Goal: Task Accomplishment & Management: Use online tool/utility

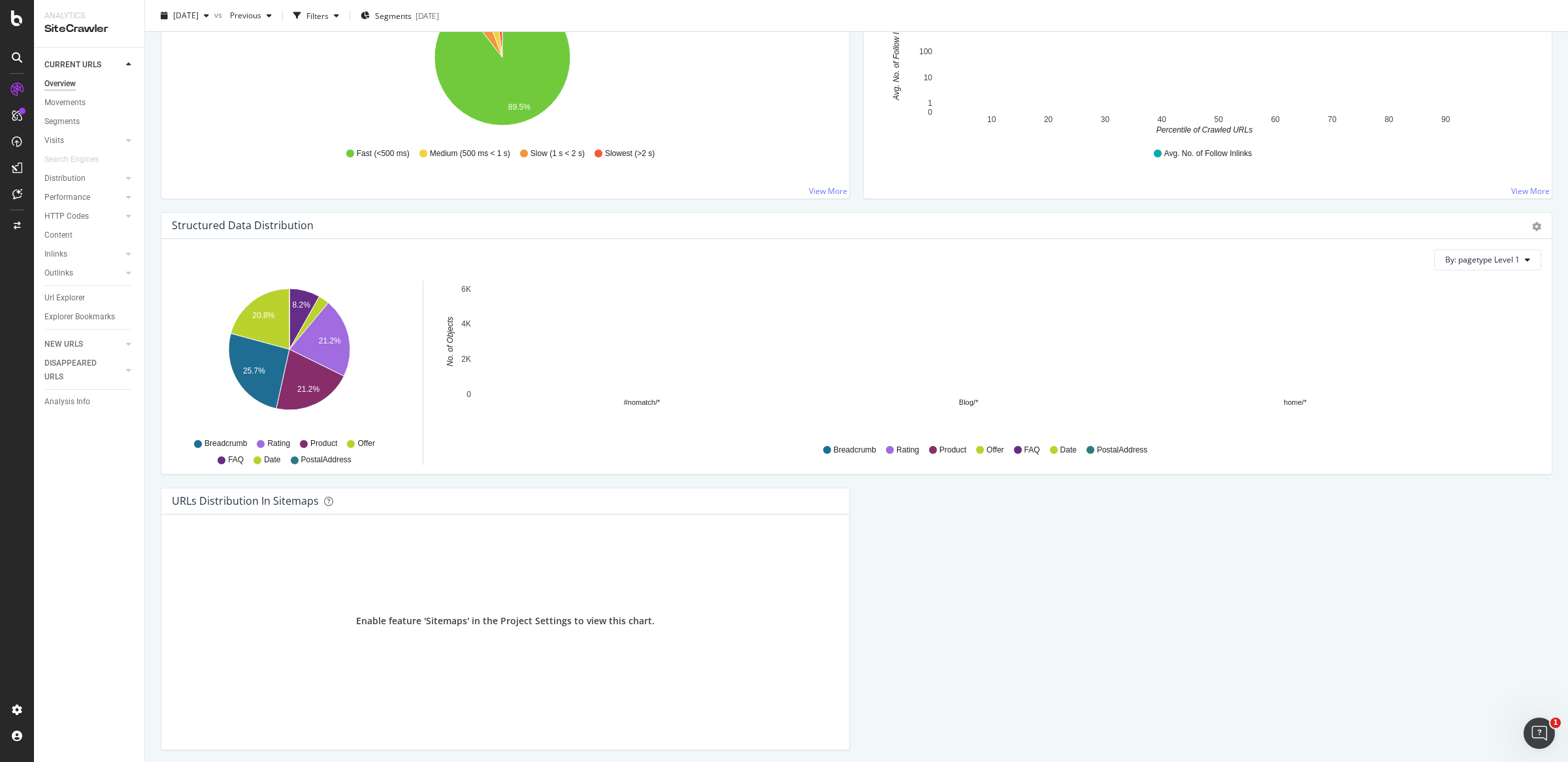
scroll to position [1135, 0]
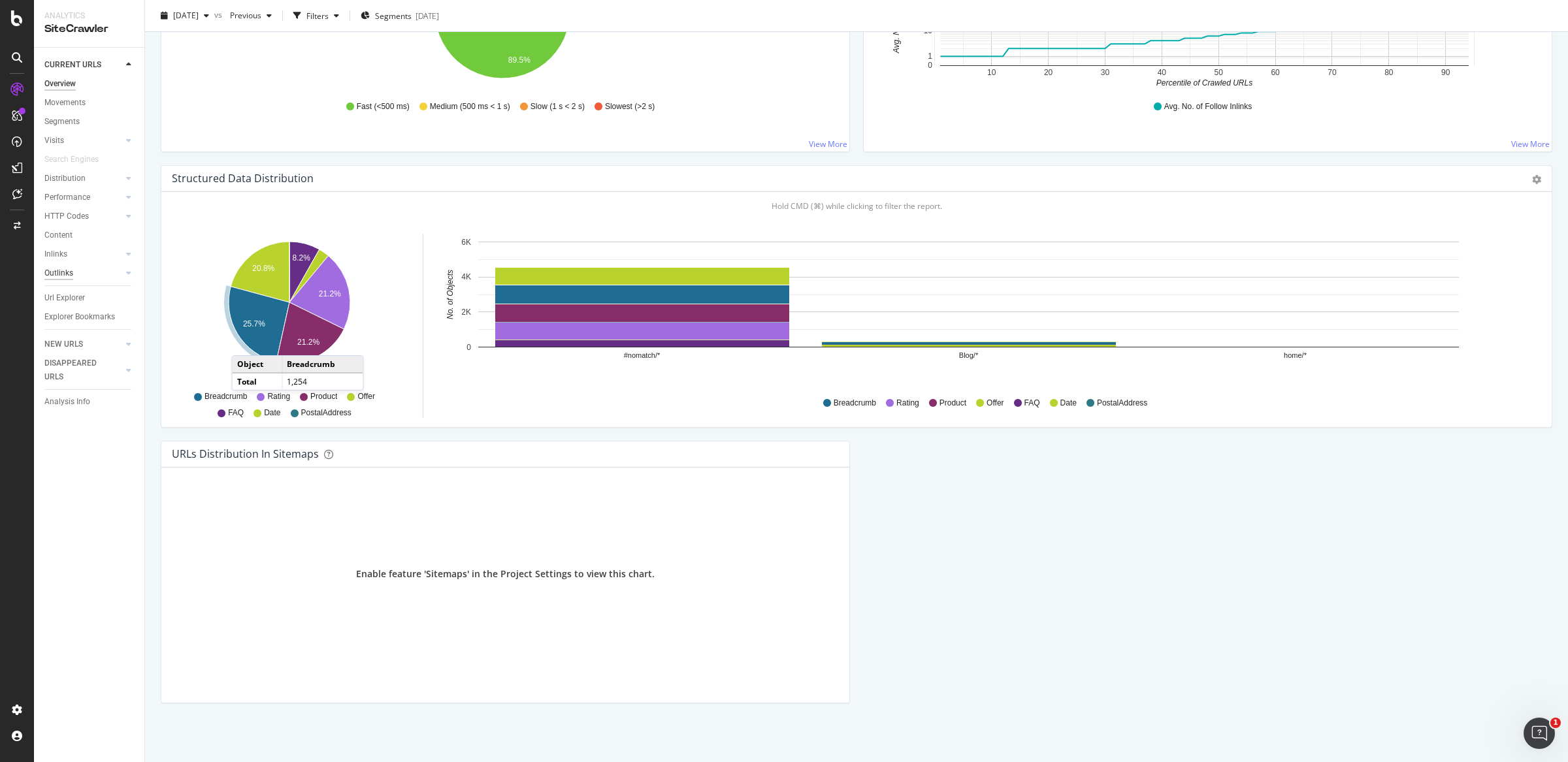
click at [59, 269] on div "Outlinks" at bounding box center [58, 273] width 29 height 14
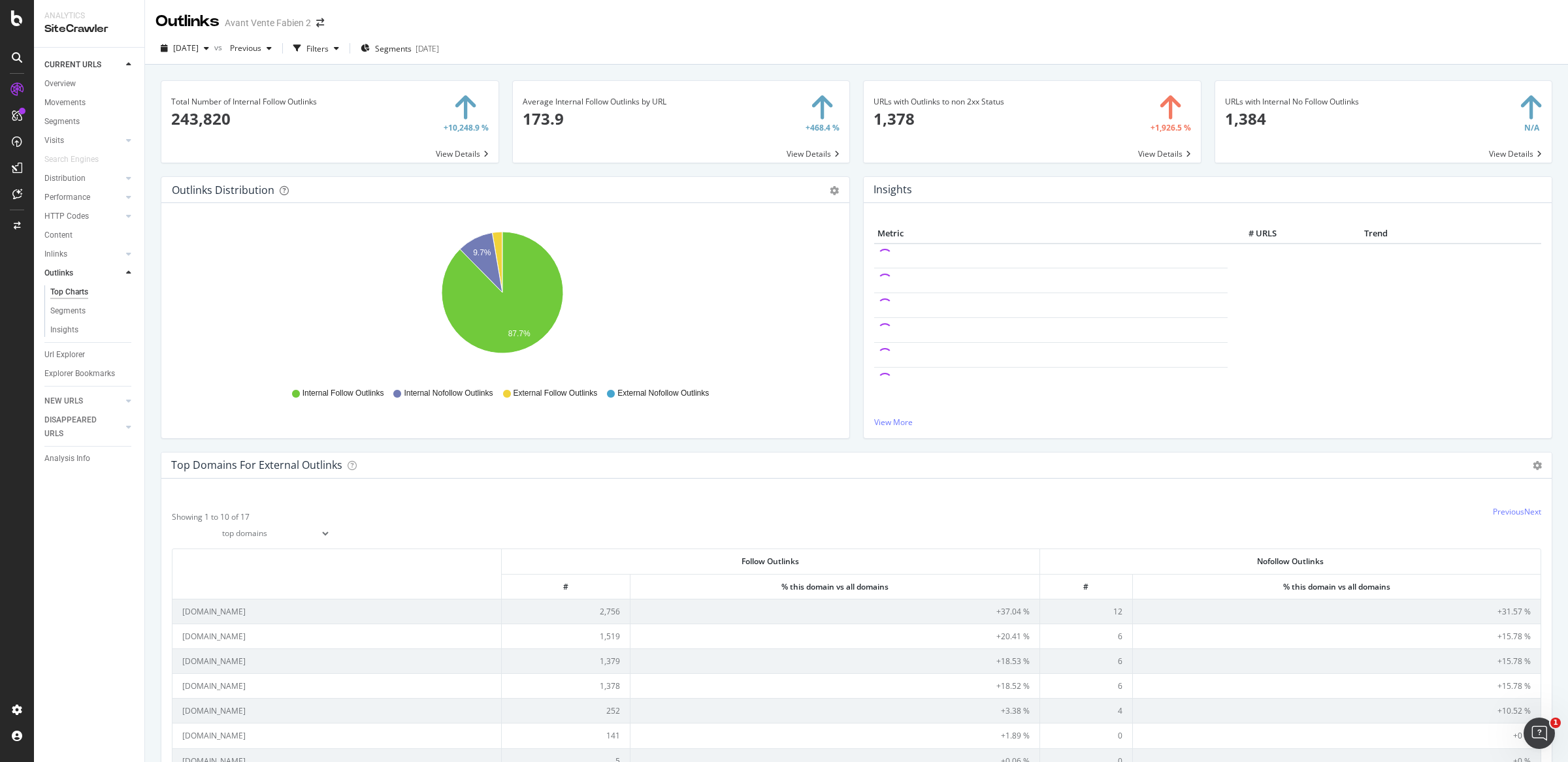
scroll to position [240, 0]
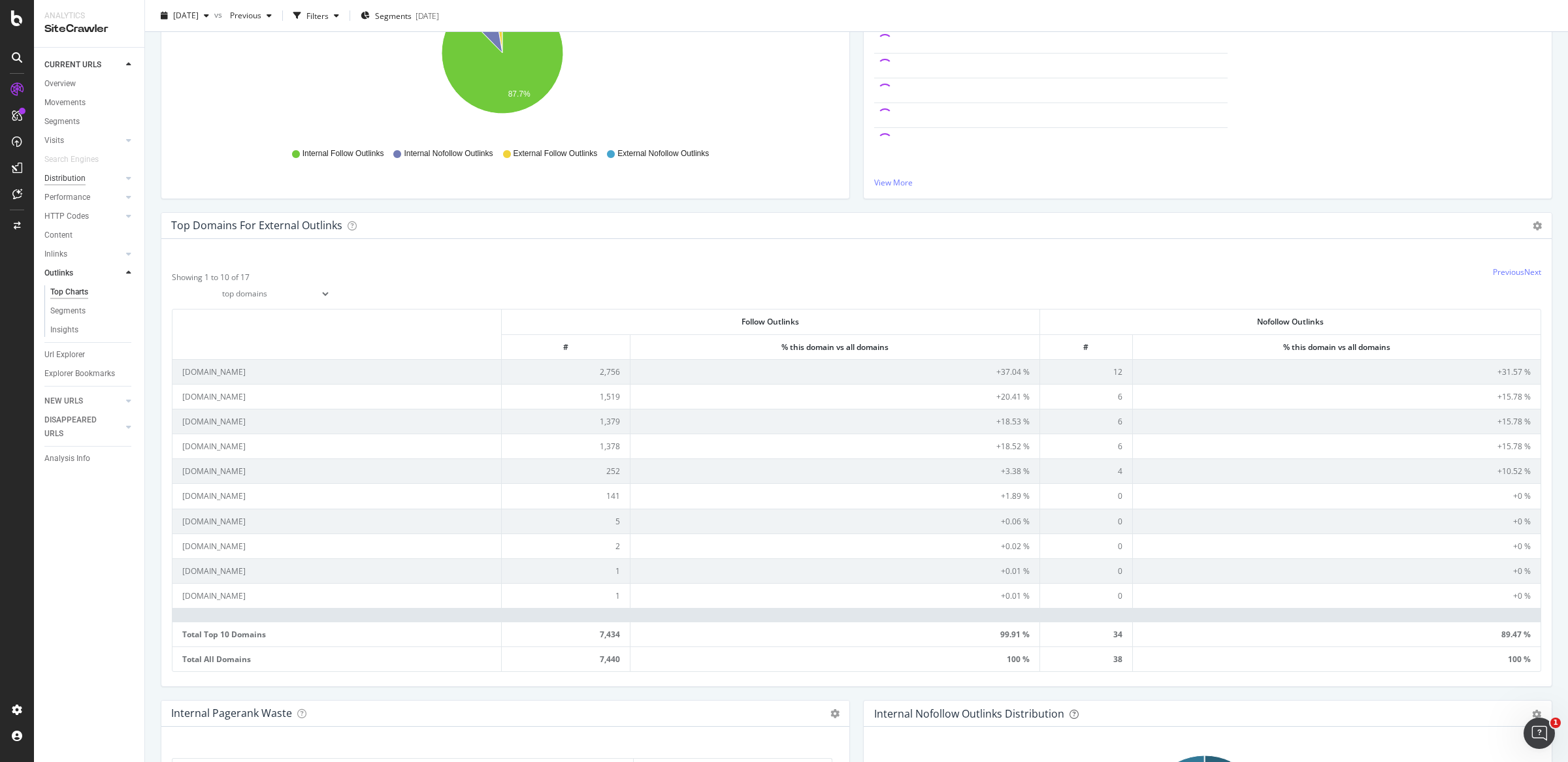
click at [72, 174] on div "Distribution" at bounding box center [65, 178] width 41 height 14
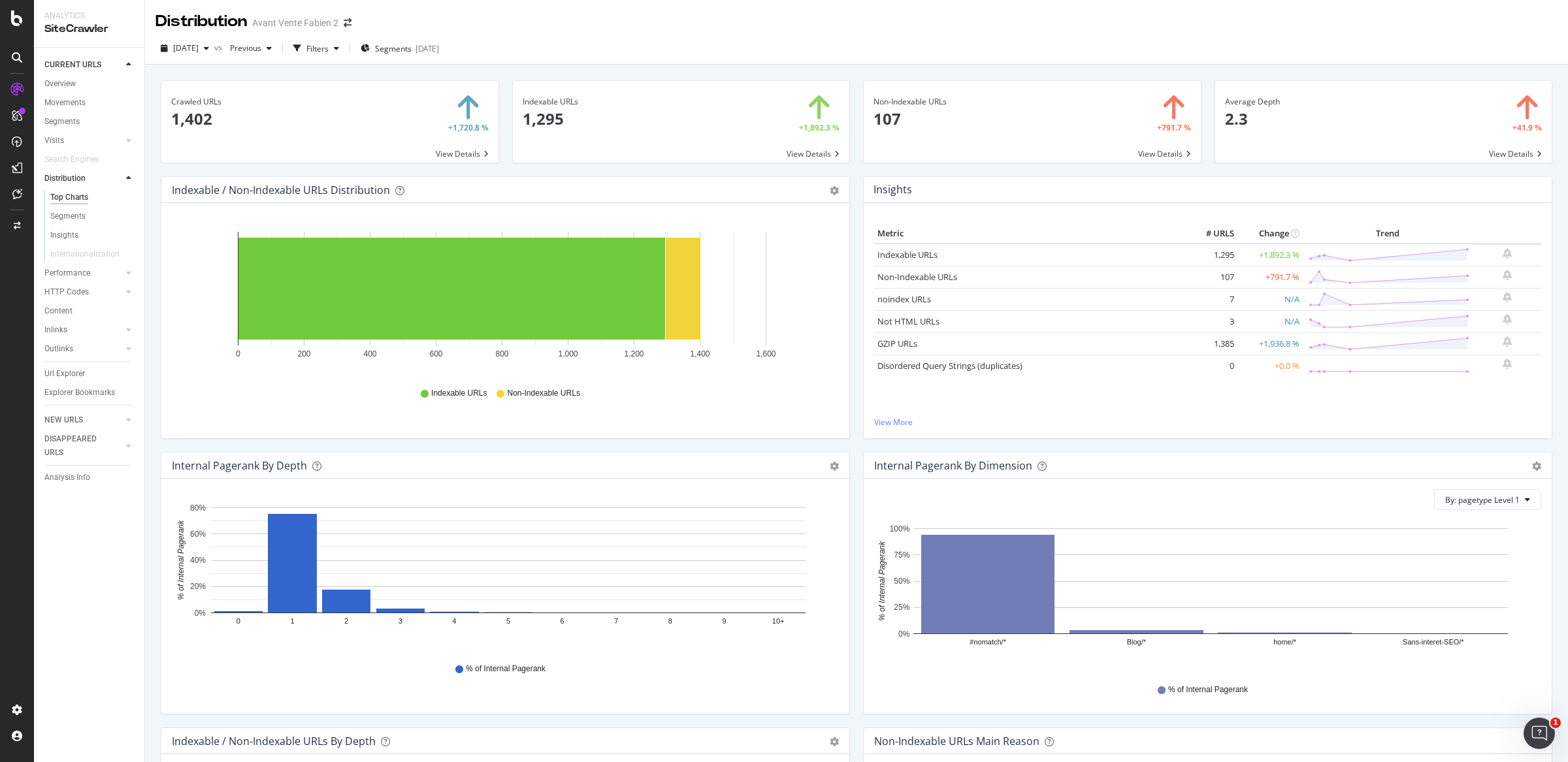
click at [857, 164] on div "Non-Indexable URLs 107 +791.7 % View Details" at bounding box center [1032, 128] width 351 height 96
click at [14, 22] on icon at bounding box center [17, 18] width 12 height 15
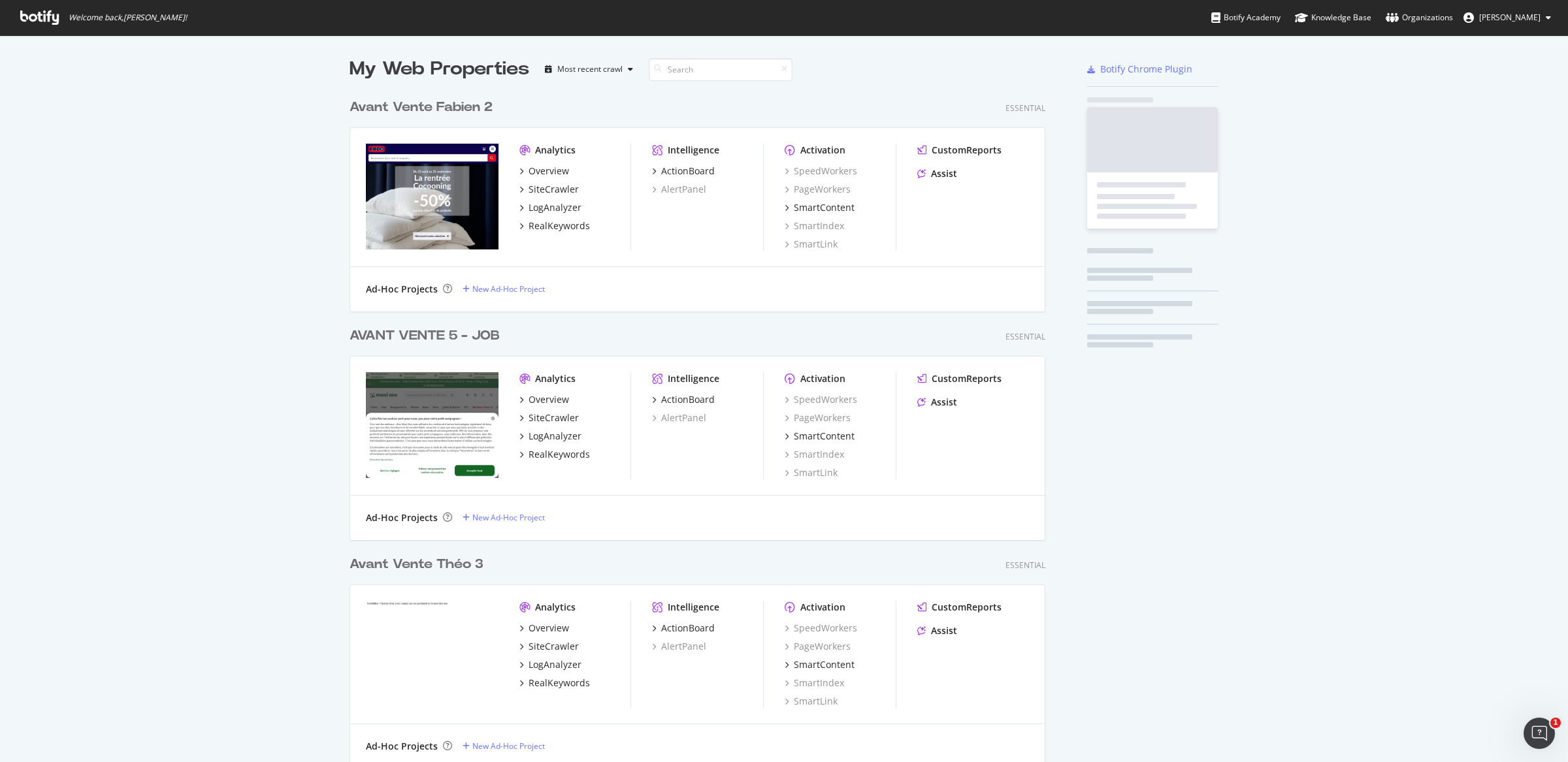
scroll to position [750, 1544]
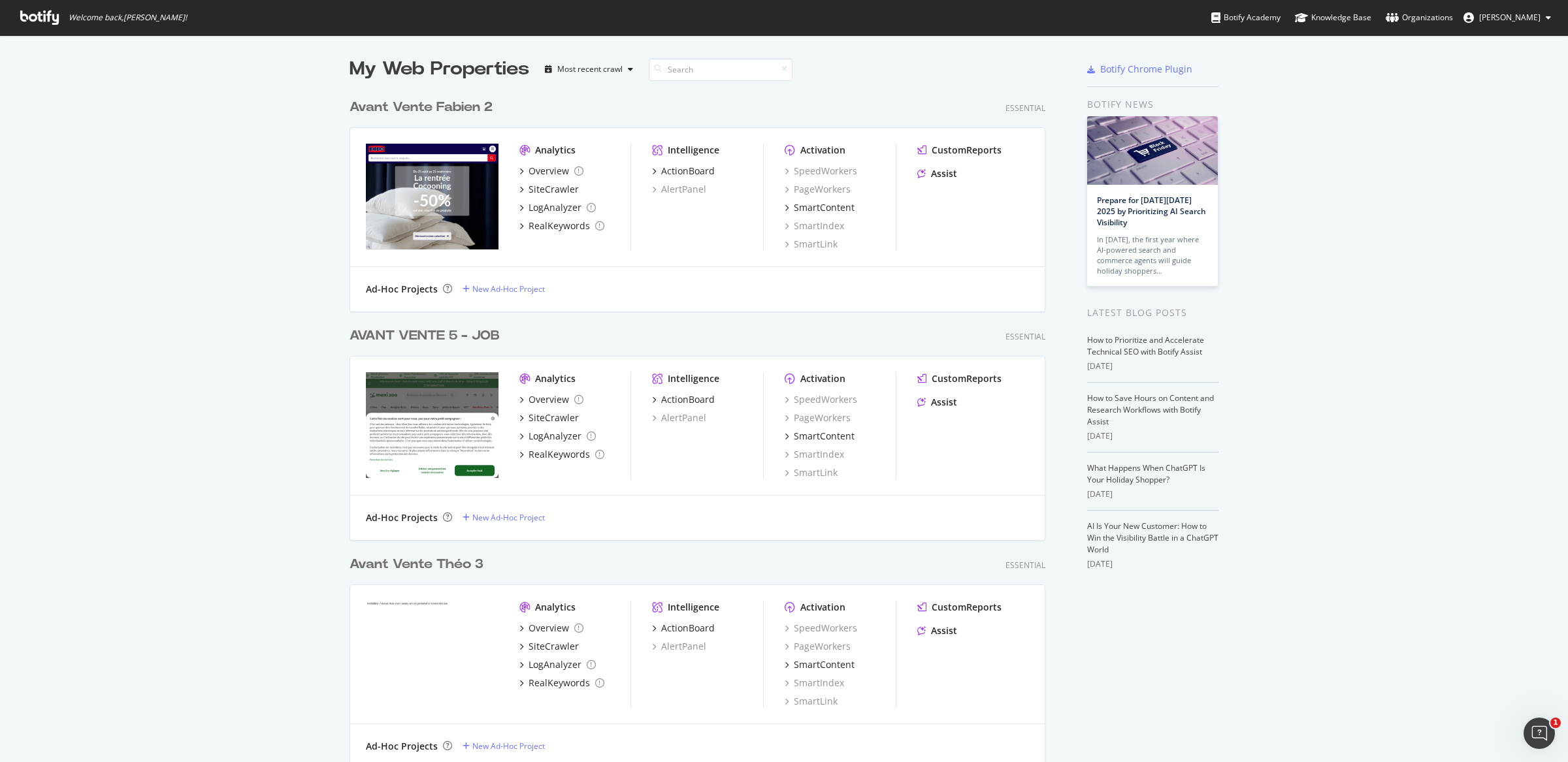
click at [392, 342] on div "AVANT VENTE 5 - JOB" at bounding box center [425, 336] width 150 height 19
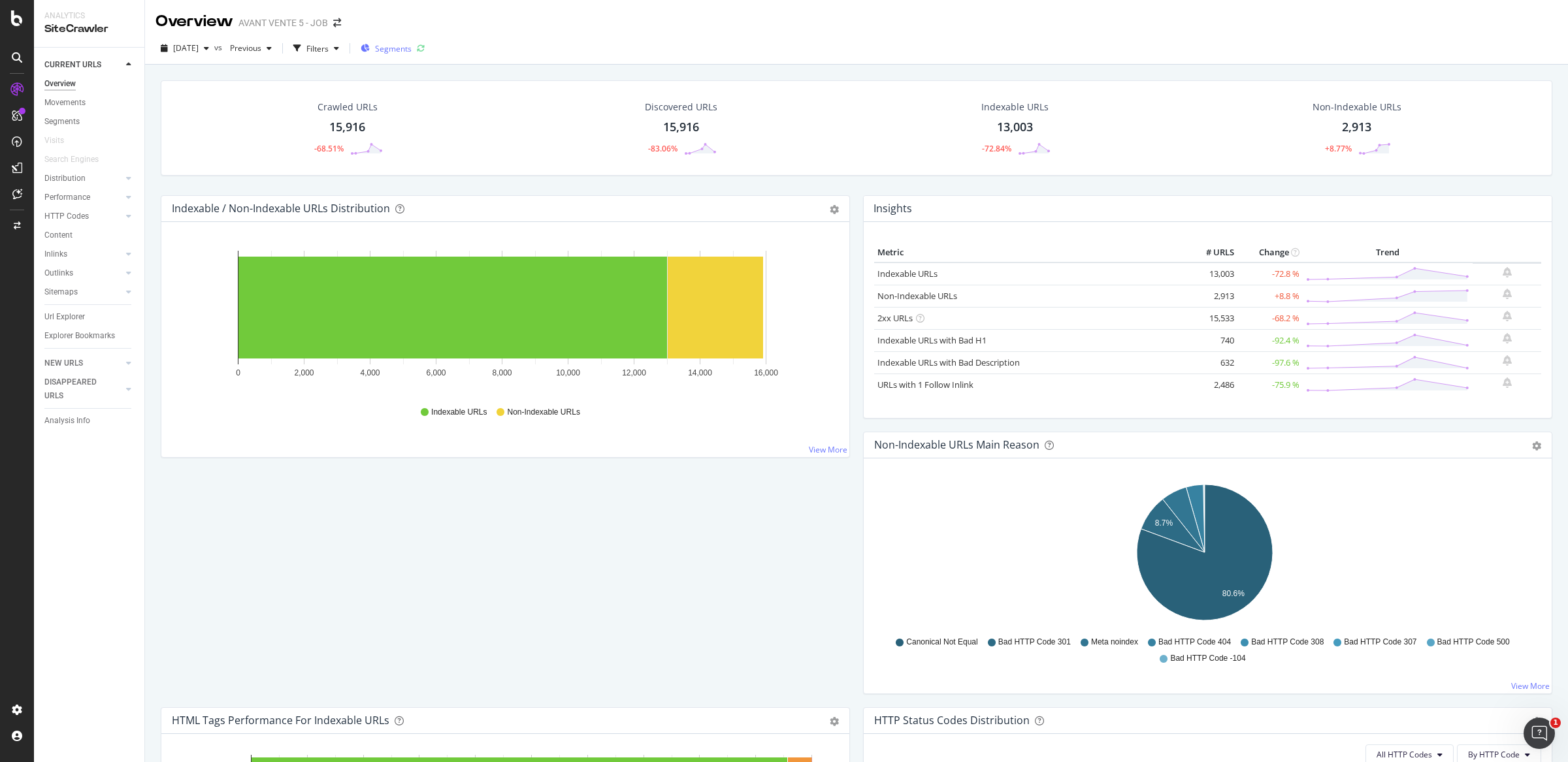
click at [412, 50] on span "Segments" at bounding box center [393, 49] width 37 height 11
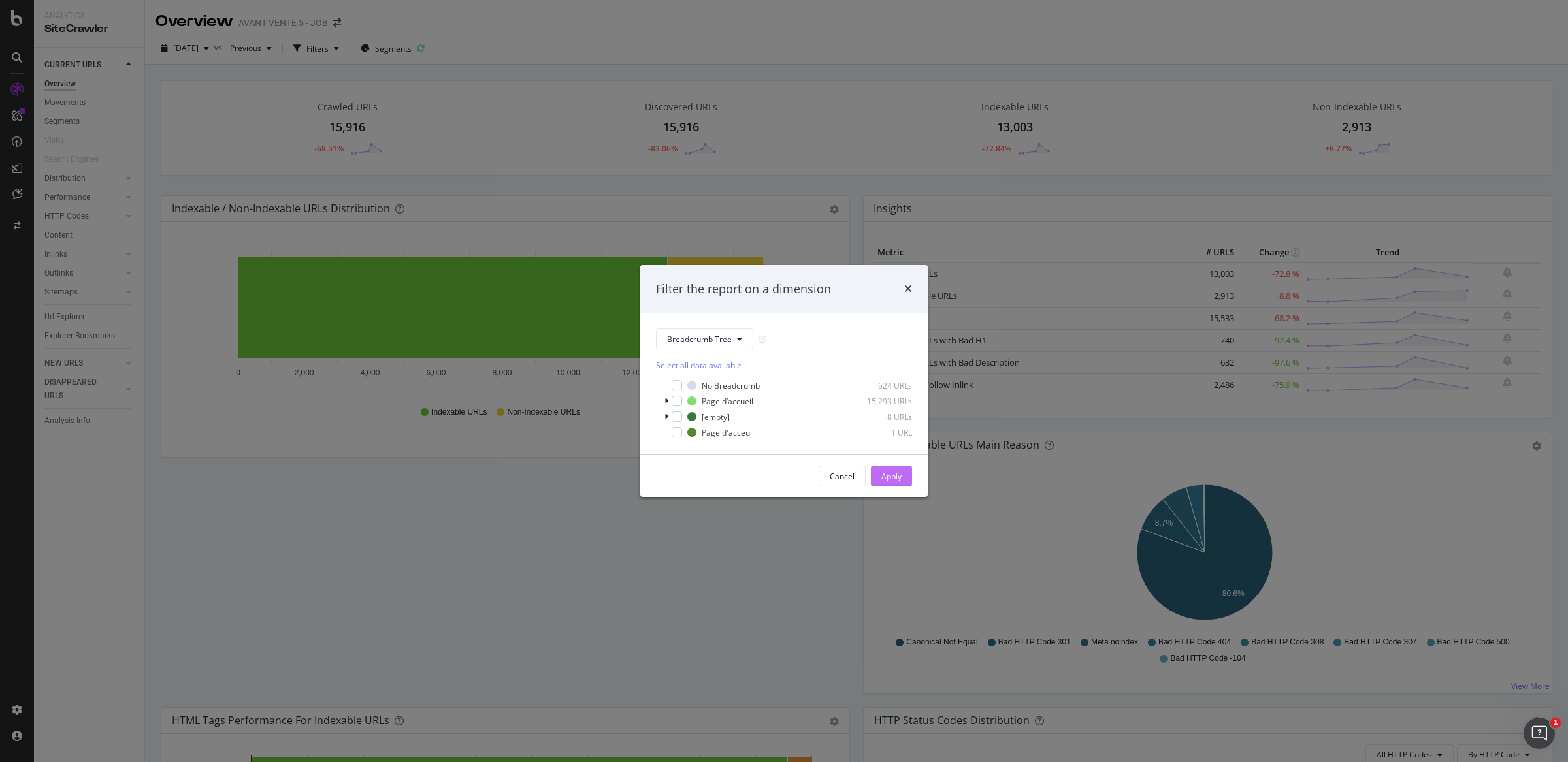
click at [884, 473] on div "Apply" at bounding box center [892, 476] width 21 height 11
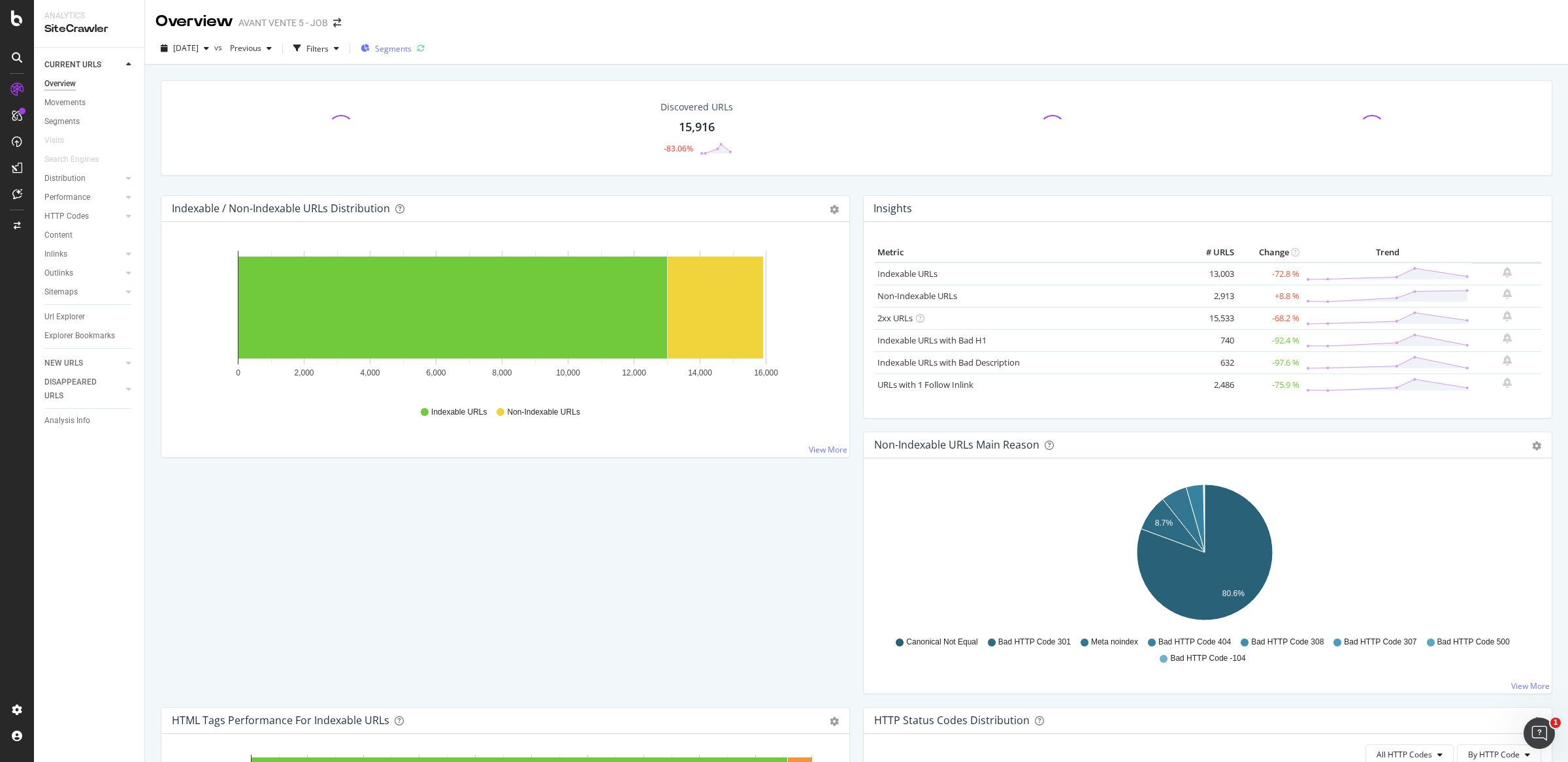
click at [412, 45] on span "Segments" at bounding box center [393, 49] width 37 height 11
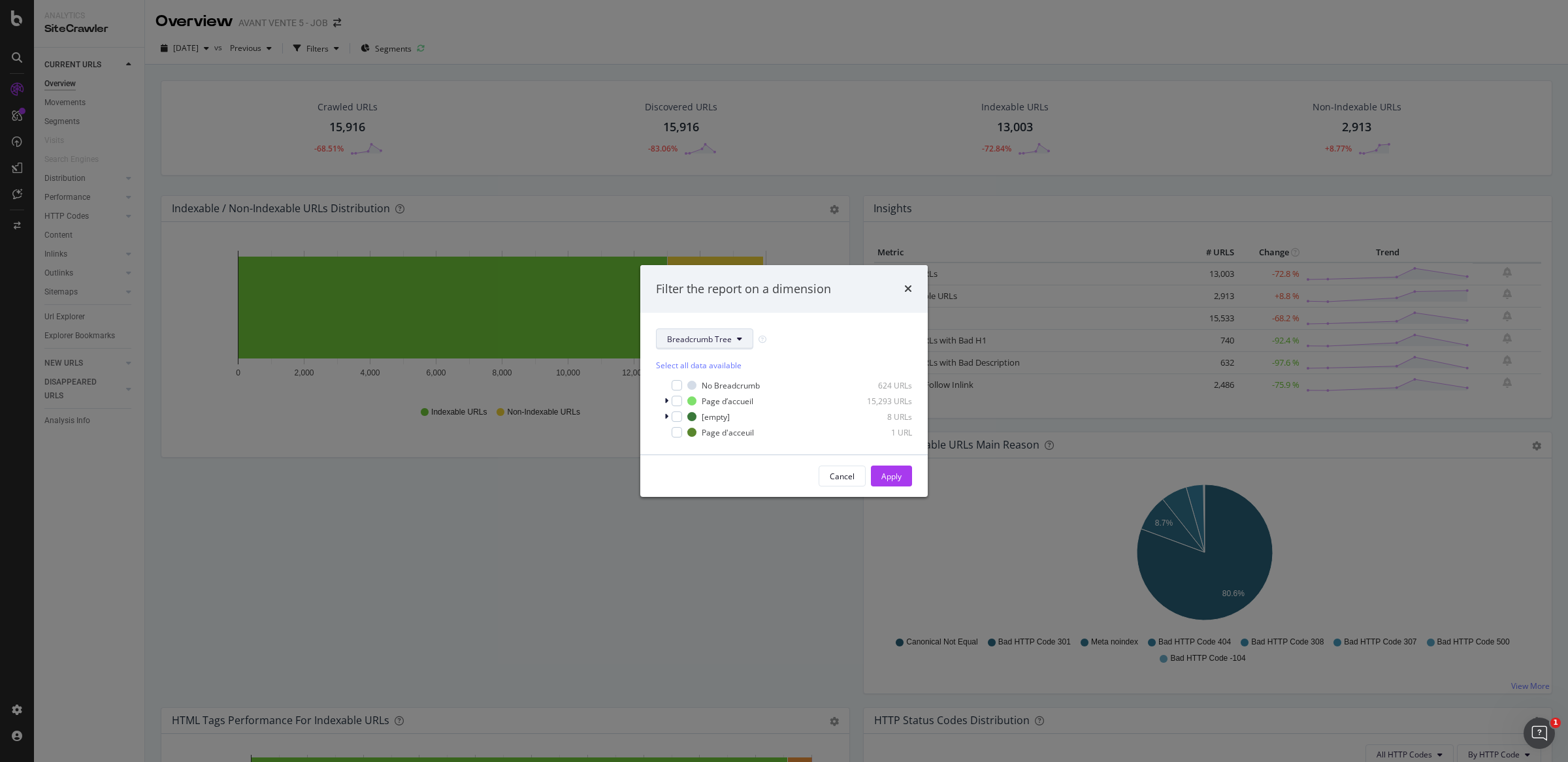
click at [745, 336] on button "Breadcrumb Tree" at bounding box center [705, 339] width 97 height 21
click at [874, 304] on div "Filter the report on a dimension" at bounding box center [784, 289] width 287 height 49
click at [913, 285] on div "Filter the report on a dimension" at bounding box center [784, 289] width 287 height 49
click at [907, 285] on icon "times" at bounding box center [908, 289] width 8 height 10
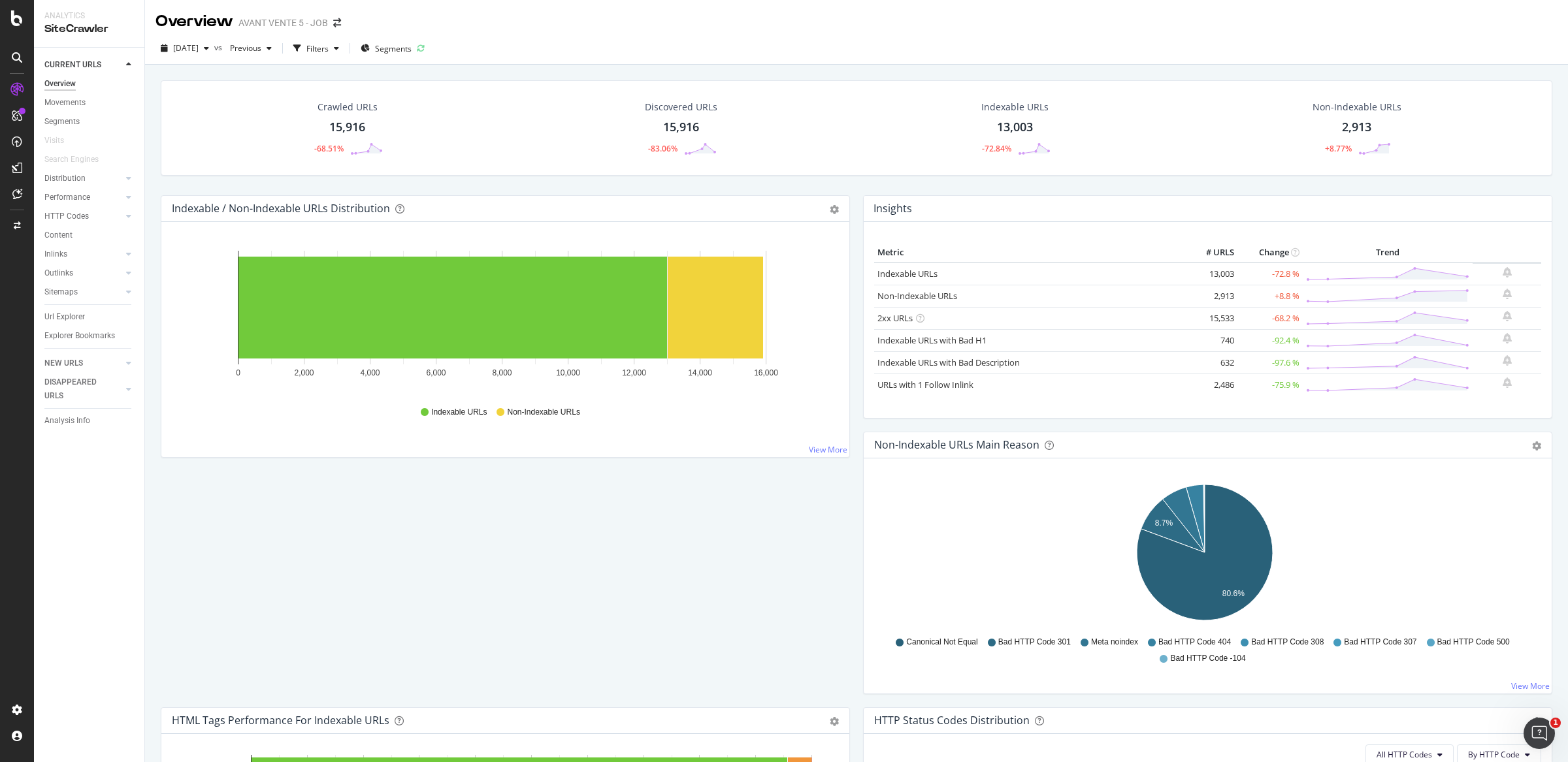
click at [57, 84] on div "Overview" at bounding box center [60, 84] width 32 height 14
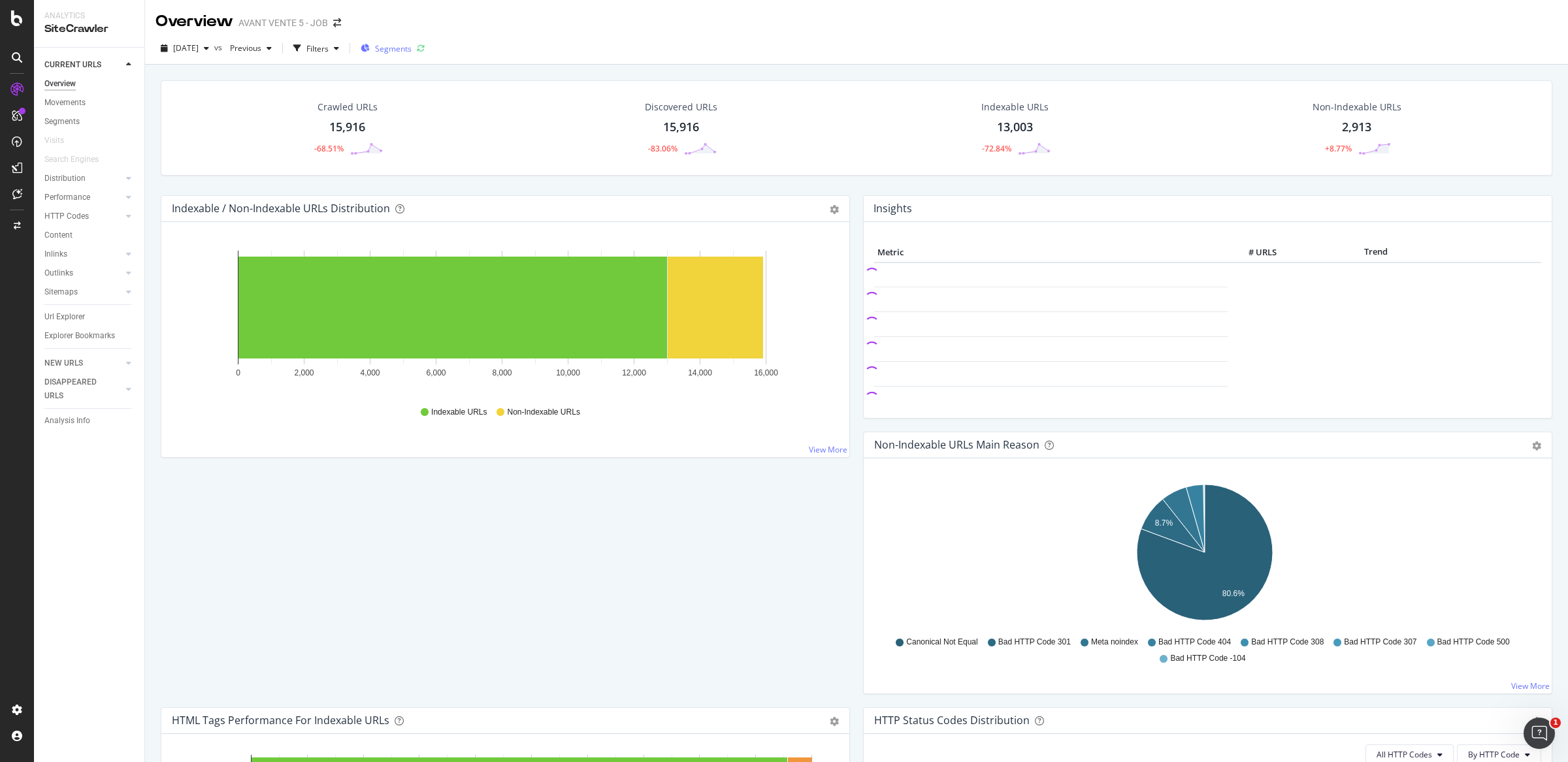
click at [417, 50] on button "Segments" at bounding box center [386, 48] width 61 height 21
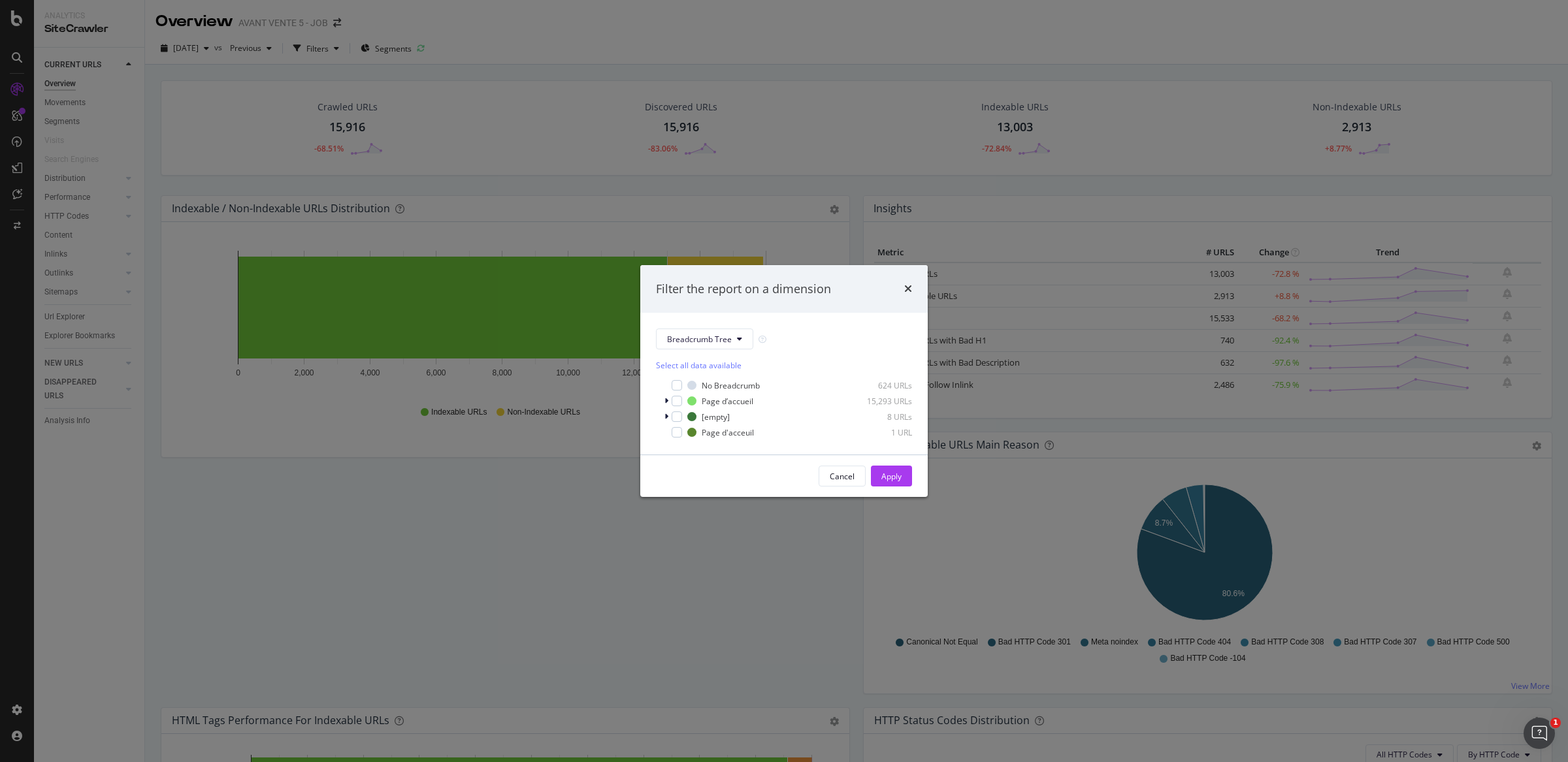
click at [727, 366] on div "Select all data available" at bounding box center [784, 365] width 256 height 11
click at [727, 366] on div "Unselect all data available" at bounding box center [784, 365] width 256 height 11
click at [731, 331] on button "Breadcrumb Tree" at bounding box center [705, 339] width 97 height 21
click at [711, 380] on span "ugap" at bounding box center [709, 386] width 84 height 12
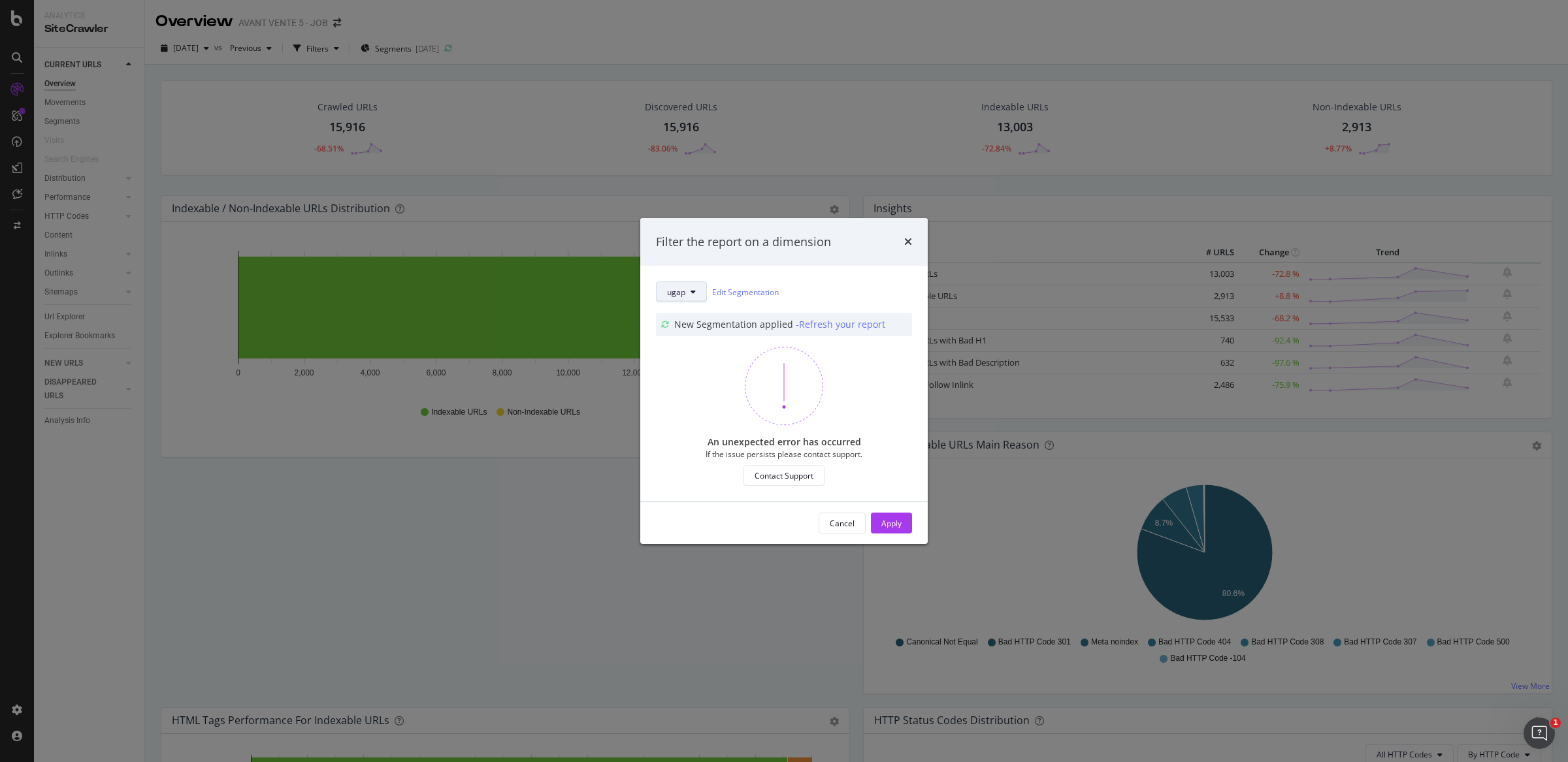
click at [703, 287] on button "ugap" at bounding box center [681, 292] width 51 height 21
click at [700, 381] on span "Breadcrumb Tree" at bounding box center [709, 384] width 84 height 12
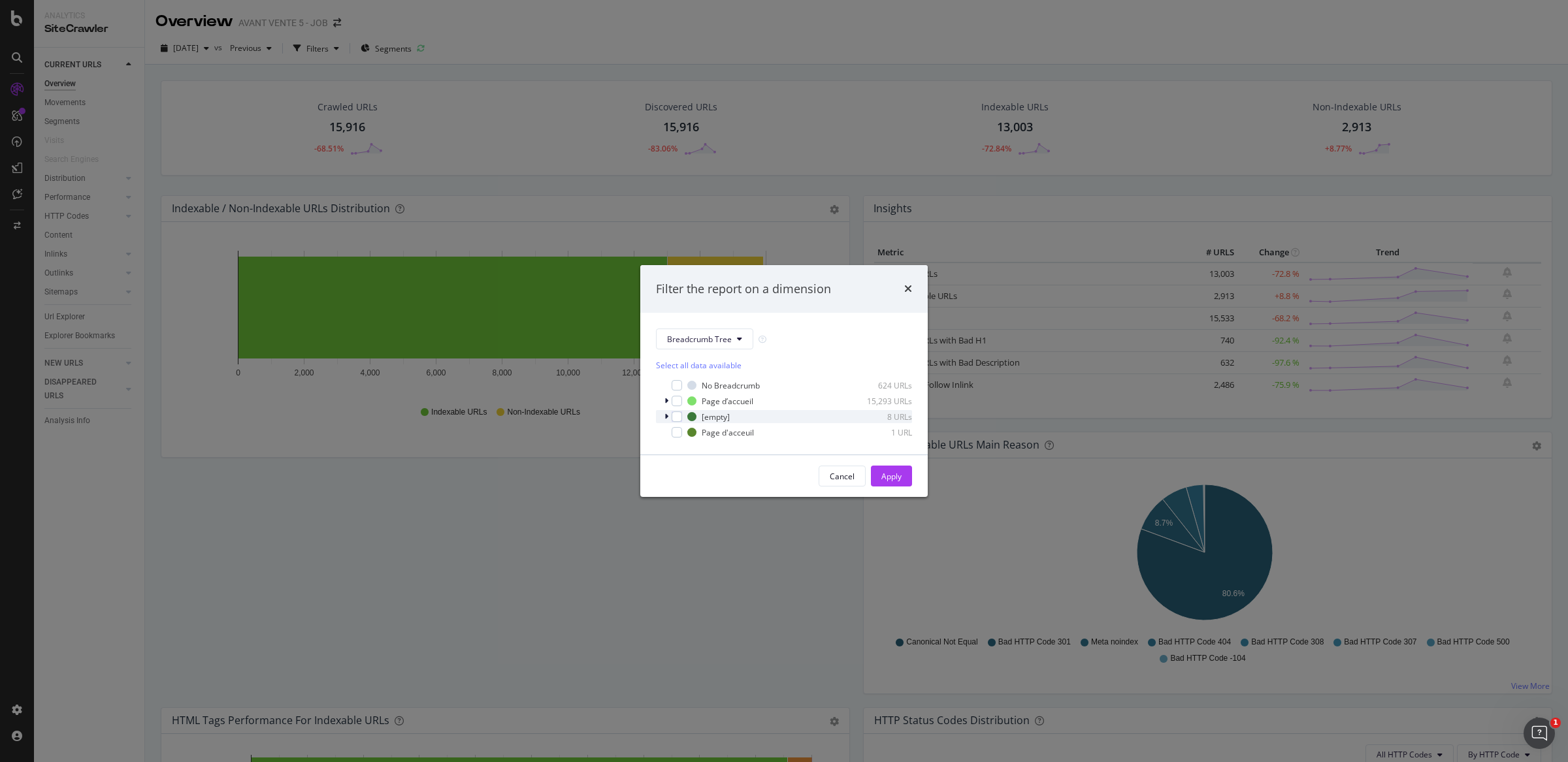
click at [670, 412] on div "modal" at bounding box center [667, 417] width 8 height 13
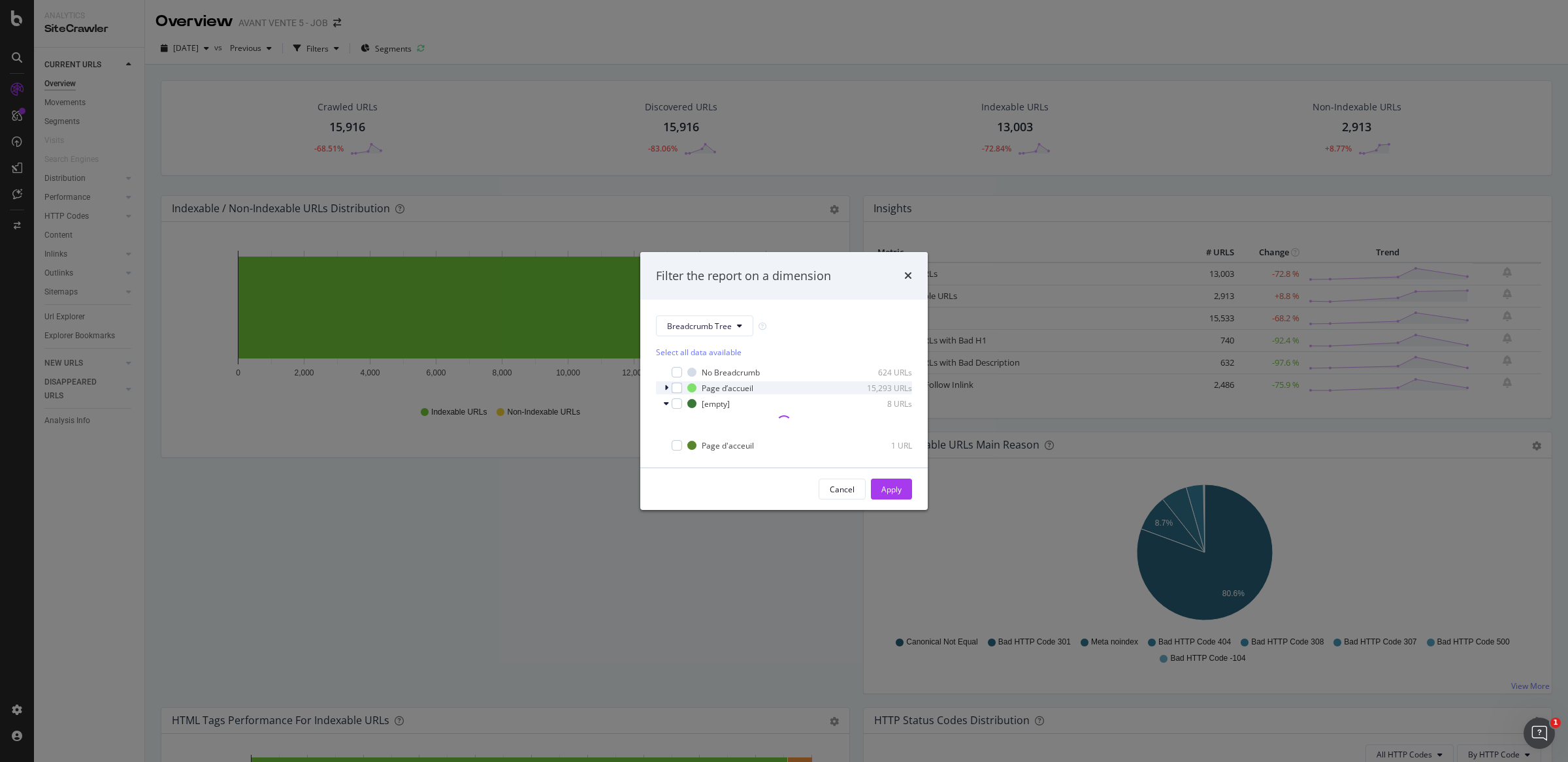
click at [667, 386] on icon "modal" at bounding box center [666, 388] width 4 height 8
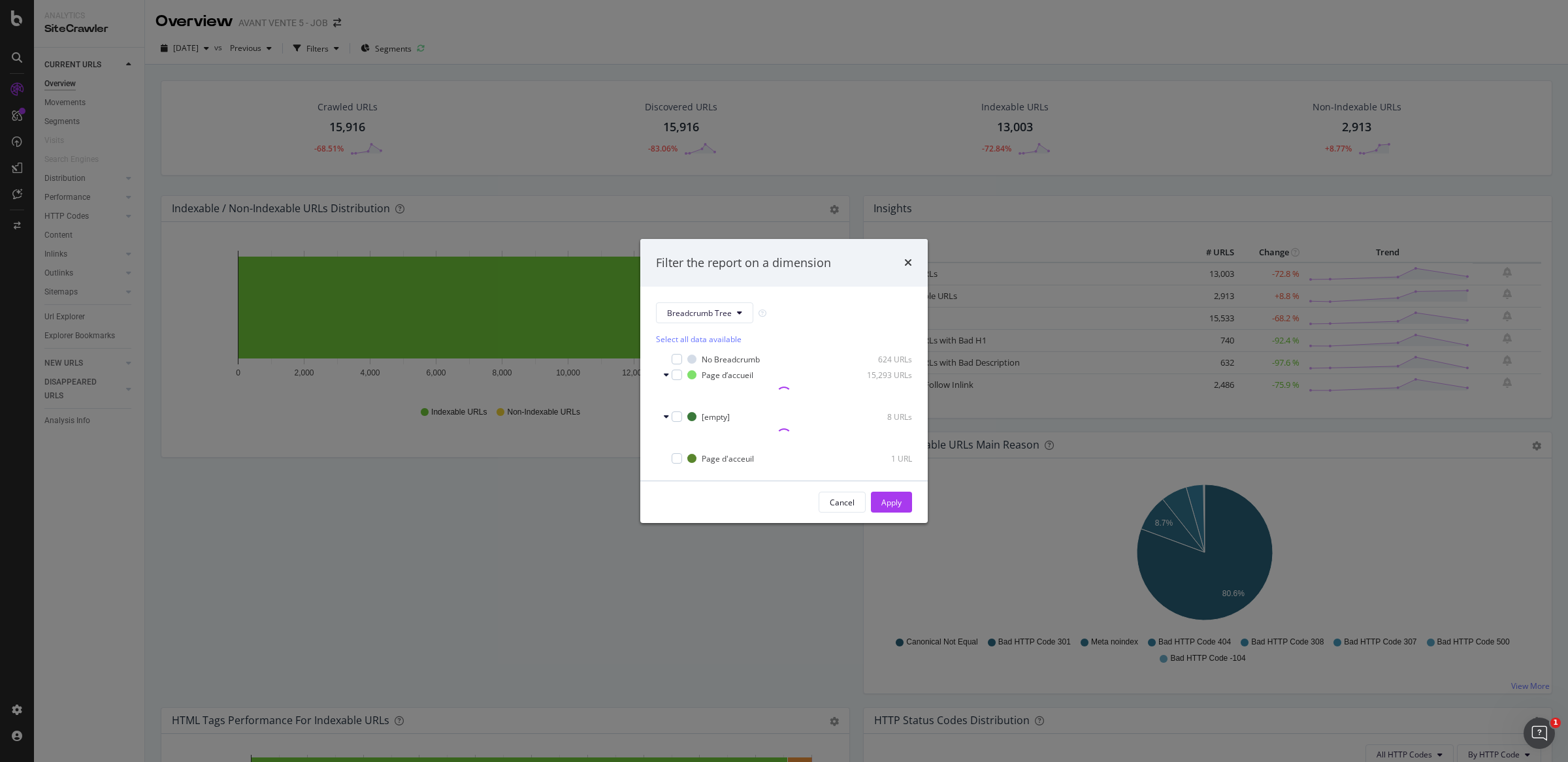
click at [914, 262] on div "Filter the report on a dimension" at bounding box center [784, 264] width 287 height 49
click at [901, 261] on div "Filter the report on a dimension" at bounding box center [784, 263] width 256 height 17
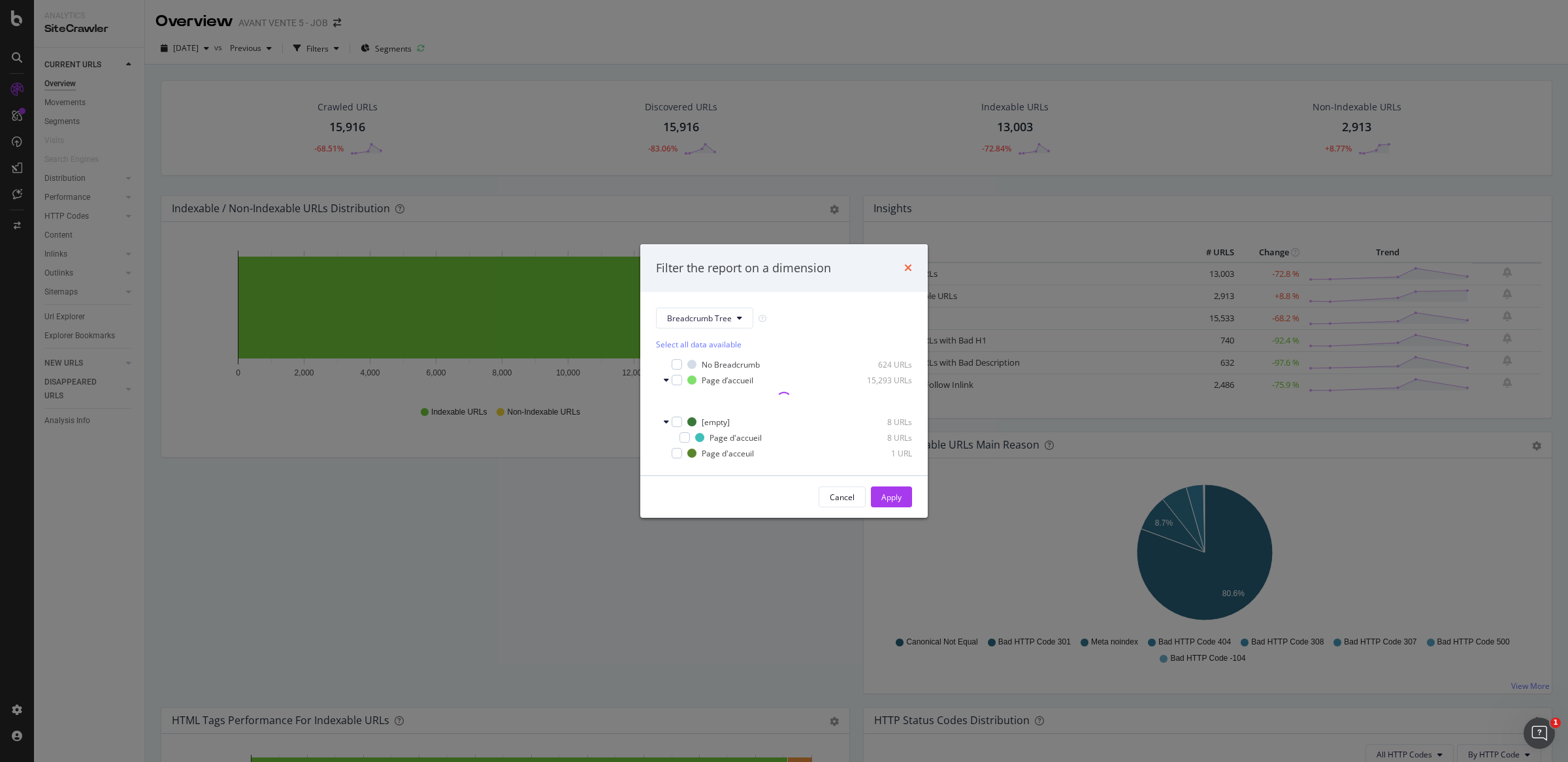
click at [908, 264] on icon "times" at bounding box center [908, 268] width 8 height 10
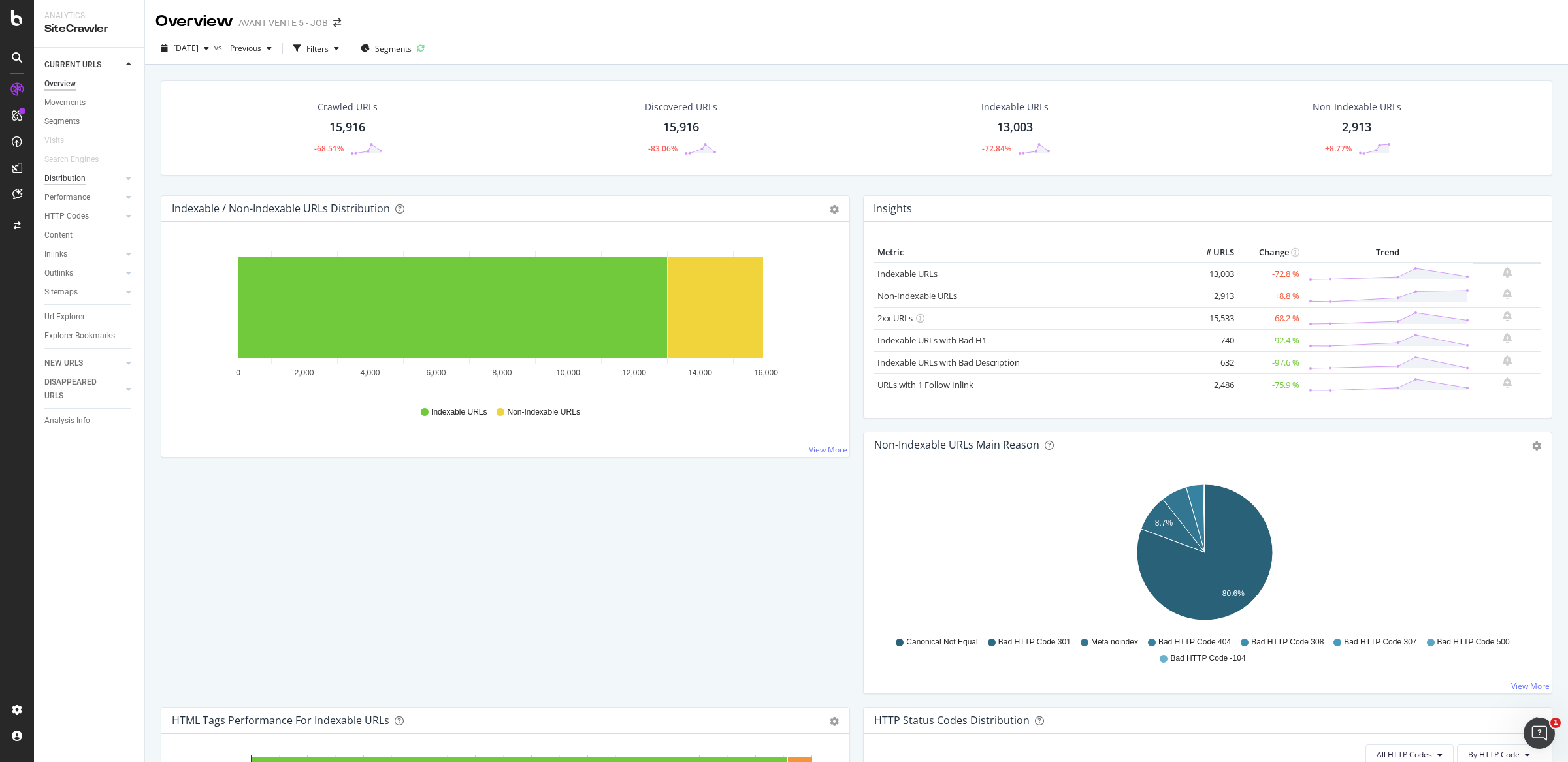
click at [56, 178] on div "Distribution" at bounding box center [65, 178] width 41 height 14
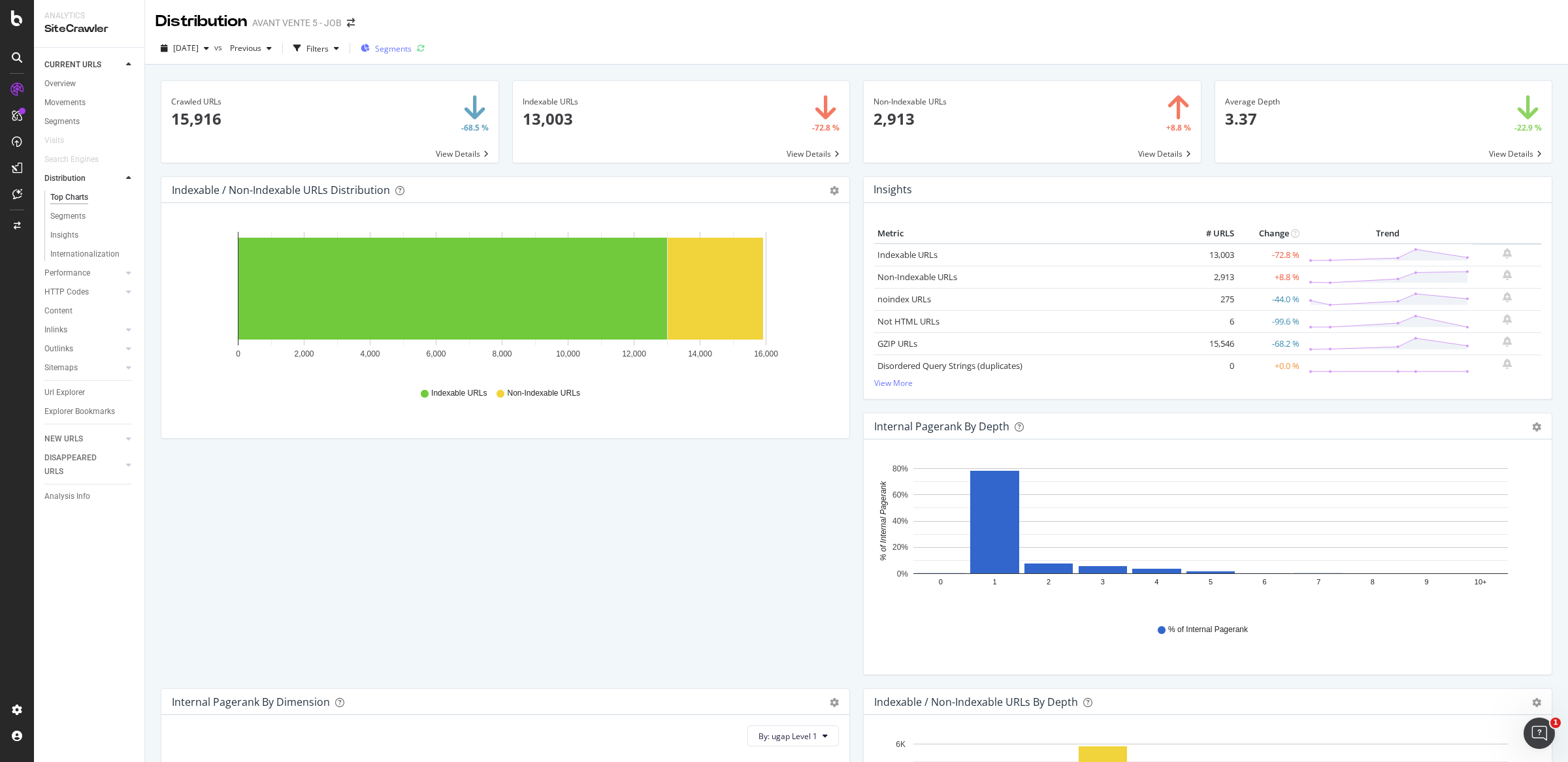
click at [412, 54] on div "Segments" at bounding box center [386, 48] width 51 height 20
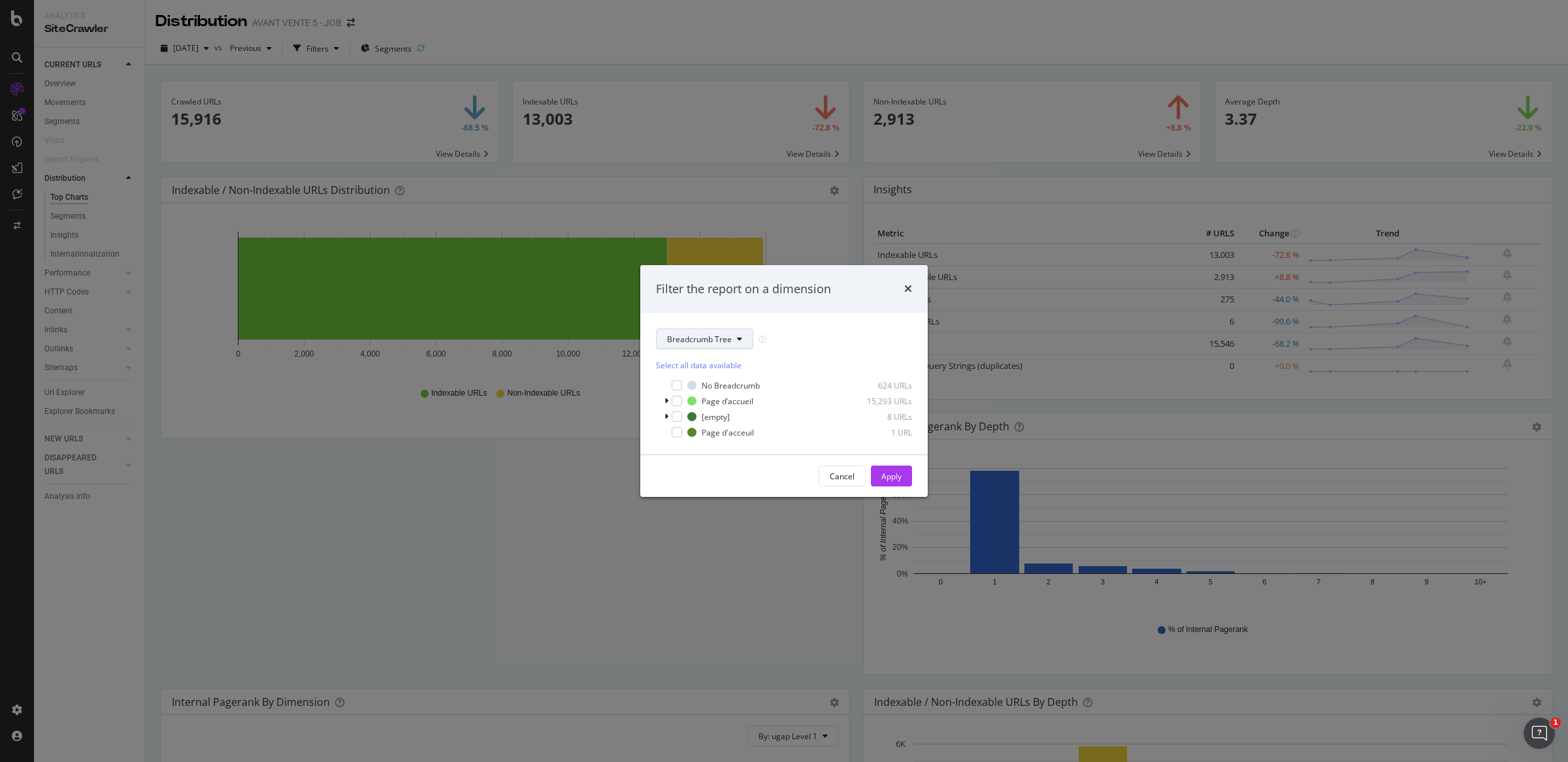
click at [725, 343] on span "Breadcrumb Tree" at bounding box center [700, 339] width 65 height 11
click at [776, 463] on div "Cancel Apply" at bounding box center [784, 476] width 287 height 42
click at [837, 473] on div "Cancel" at bounding box center [843, 476] width 25 height 11
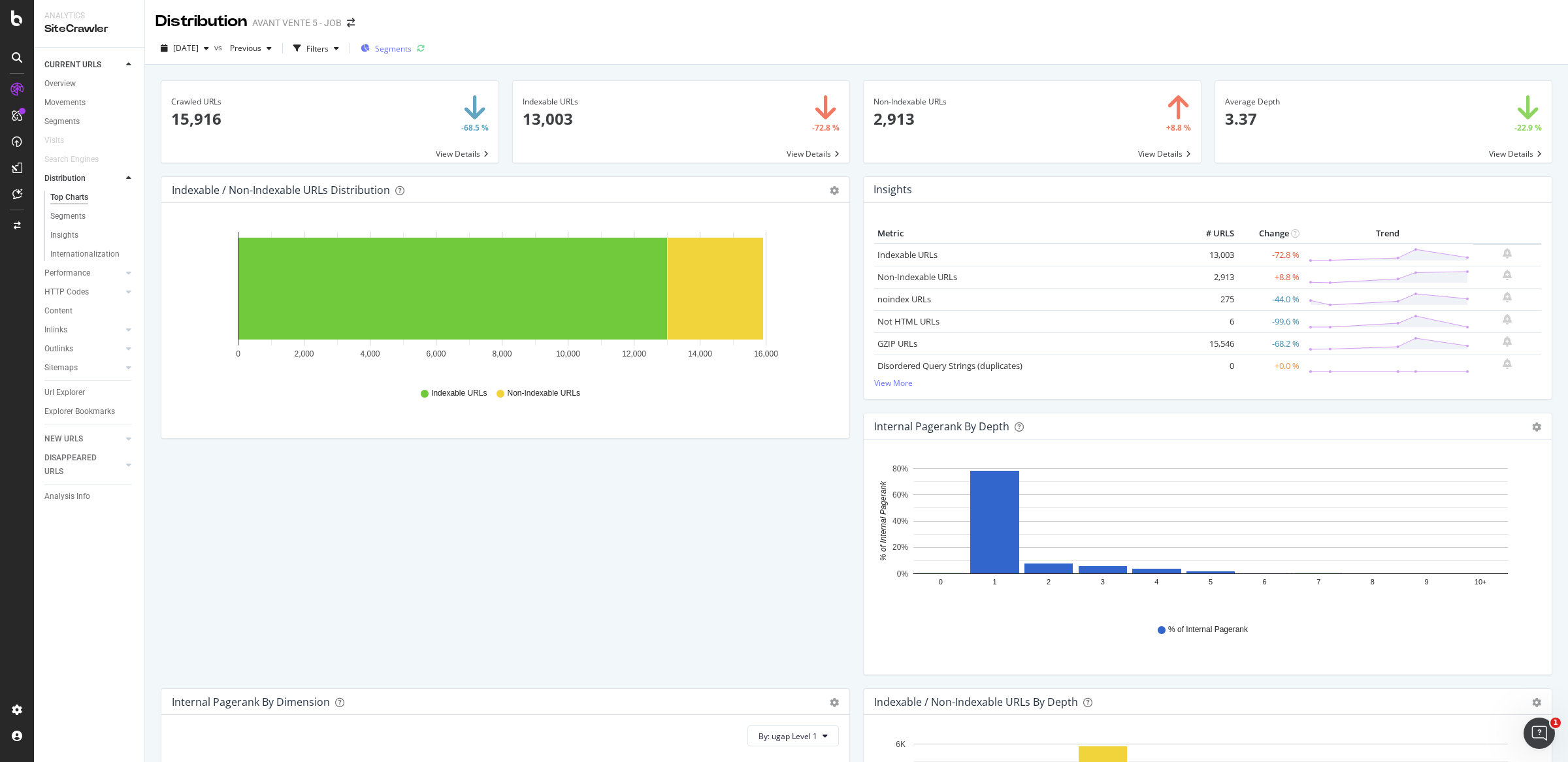
click at [412, 52] on span "Segments" at bounding box center [393, 49] width 37 height 11
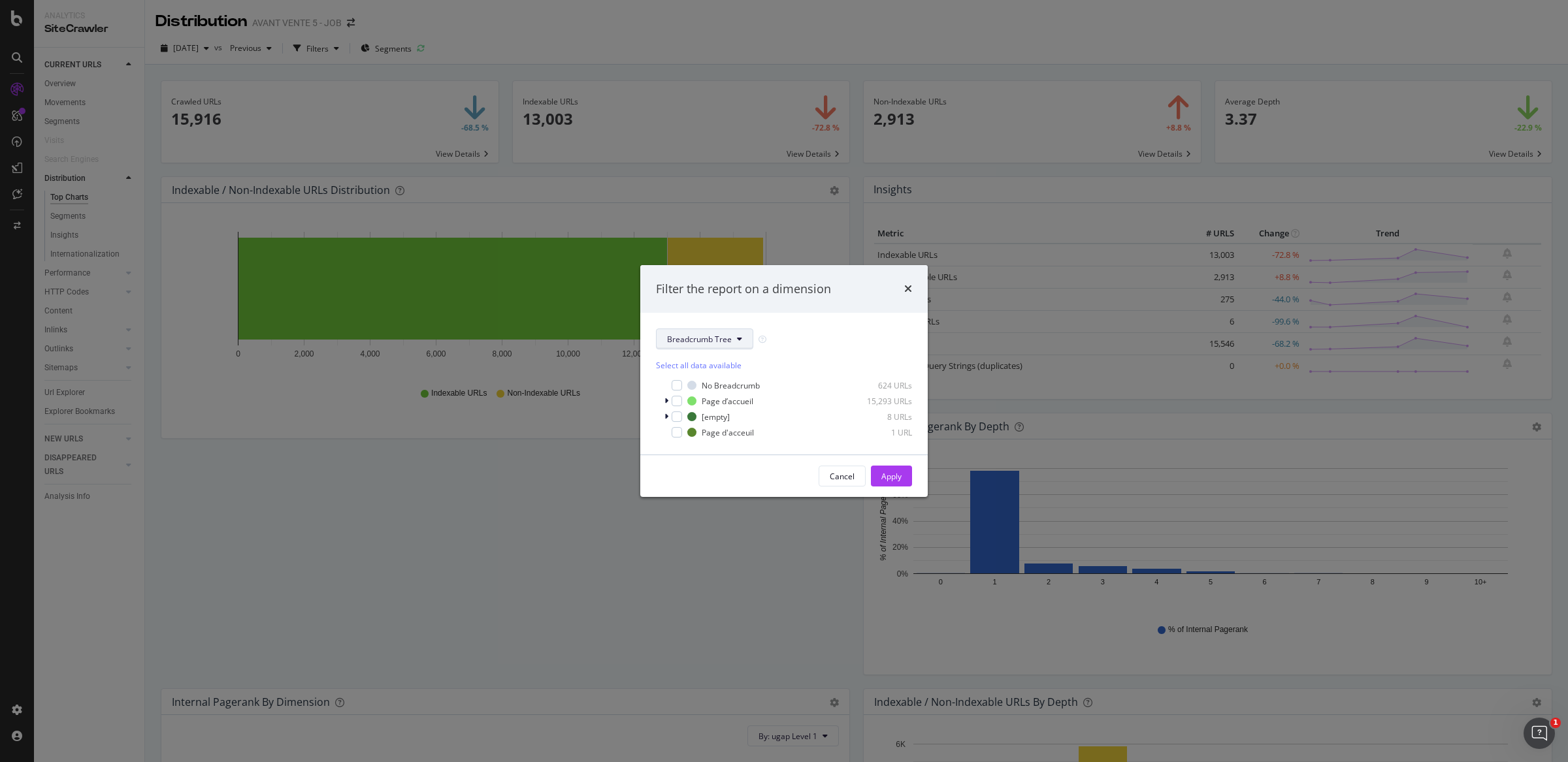
click at [739, 339] on icon "modal" at bounding box center [739, 339] width 5 height 8
click at [694, 380] on span "ugap" at bounding box center [709, 386] width 84 height 12
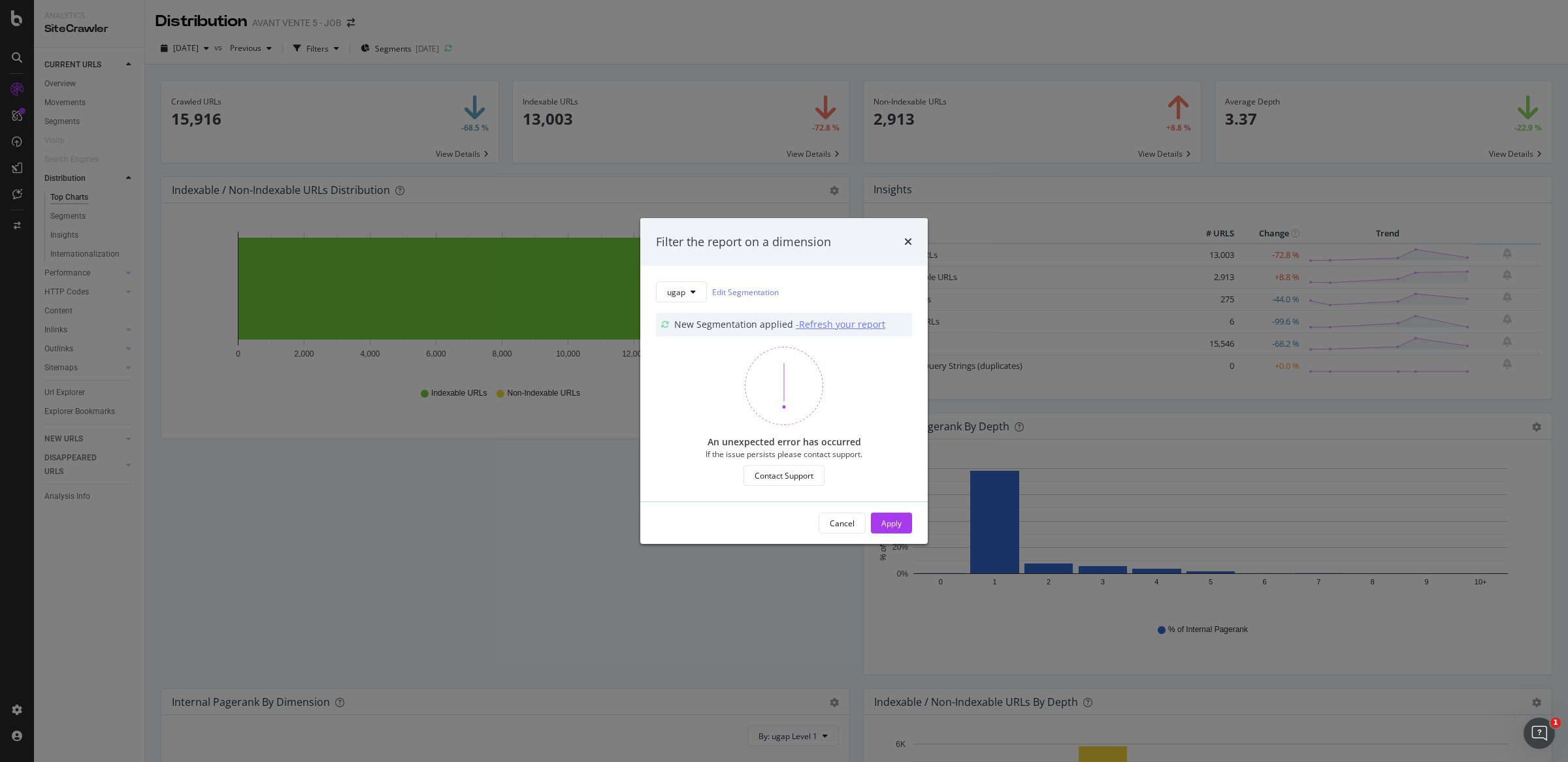
click at [831, 325] on div "- Refresh your report" at bounding box center [841, 325] width 90 height 13
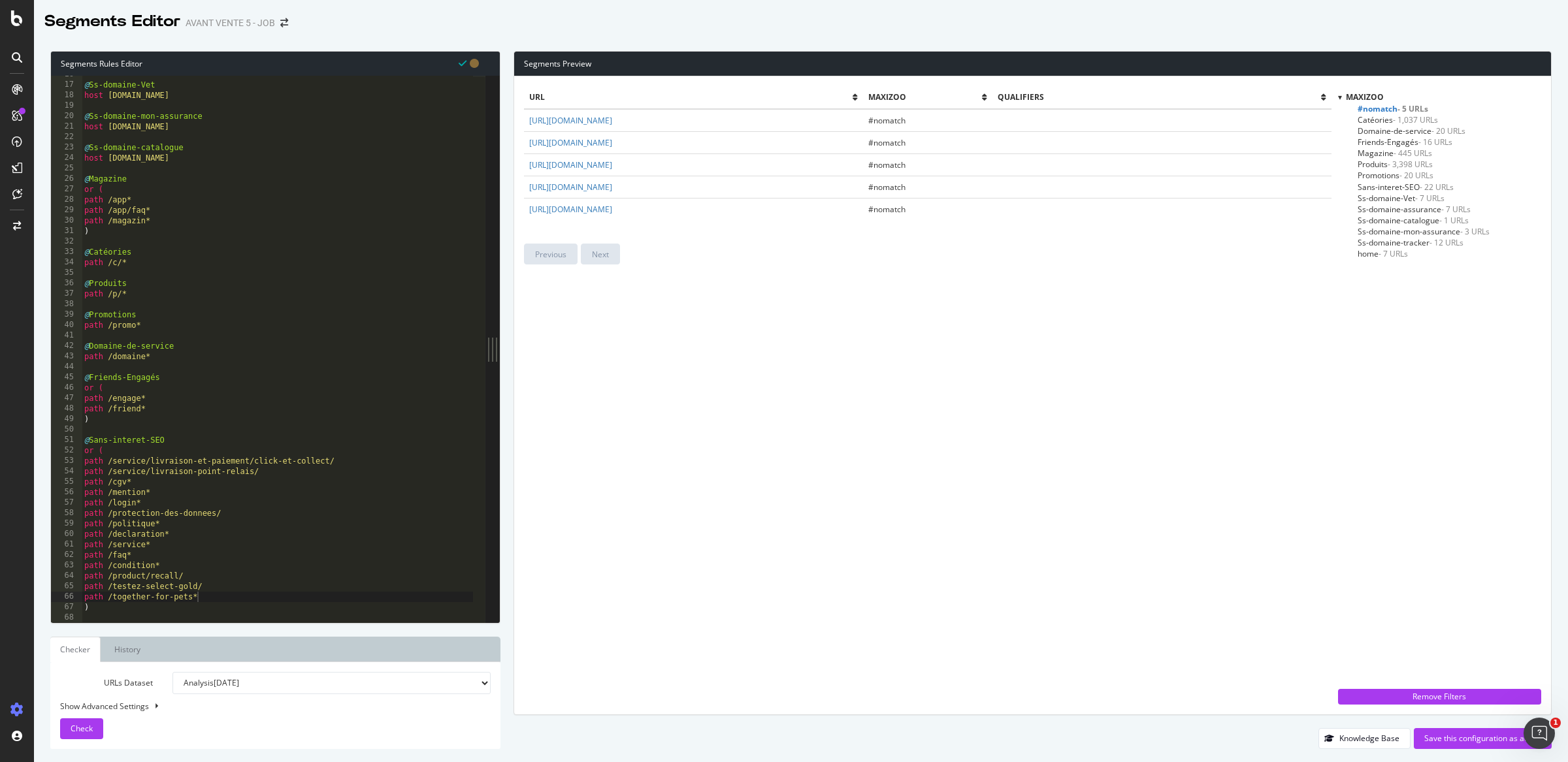
scroll to position [163, 0]
click at [275, 624] on div "Segments Rules Editor path /together-for-pets* 16 17 18 19 20 21 22 23 24 25 26…" at bounding box center [275, 400] width 450 height 698
click at [278, 621] on div "@ Ss-domaine-Vet host vet.maxizoo.fr @ Ss-domaine-mon-assurance host mon.assura…" at bounding box center [277, 353] width 391 height 568
click at [275, 619] on div "@ Ss-domaine-Vet host vet.maxizoo.fr @ Ss-domaine-mon-assurance host mon.assura…" at bounding box center [277, 352] width 391 height 568
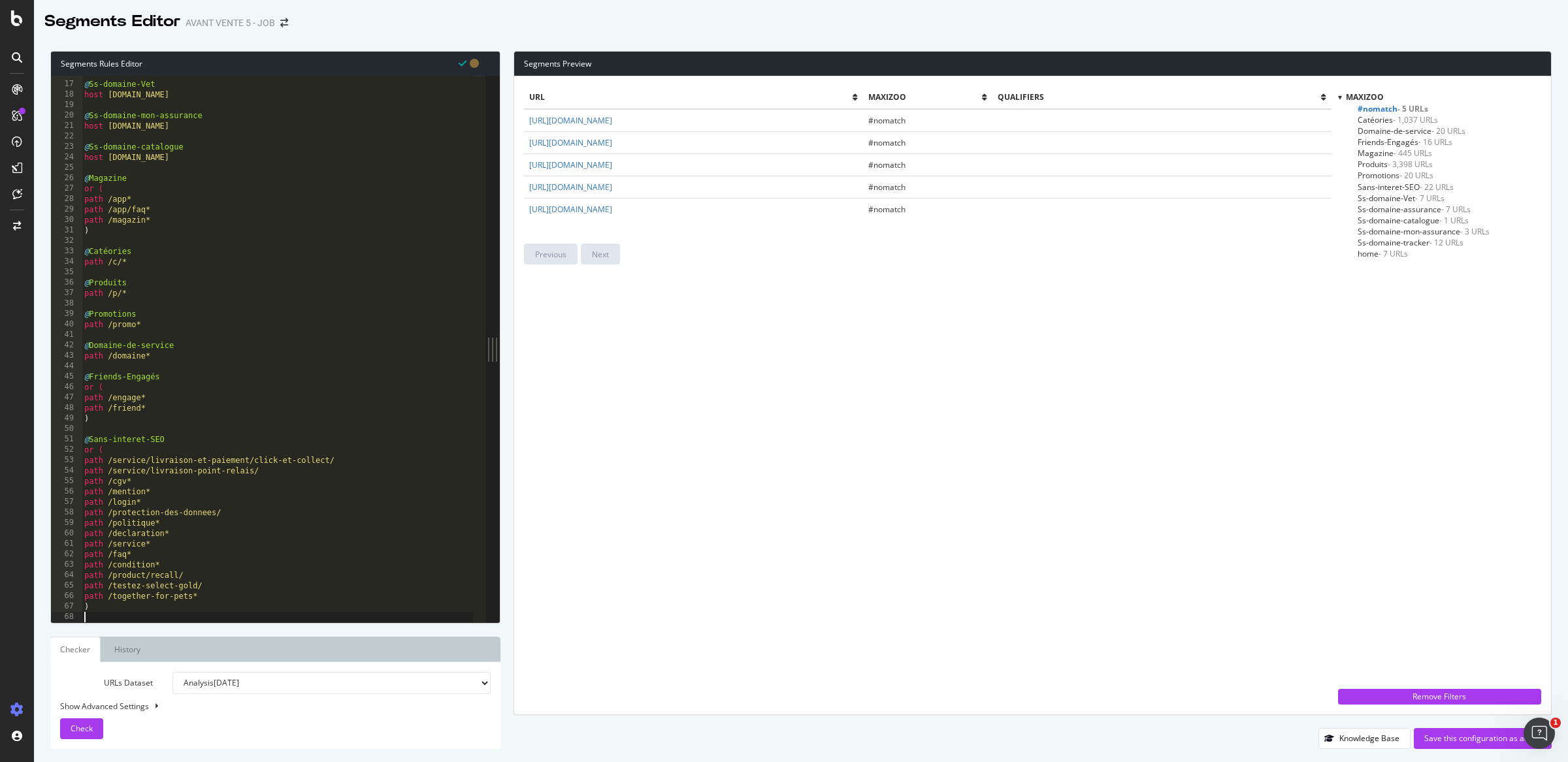
click at [275, 614] on div "@ Ss-domaine-Vet host vet.maxizoo.fr @ Ss-domaine-mon-assurance host mon.assura…" at bounding box center [277, 352] width 391 height 568
click at [239, 610] on div "@ Ss-domaine-Vet host vet.maxizoo.fr @ Ss-domaine-mon-assurance host mon.assura…" at bounding box center [277, 352] width 391 height 568
type textarea ")"
click at [222, 616] on div "@ Ss-domaine-Vet host vet.maxizoo.fr @ Ss-domaine-mon-assurance host mon.assura…" at bounding box center [277, 352] width 391 height 568
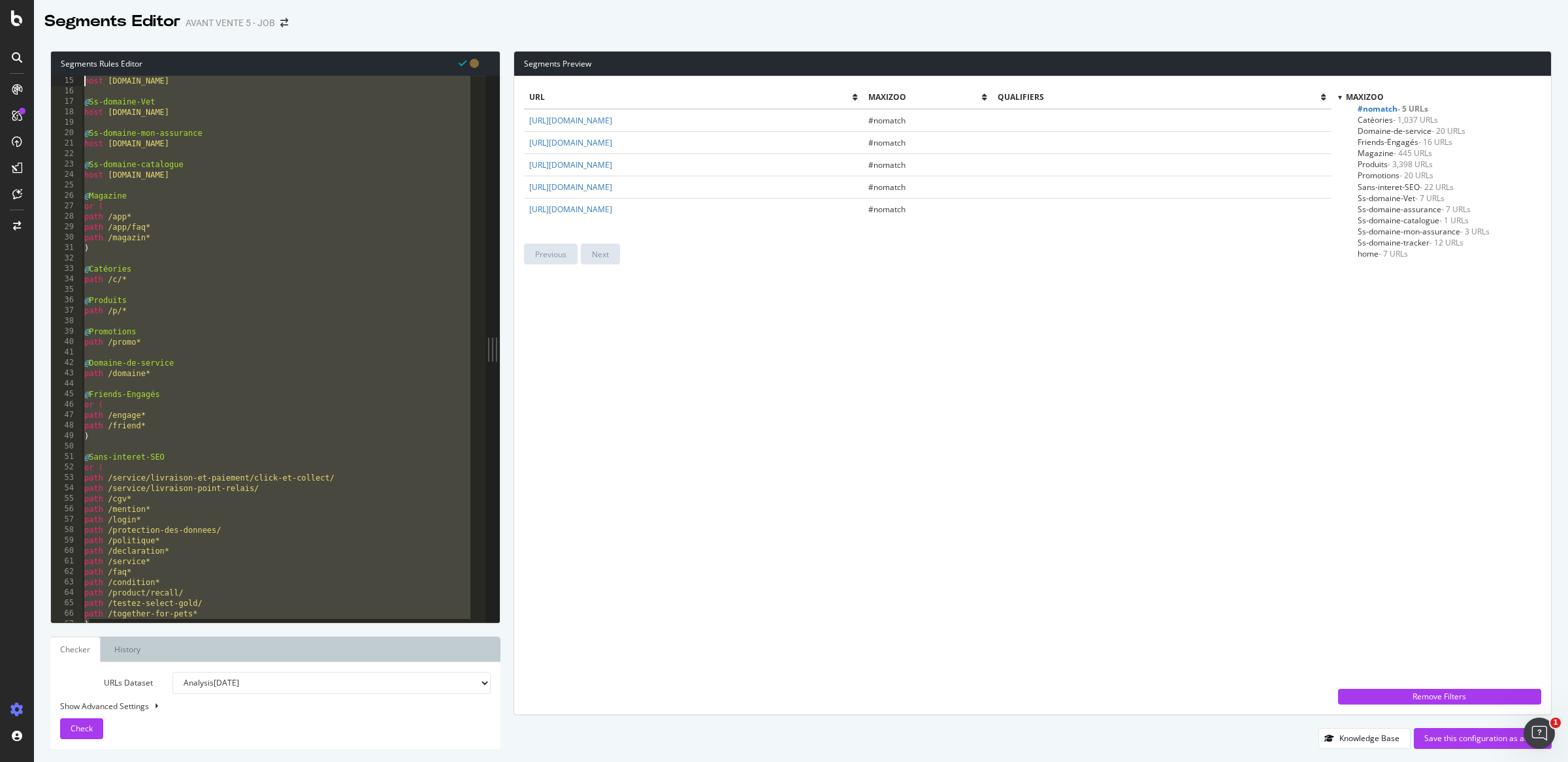
scroll to position [0, 0]
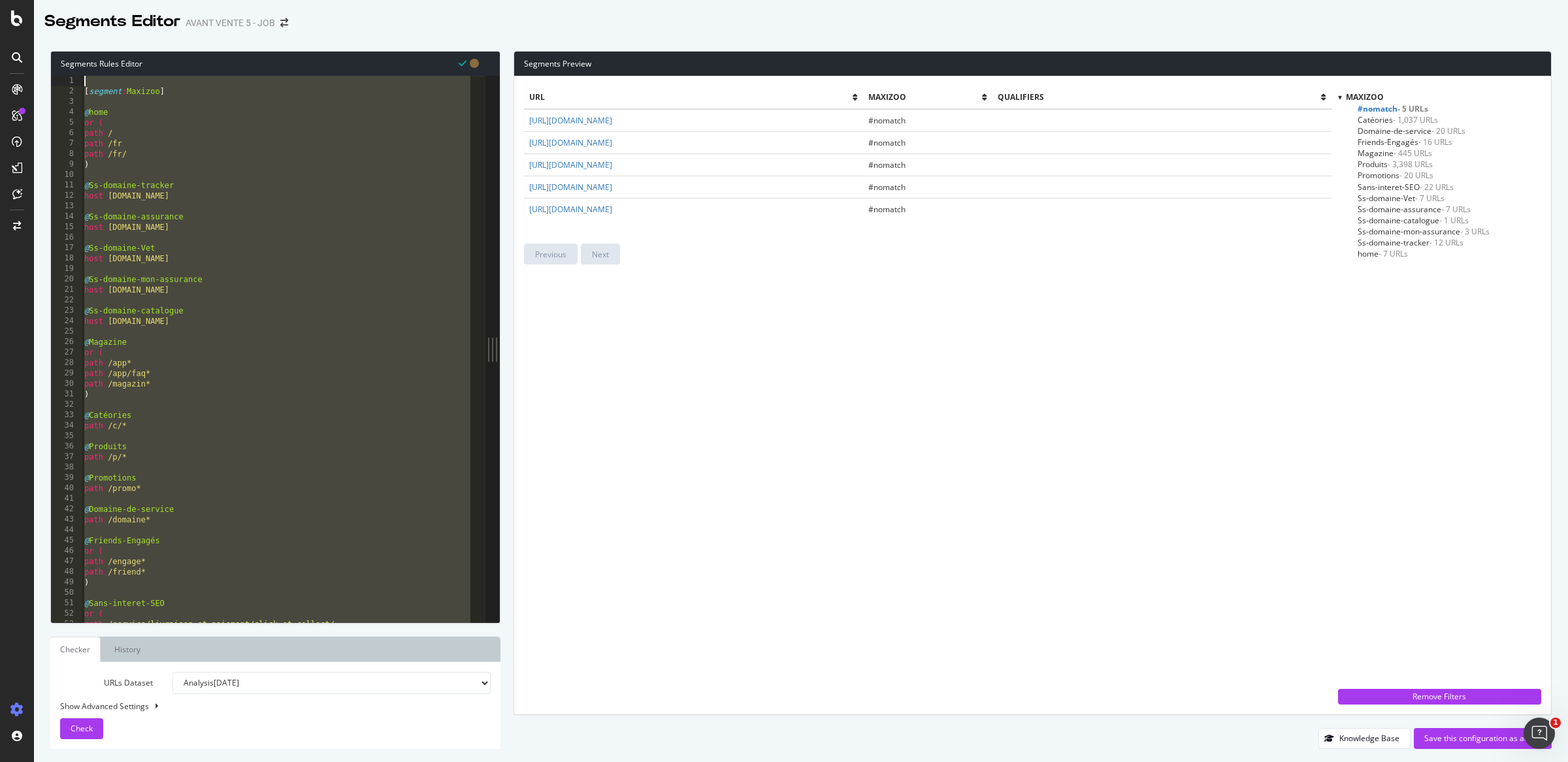
drag, startPoint x: 158, startPoint y: 611, endPoint x: 18, endPoint y: -3, distance: 629.8
click at [18, 0] on html "Segments Editor AVANT VENTE 5 - JOB Segments Rules Editor 1 2 3 4 5 6 7 8 9 10 …" at bounding box center [784, 381] width 1568 height 762
type textarea "[segment:Maxizoo]"
click at [656, 335] on div "url Maxizoo qualifiers https://www.maxizoo.fr/newsletter/ #nomatch https://www.…" at bounding box center [928, 395] width 807 height 618
click at [362, 300] on div "[ segment : Maxizoo ] @ home or ( path / path /fr path /fr/ ) @ Ss-domaine-trac…" at bounding box center [277, 359] width 391 height 568
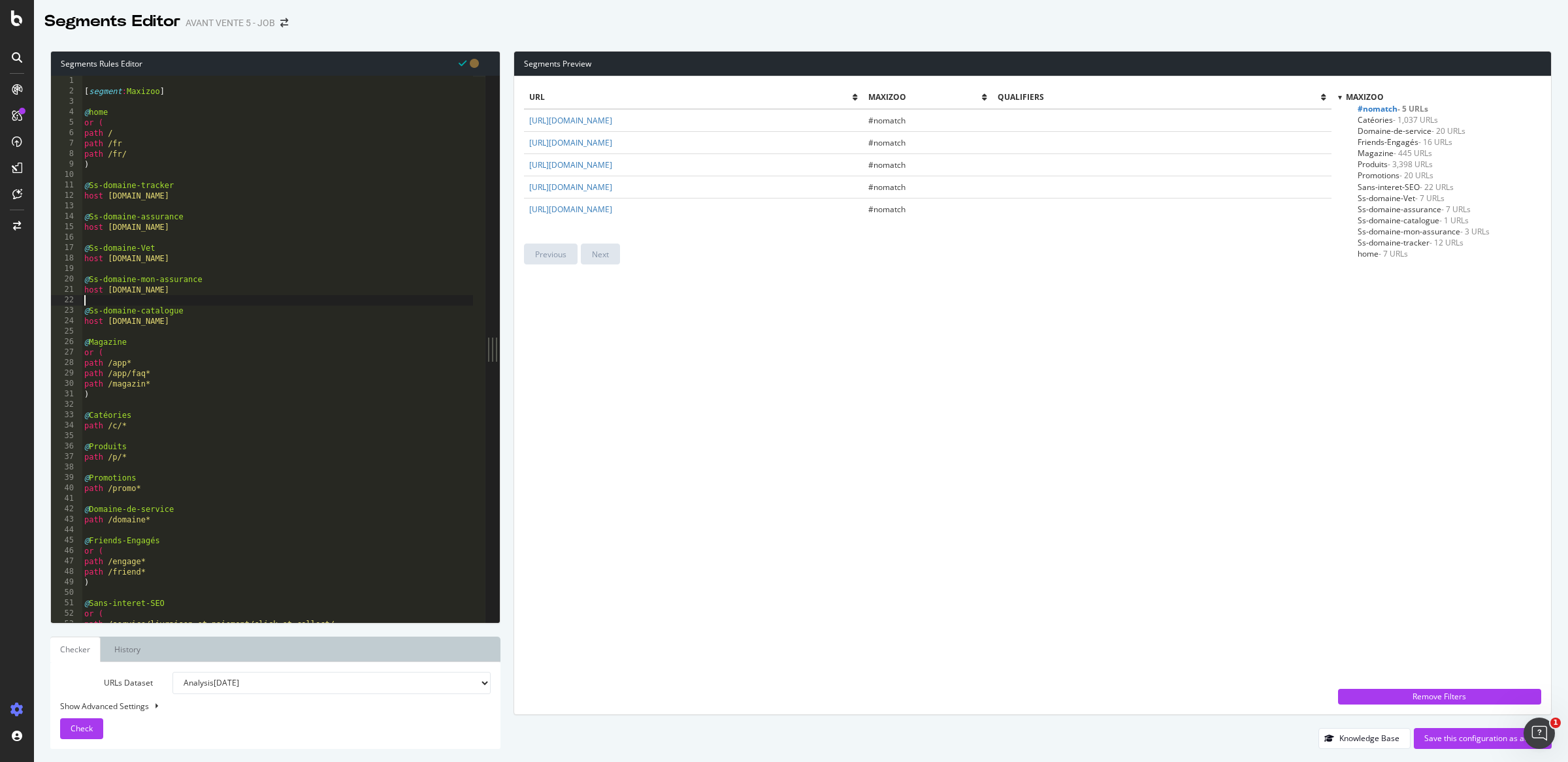
scroll to position [163, 0]
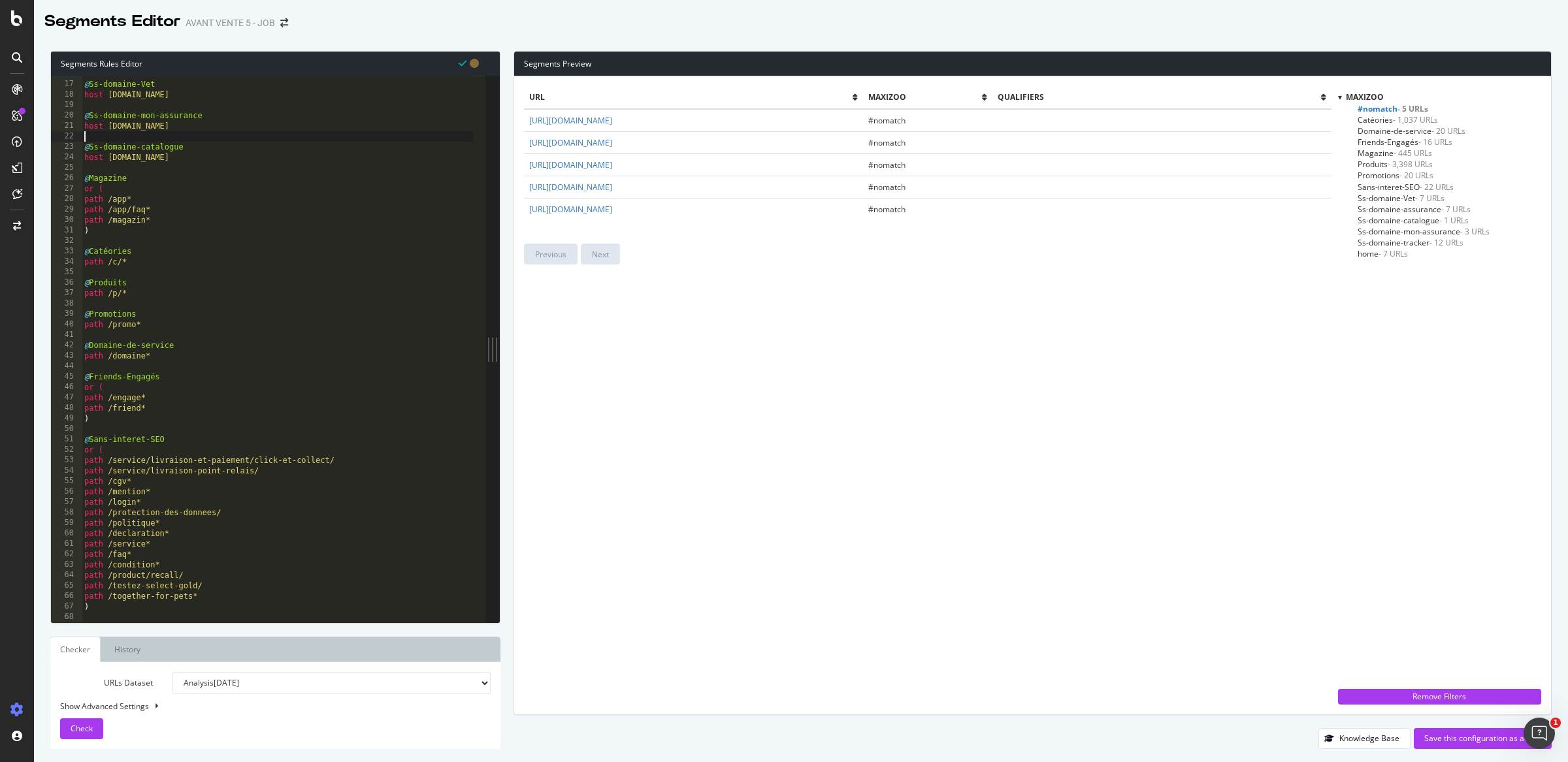
click at [159, 611] on div "@ Ss-domaine-Vet host vet.maxizoo.fr @ Ss-domaine-mon-assurance host mon.assura…" at bounding box center [277, 352] width 391 height 568
type textarea ")"
click at [121, 615] on div "@ Ss-domaine-Vet host vet.maxizoo.fr @ Ss-domaine-mon-assurance host mon.assura…" at bounding box center [277, 352] width 391 height 568
click at [612, 210] on link "https://www.maxizoo.fr/my-pet-and-me/" at bounding box center [571, 209] width 83 height 11
click at [611, 188] on link "https://www.maxizoo.fr/littlefriends/" at bounding box center [571, 187] width 83 height 11
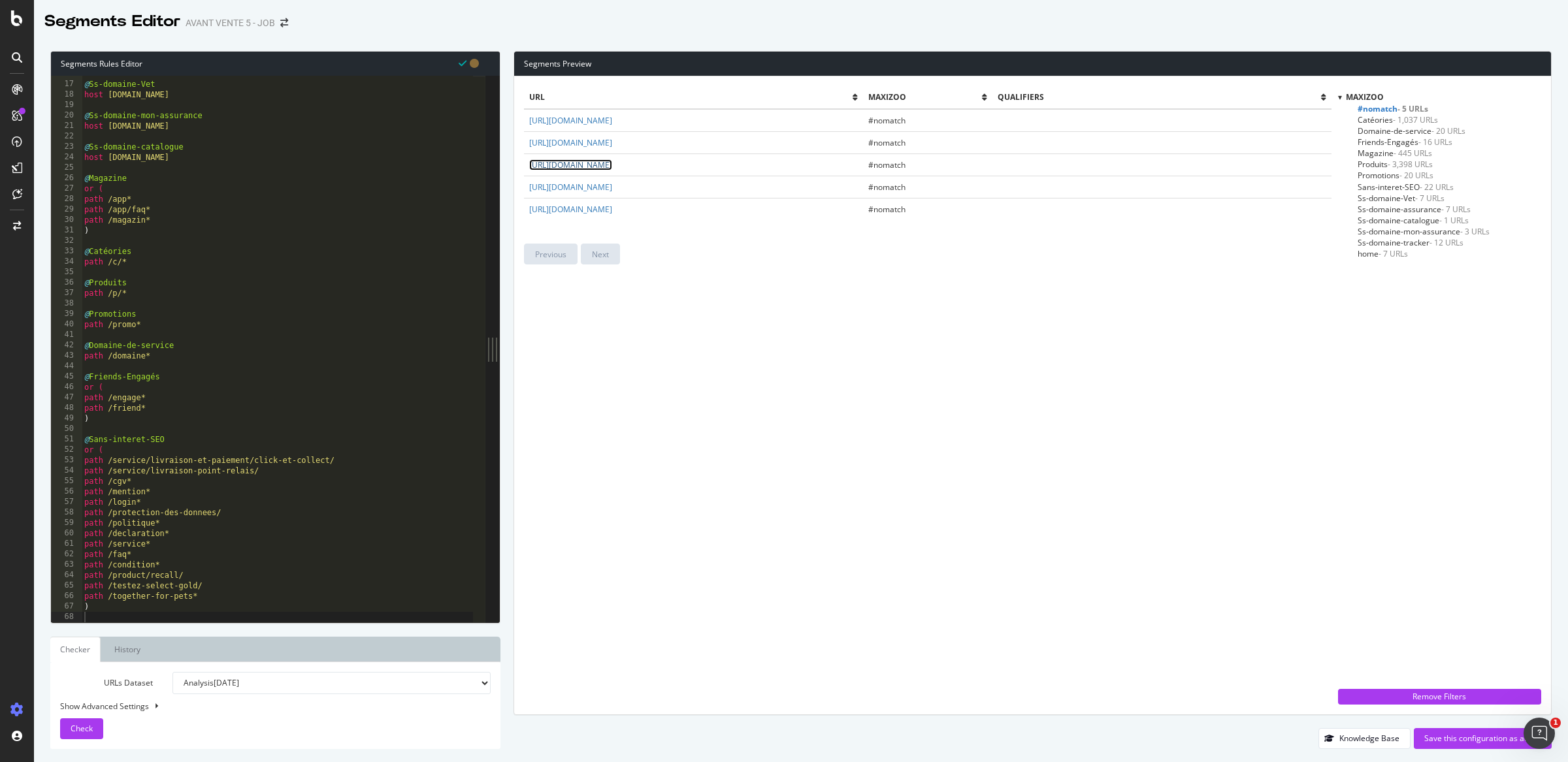
click at [612, 159] on link "https://www.maxizoo.fr/salon/" at bounding box center [571, 164] width 83 height 11
click at [612, 139] on link "https://www.maxizoo.fr/storefinder/" at bounding box center [571, 142] width 83 height 11
click at [612, 121] on link "https://www.maxizoo.fr/newsletter/" at bounding box center [571, 120] width 83 height 11
click at [686, 117] on td "https://www.maxizoo.fr/newsletter/" at bounding box center [694, 120] width 339 height 23
drag, startPoint x: 688, startPoint y: 124, endPoint x: 619, endPoint y: 123, distance: 69.0
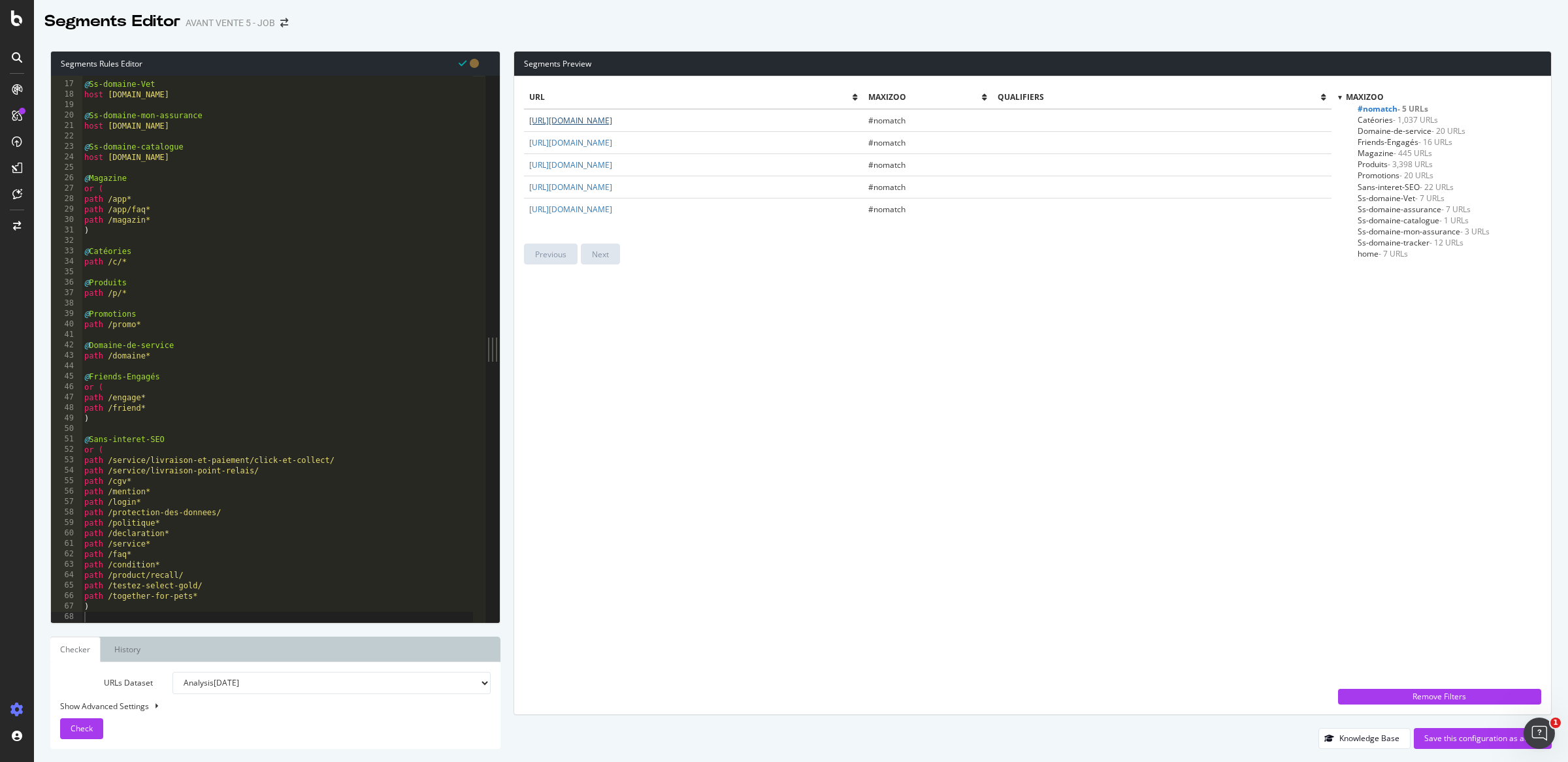
click at [619, 123] on td "https://www.maxizoo.fr/newsletter/" at bounding box center [694, 120] width 339 height 23
copy link "newsletter/"
type textarea "or ("
click at [140, 197] on div "@ Ss-domaine-Vet host vet.maxizoo.fr @ Ss-domaine-mon-assurance host mon.assura…" at bounding box center [277, 356] width 391 height 568
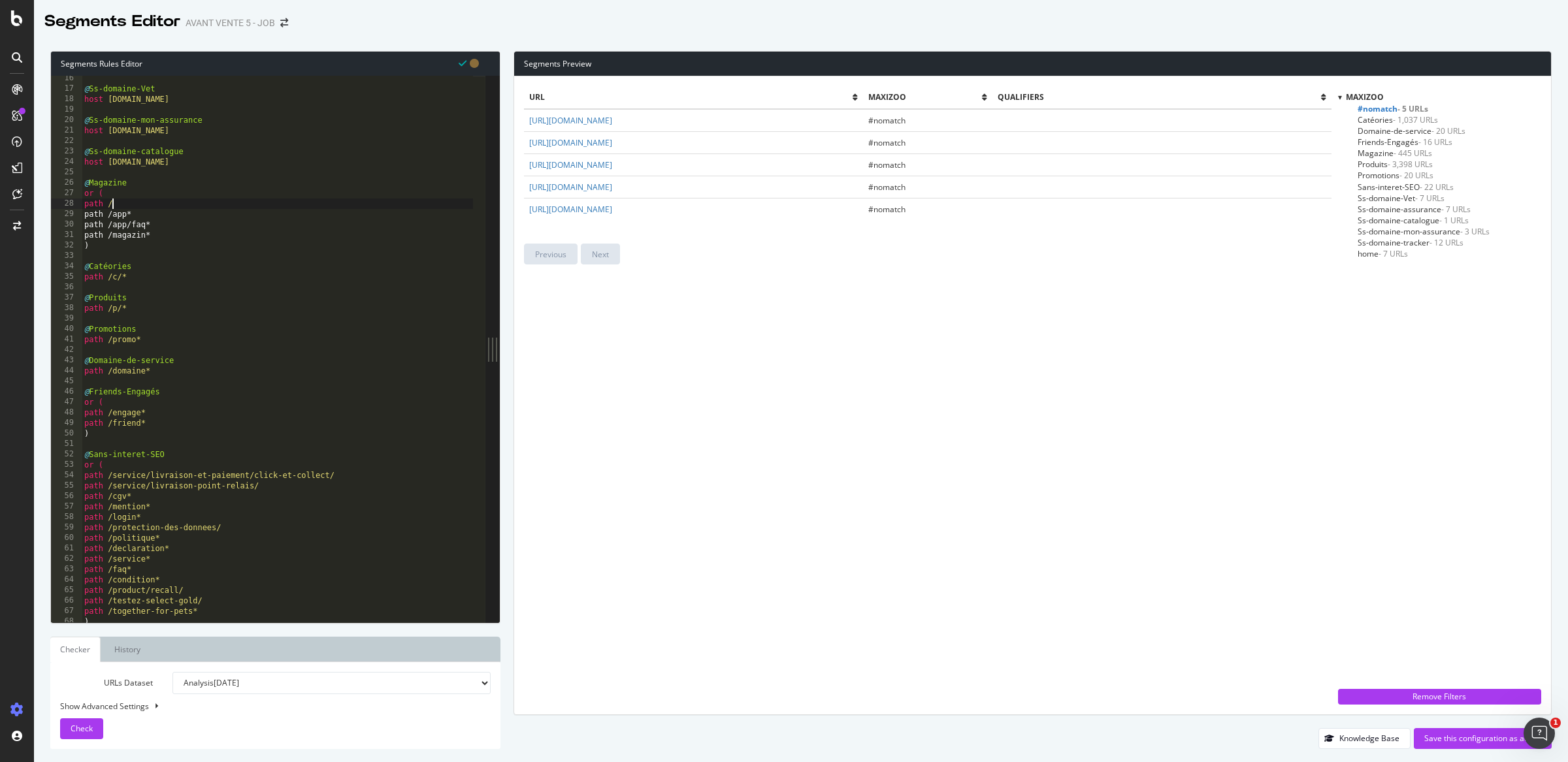
scroll to position [0, 1]
paste textarea "newsletter/"
click at [612, 188] on link "https://www.maxizoo.fr/littlefriends/" at bounding box center [571, 187] width 83 height 11
click at [612, 184] on link "https://www.maxizoo.fr/littlefriends/" at bounding box center [571, 187] width 83 height 11
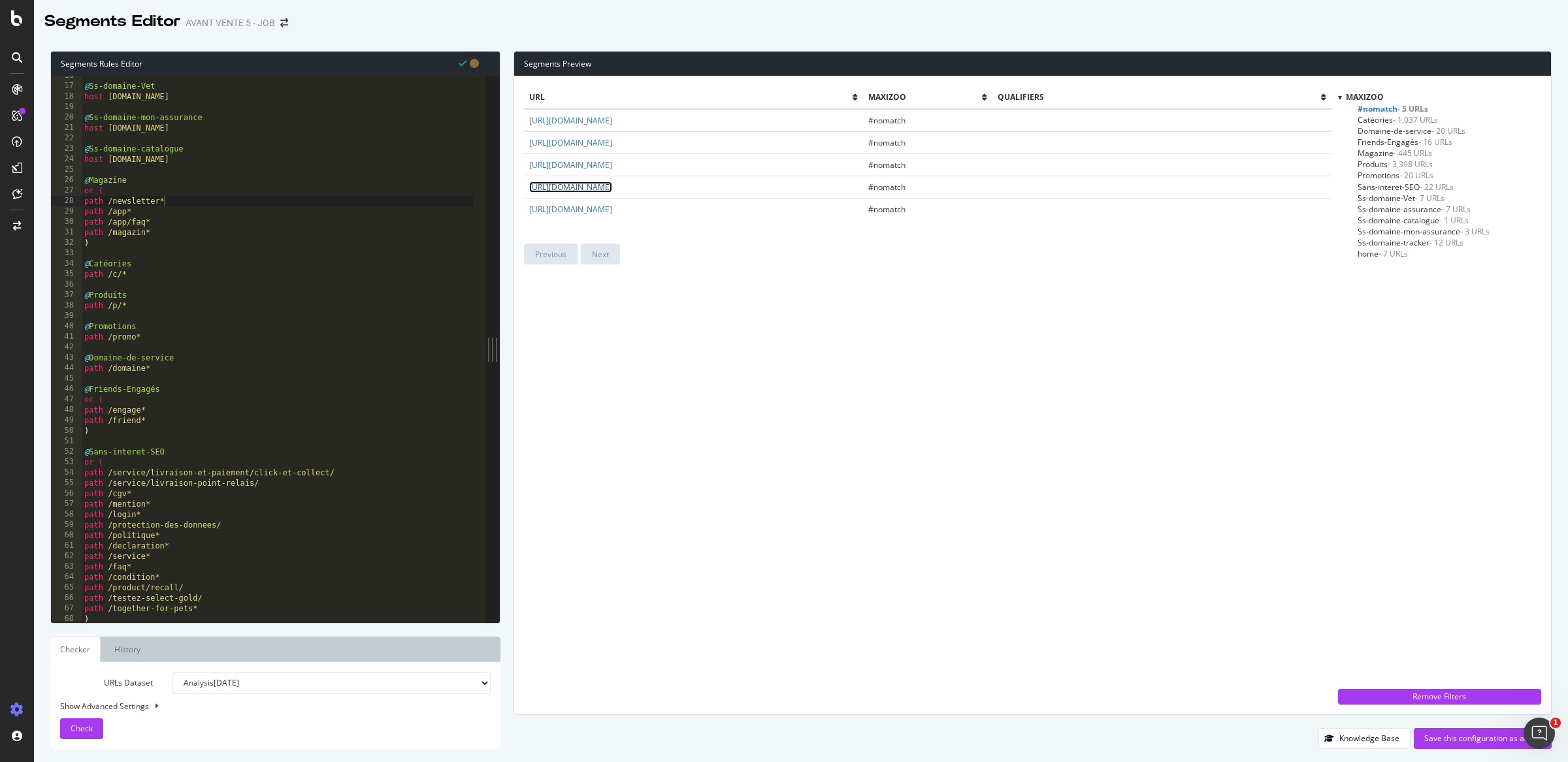
scroll to position [153, 0]
type textarea "path /friend*"
click at [158, 430] on div "host assurance.maxizoo.fr @ Ss-domaine-Vet host vet.maxizoo.fr @ Ss-domaine-mon…" at bounding box center [277, 351] width 391 height 568
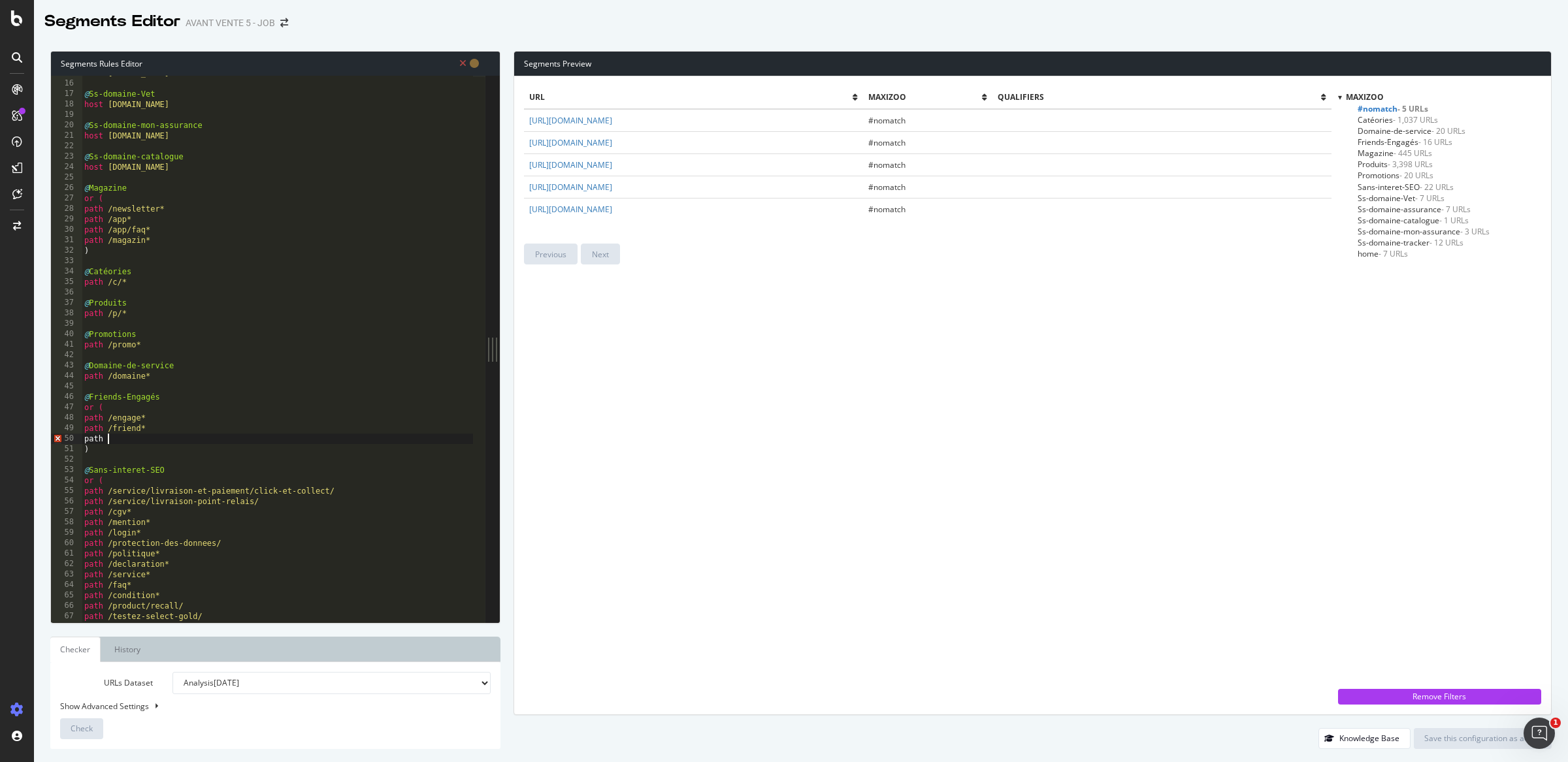
scroll to position [0, 1]
paste textarea "friends/littlefriends/"
click at [96, 730] on button "Check" at bounding box center [82, 729] width 43 height 21
click at [505, 59] on div "Segments Preview url Maxizoo qualifiers https://www.maxizoo.fr/storefinder/ #no…" at bounding box center [1027, 400] width 1052 height 698
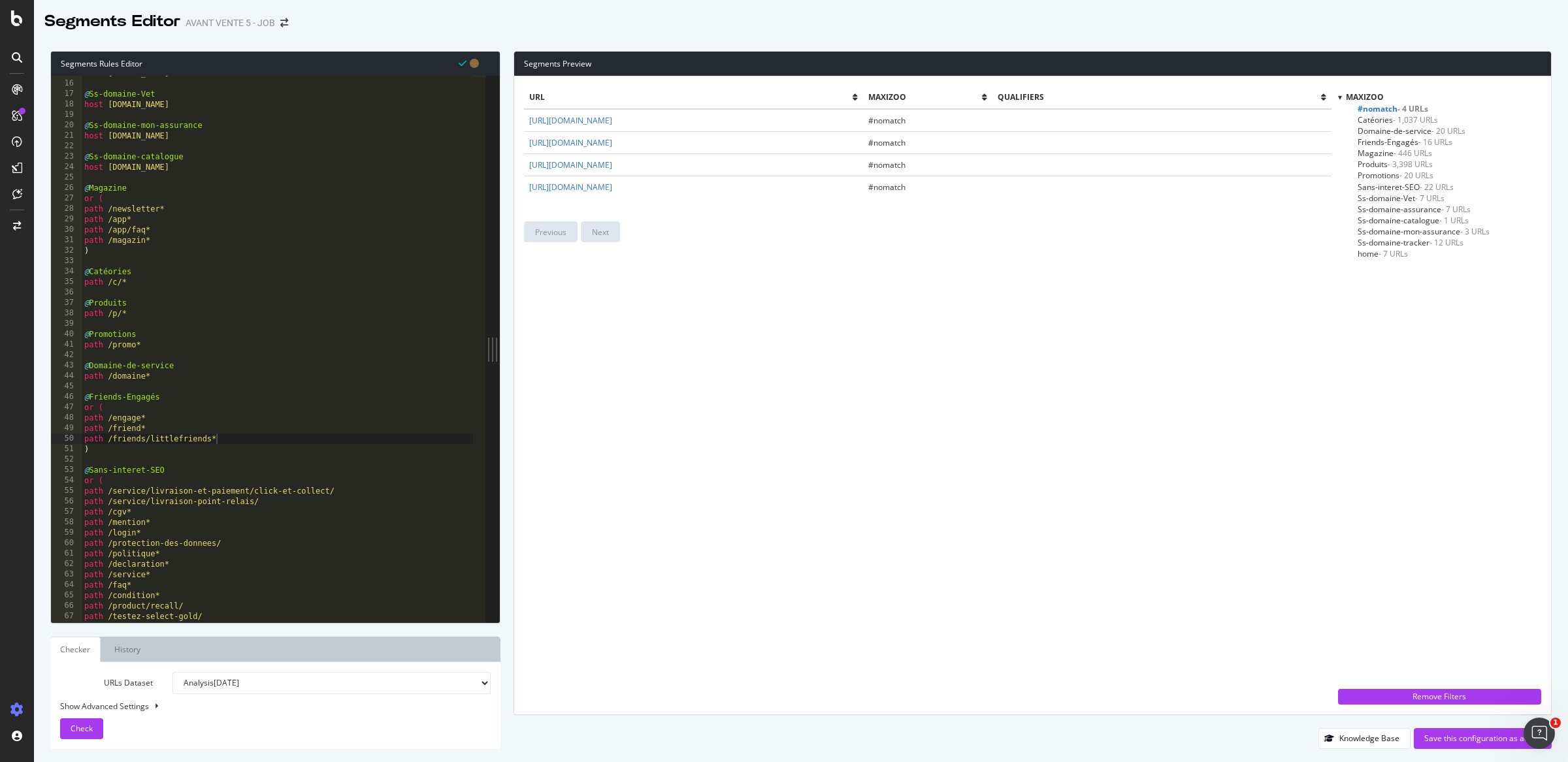
scroll to position [184, 0]
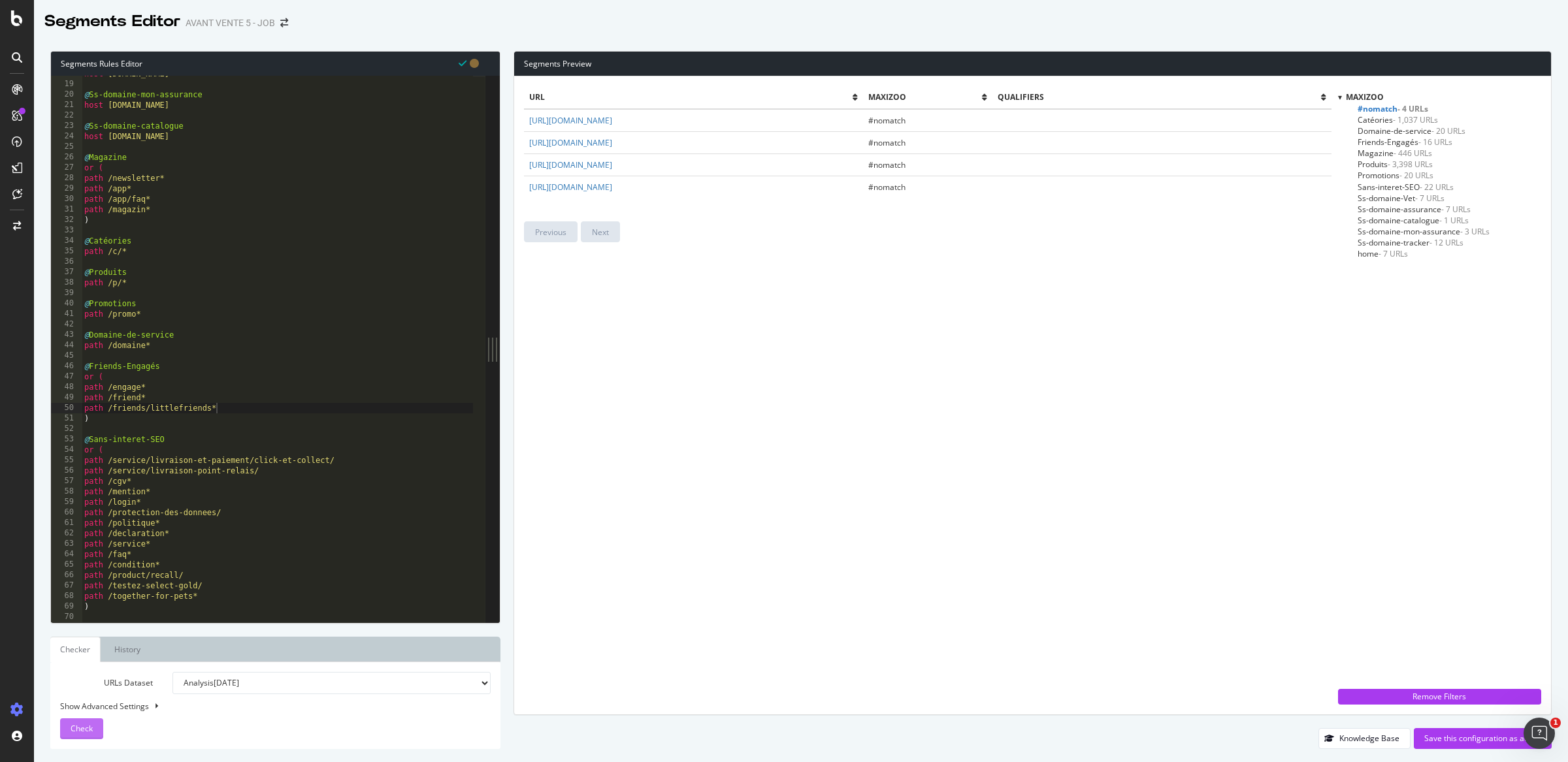
click at [88, 722] on div "Check" at bounding box center [82, 729] width 22 height 20
click at [618, 469] on div "url Maxizoo qualifiers https://www.maxizoo.fr/storefinder/ #nomatch https://www…" at bounding box center [928, 395] width 807 height 618
click at [82, 722] on div "Check" at bounding box center [82, 729] width 22 height 20
click at [151, 414] on div "host vet.maxizoo.fr @ Ss-domaine-mon-assurance host mon.assurance.maxizoo.fr @ …" at bounding box center [277, 352] width 391 height 568
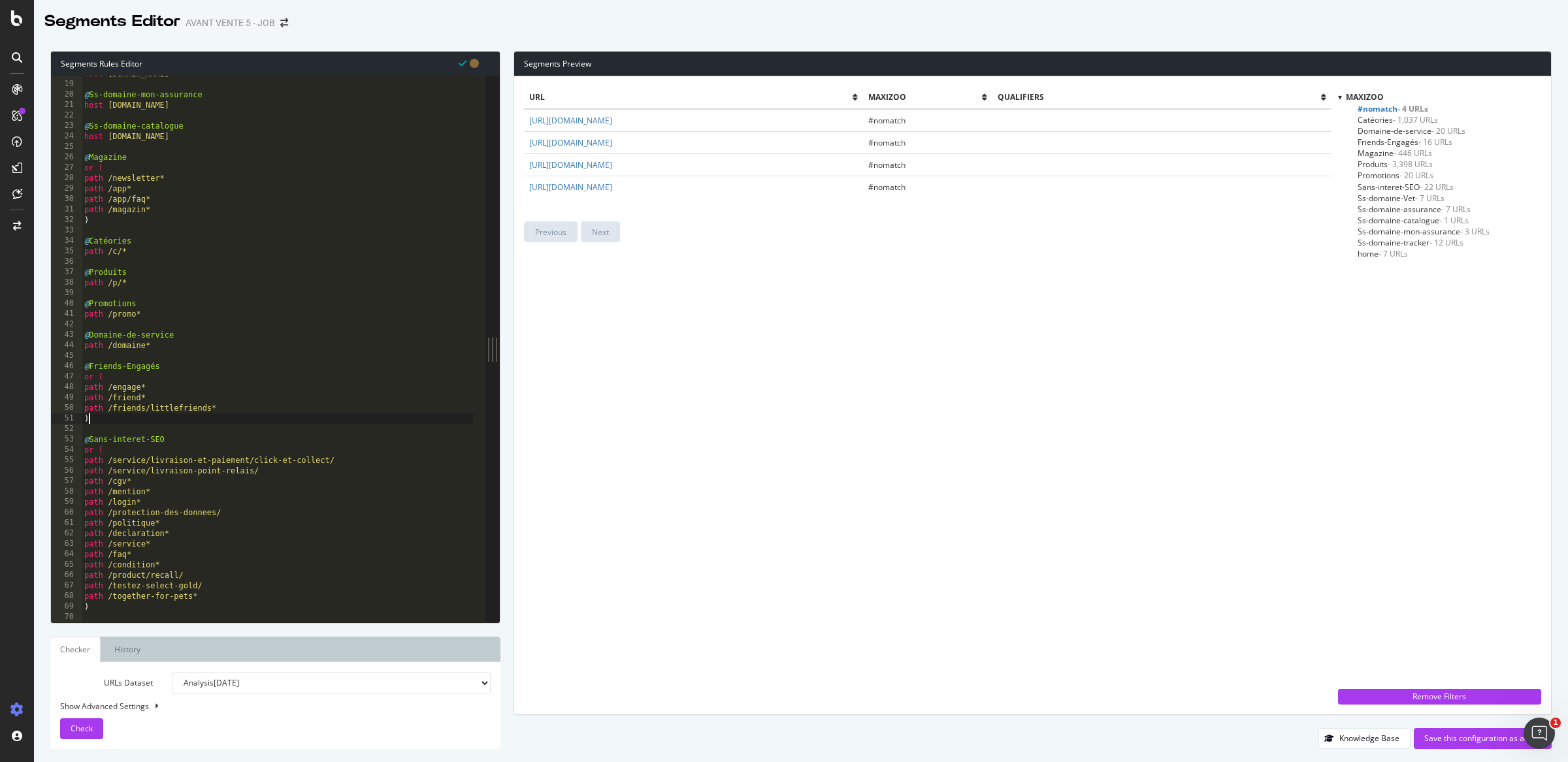
click at [1418, 142] on span "- 16 URLs" at bounding box center [1435, 141] width 34 height 11
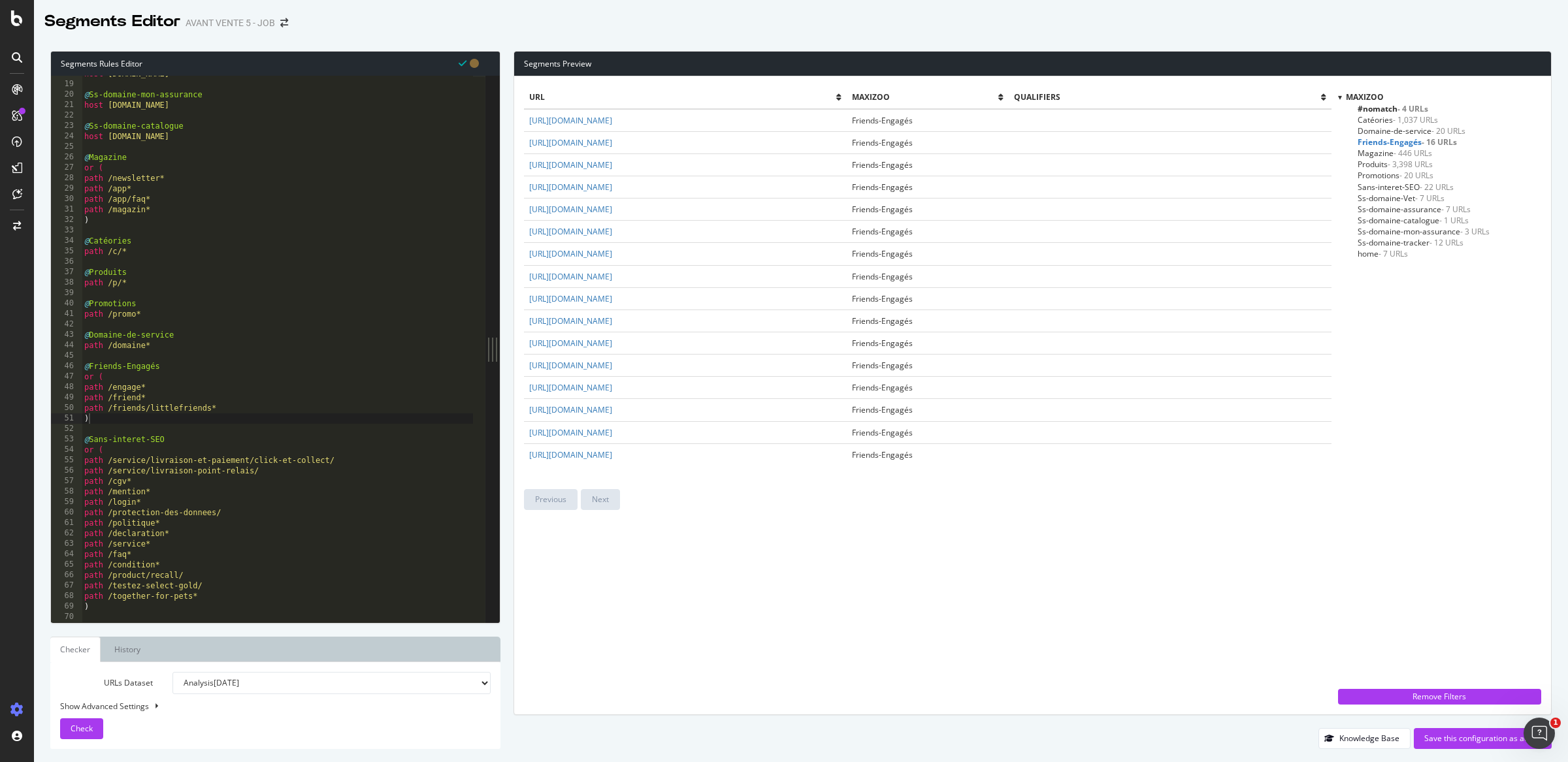
type textarea "path /friends/littlefriends*"
click at [233, 414] on div "host vet.maxizoo.fr @ Ss-domaine-mon-assurance host mon.assurance.maxizoo.fr @ …" at bounding box center [277, 352] width 391 height 568
drag, startPoint x: 212, startPoint y: 411, endPoint x: 151, endPoint y: 406, distance: 61.2
click at [151, 406] on div "host vet.maxizoo.fr @ Ss-domaine-mon-assurance host mon.assurance.maxizoo.fr @ …" at bounding box center [277, 352] width 391 height 568
click at [256, 405] on div "host vet.maxizoo.fr @ Ss-domaine-mon-assurance host mon.assurance.maxizoo.fr @ …" at bounding box center [277, 352] width 391 height 568
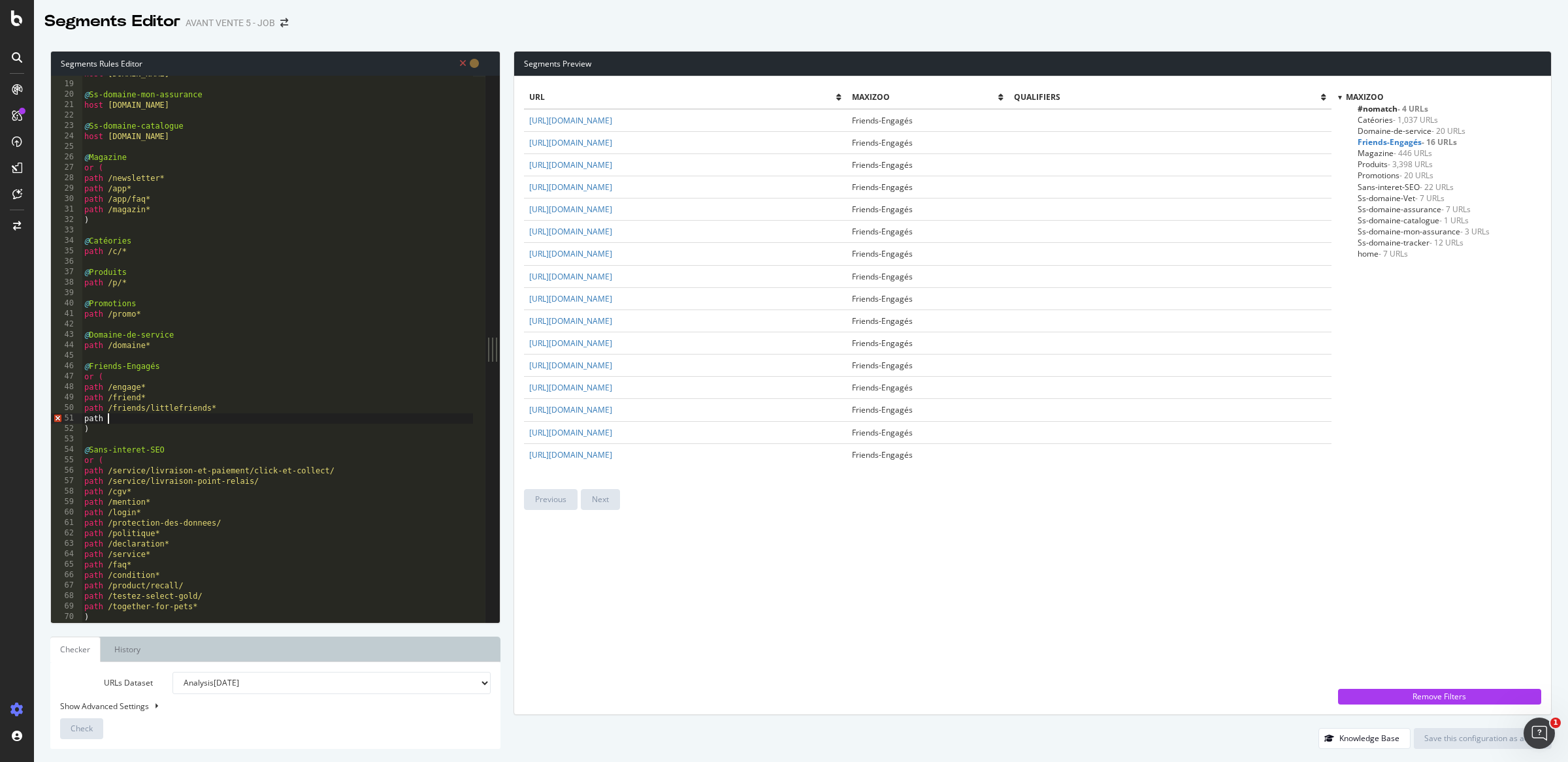
scroll to position [0, 1]
paste textarea "littlefriends"
click at [88, 730] on span "Check" at bounding box center [82, 728] width 22 height 11
click at [1399, 105] on span "- 3 URLs" at bounding box center [1413, 108] width 31 height 11
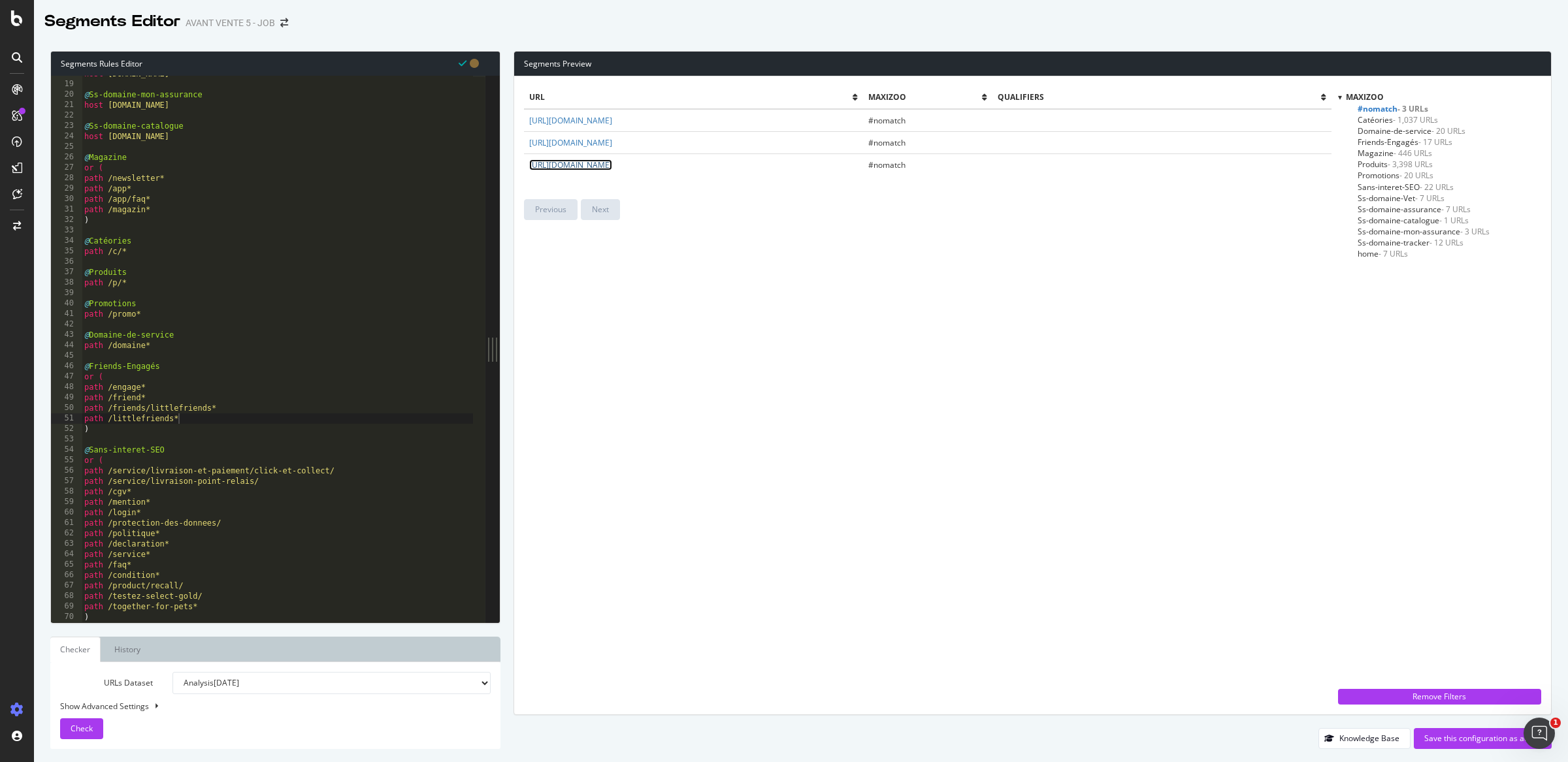
click at [612, 160] on link "https://www.maxizoo.fr/my-pet-and-me/" at bounding box center [571, 164] width 83 height 11
click at [612, 144] on link "https://www.maxizoo.fr/salon/" at bounding box center [571, 142] width 83 height 11
type textarea "path /promo*"
click at [189, 311] on div "host vet.maxizoo.fr @ Ss-domaine-mon-assurance host mon.assurance.maxizoo.fr @ …" at bounding box center [277, 352] width 391 height 568
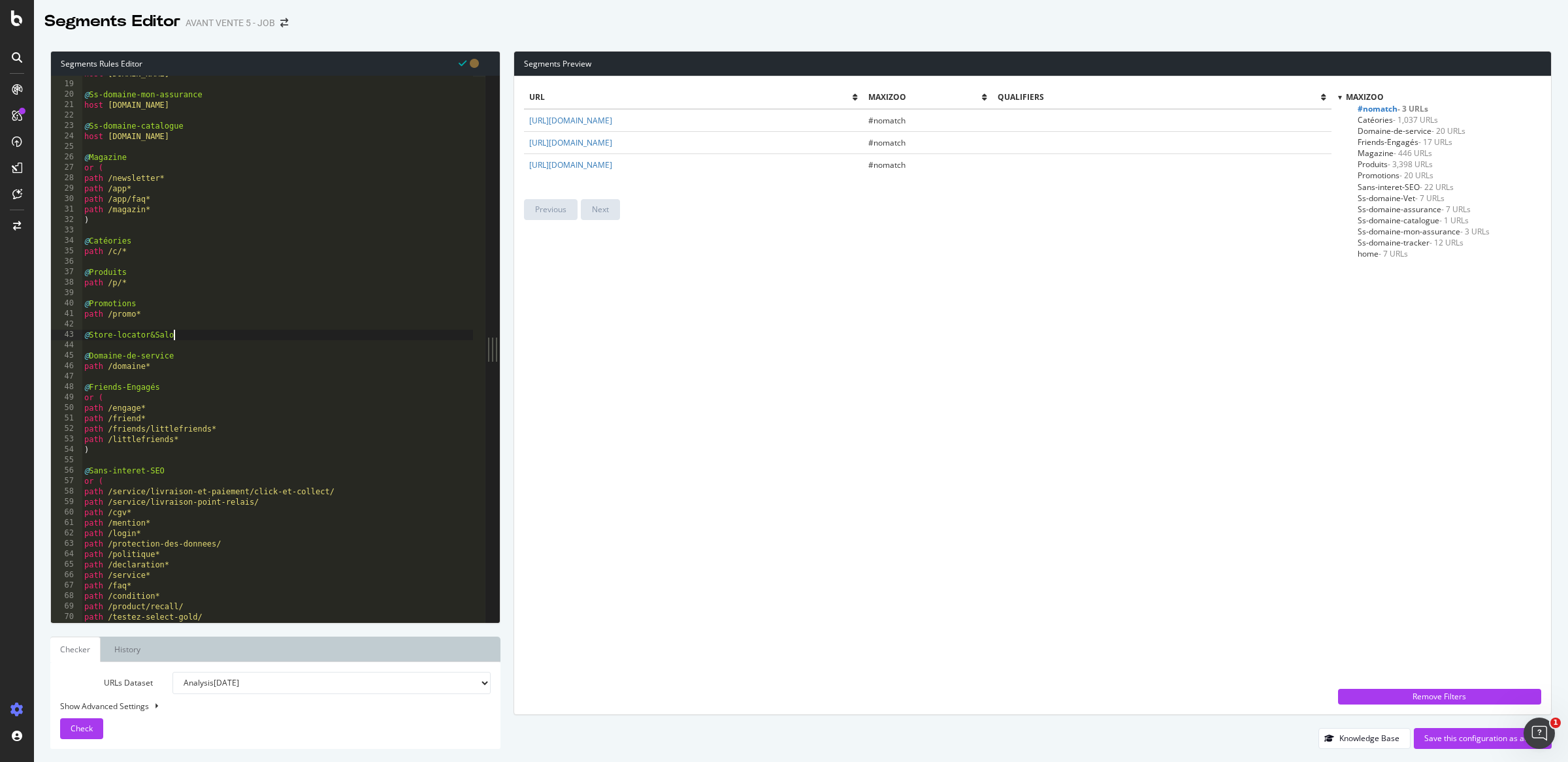
scroll to position [0, 7]
type textarea "@Store-locator&Salon"
type textarea "p"
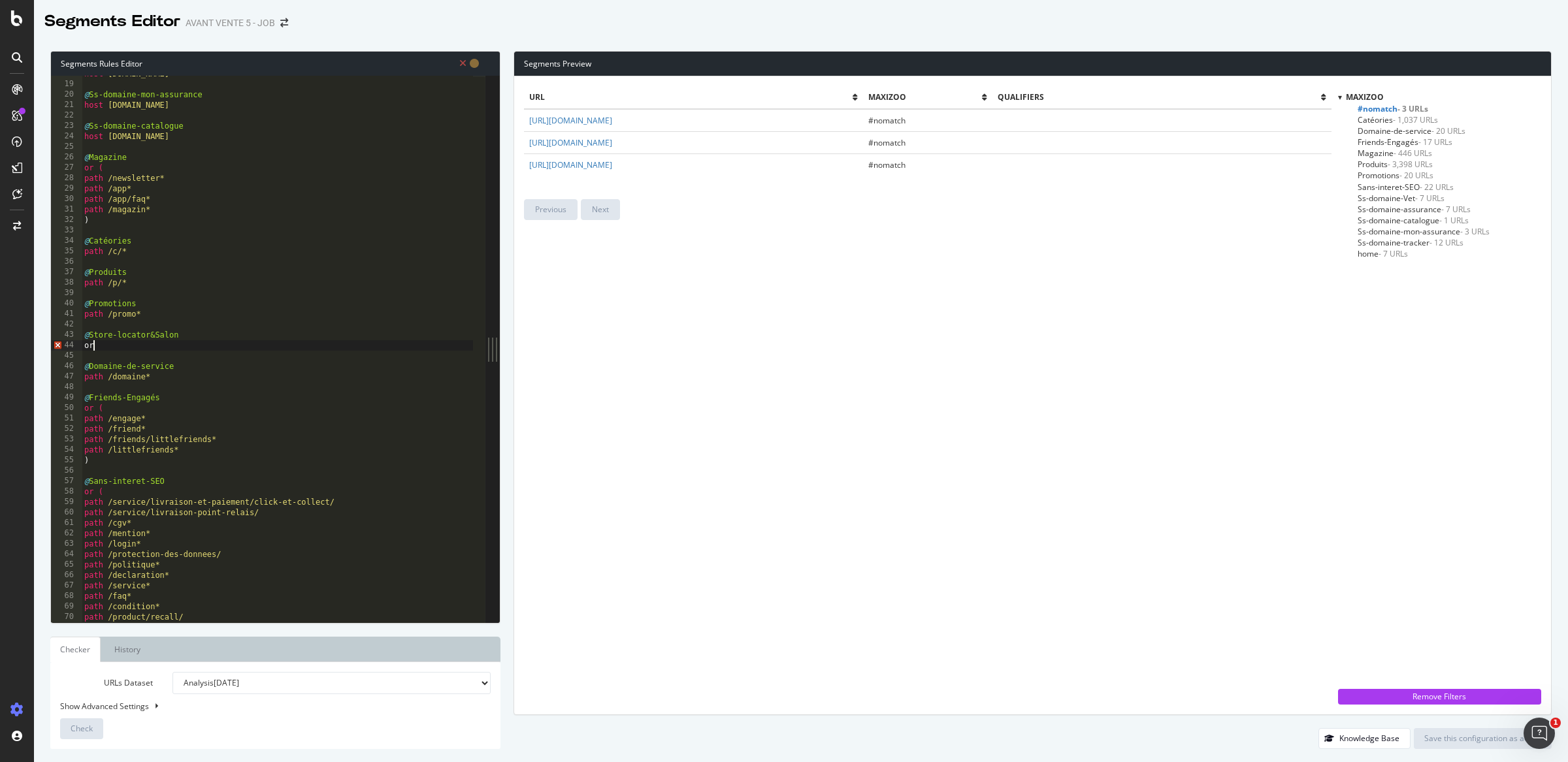
type textarea "or ("
type textarea "path /salon*"
type textarea "path /storefinder*"
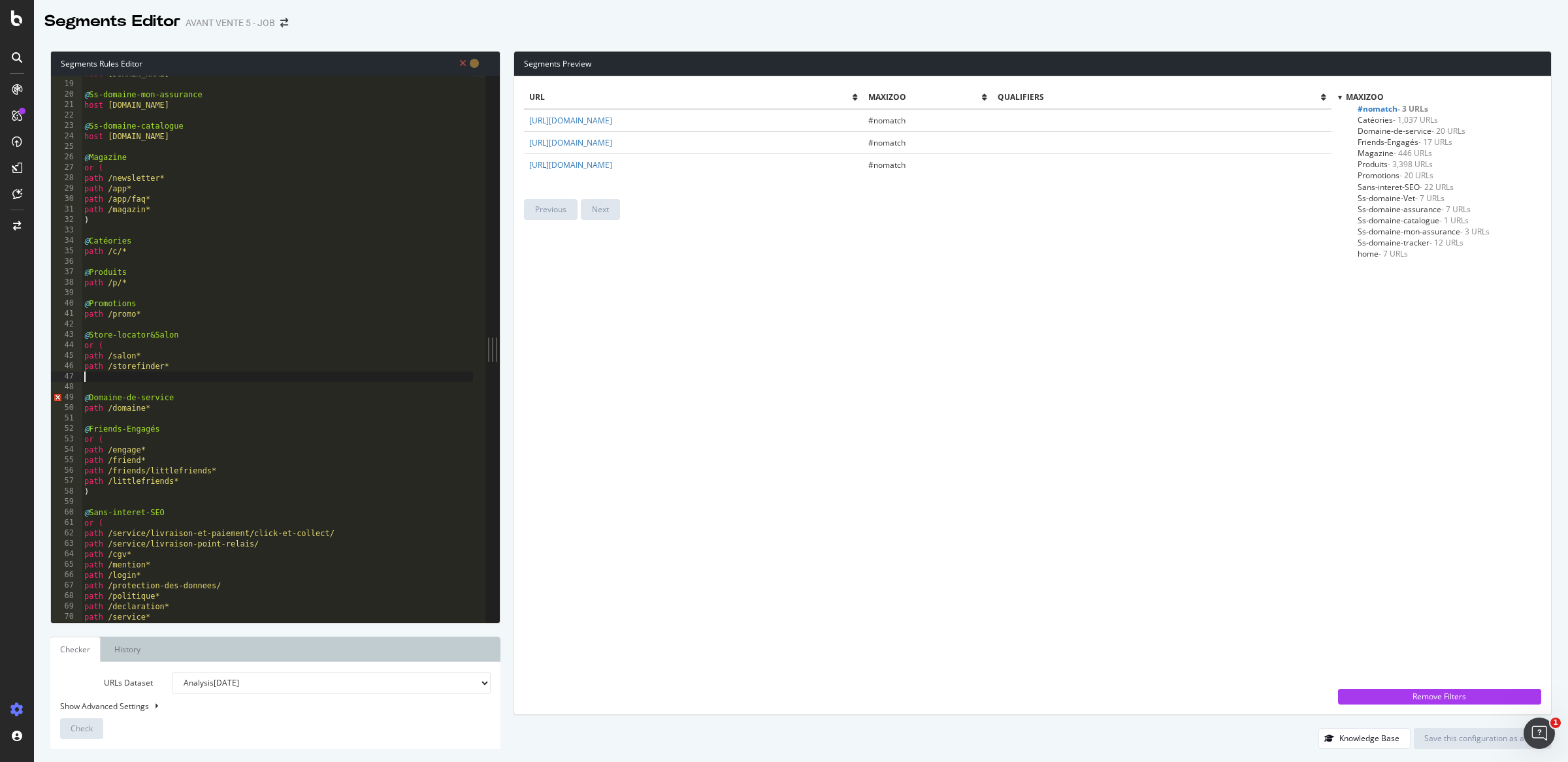
scroll to position [0, 0]
click at [612, 165] on link "https://www.maxizoo.fr/my-pet-and-me/" at bounding box center [571, 164] width 83 height 11
click at [709, 160] on td "https://www.maxizoo.fr/my-pet-and-me/" at bounding box center [694, 164] width 339 height 22
drag, startPoint x: 711, startPoint y: 170, endPoint x: 620, endPoint y: 165, distance: 91.1
click at [620, 165] on td "https://www.maxizoo.fr/my-pet-and-me/" at bounding box center [694, 164] width 339 height 22
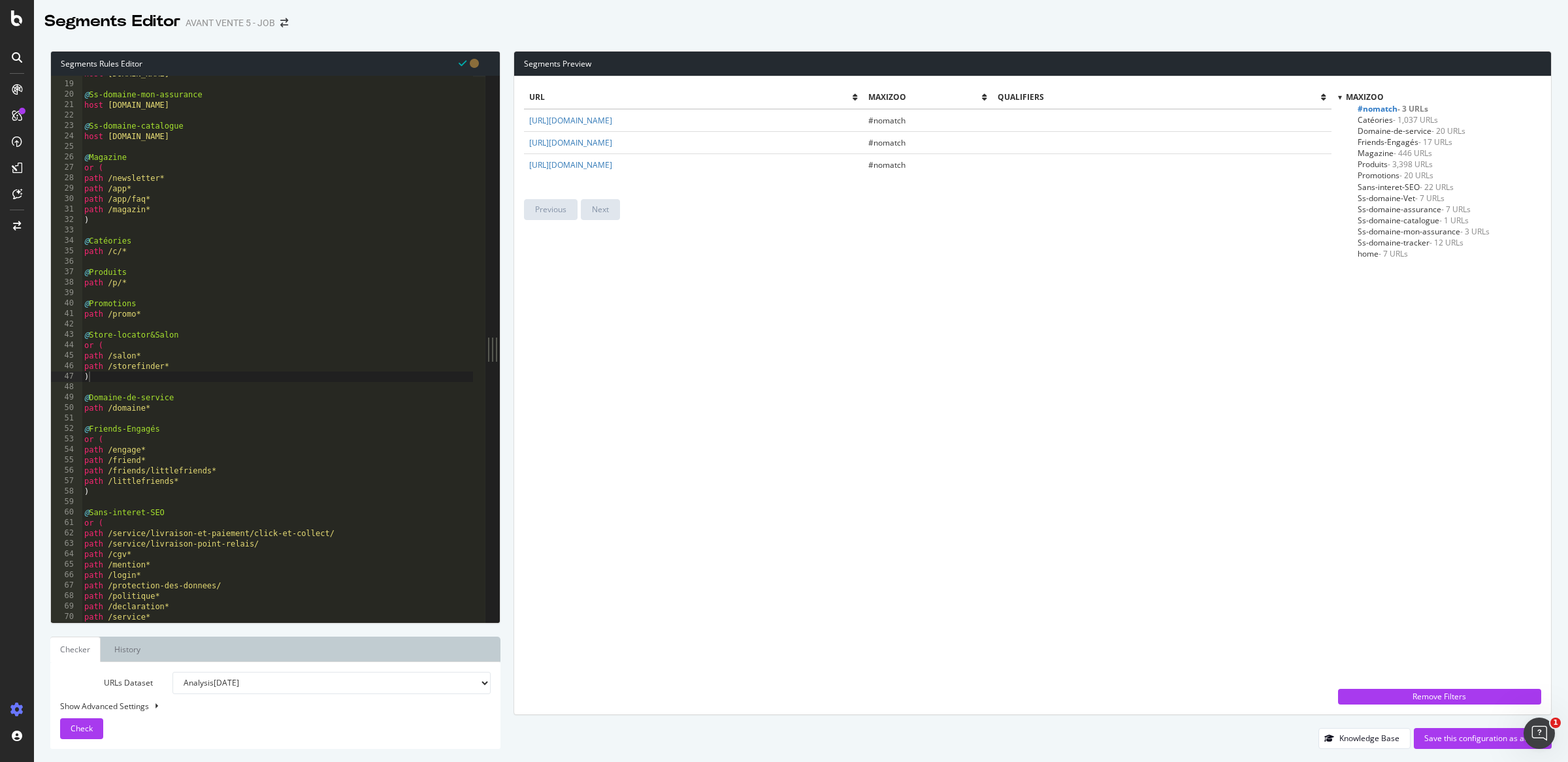
copy link "my-pet-and-me/"
click at [142, 281] on div "host vet.maxizoo.fr @ Ss-domaine-mon-assurance host mon.assurance.maxizoo.fr @ …" at bounding box center [277, 352] width 391 height 568
click at [142, 272] on div "host vet.maxizoo.fr @ Ss-domaine-mon-assurance host mon.assurance.maxizoo.fr @ …" at bounding box center [277, 352] width 391 height 568
click at [147, 239] on div "host vet.maxizoo.fr @ Ss-domaine-mon-assurance host mon.assurance.maxizoo.fr @ …" at bounding box center [277, 352] width 391 height 568
type textarea "@Catéories"
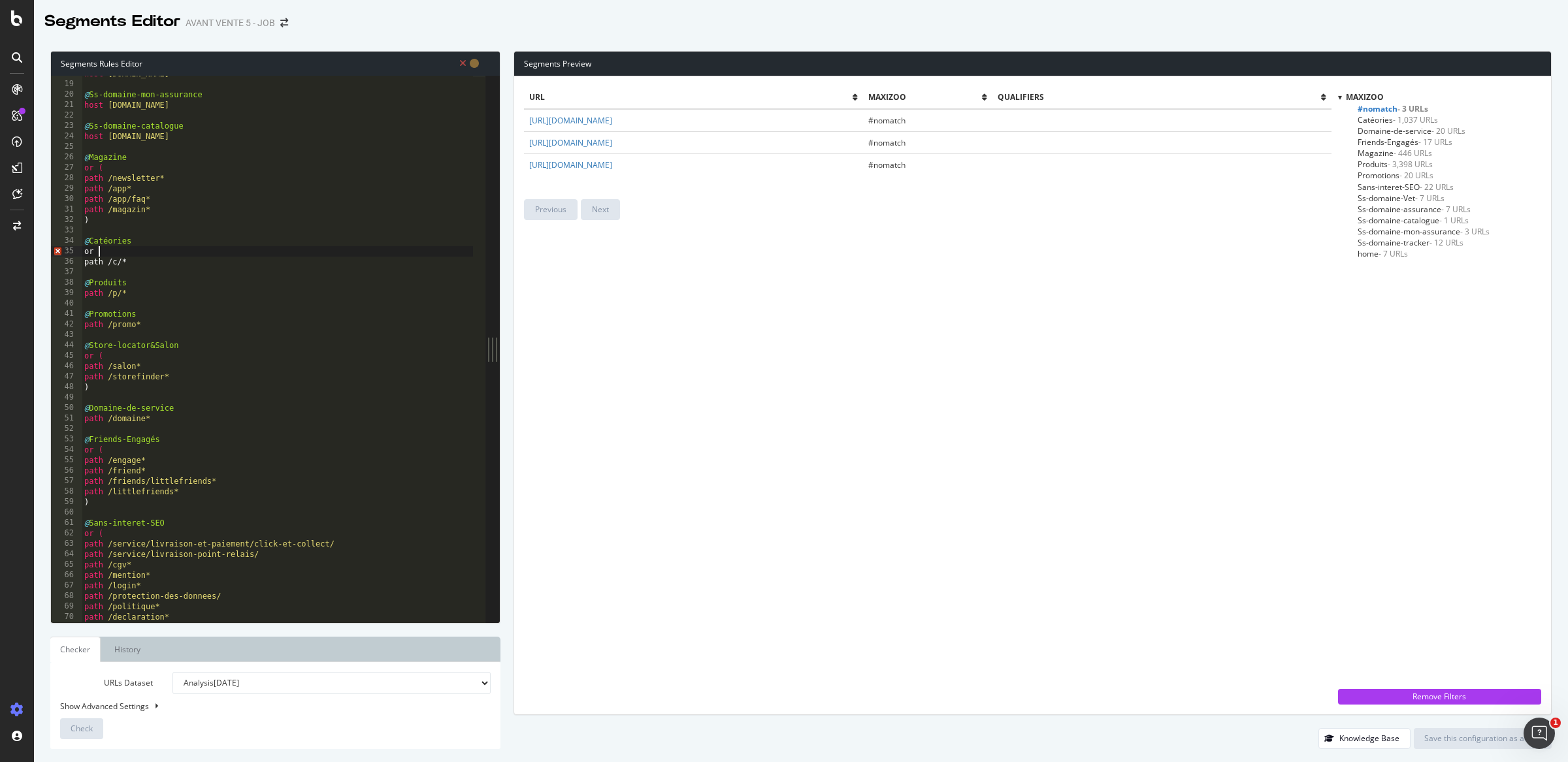
type textarea "or ("
paste textarea "my-pet-and-me/"
click at [136, 275] on div "host vet.maxizoo.fr @ Ss-domaine-mon-assurance host mon.assurance.maxizoo.fr @ …" at bounding box center [277, 352] width 391 height 568
type textarea "path /c/*"
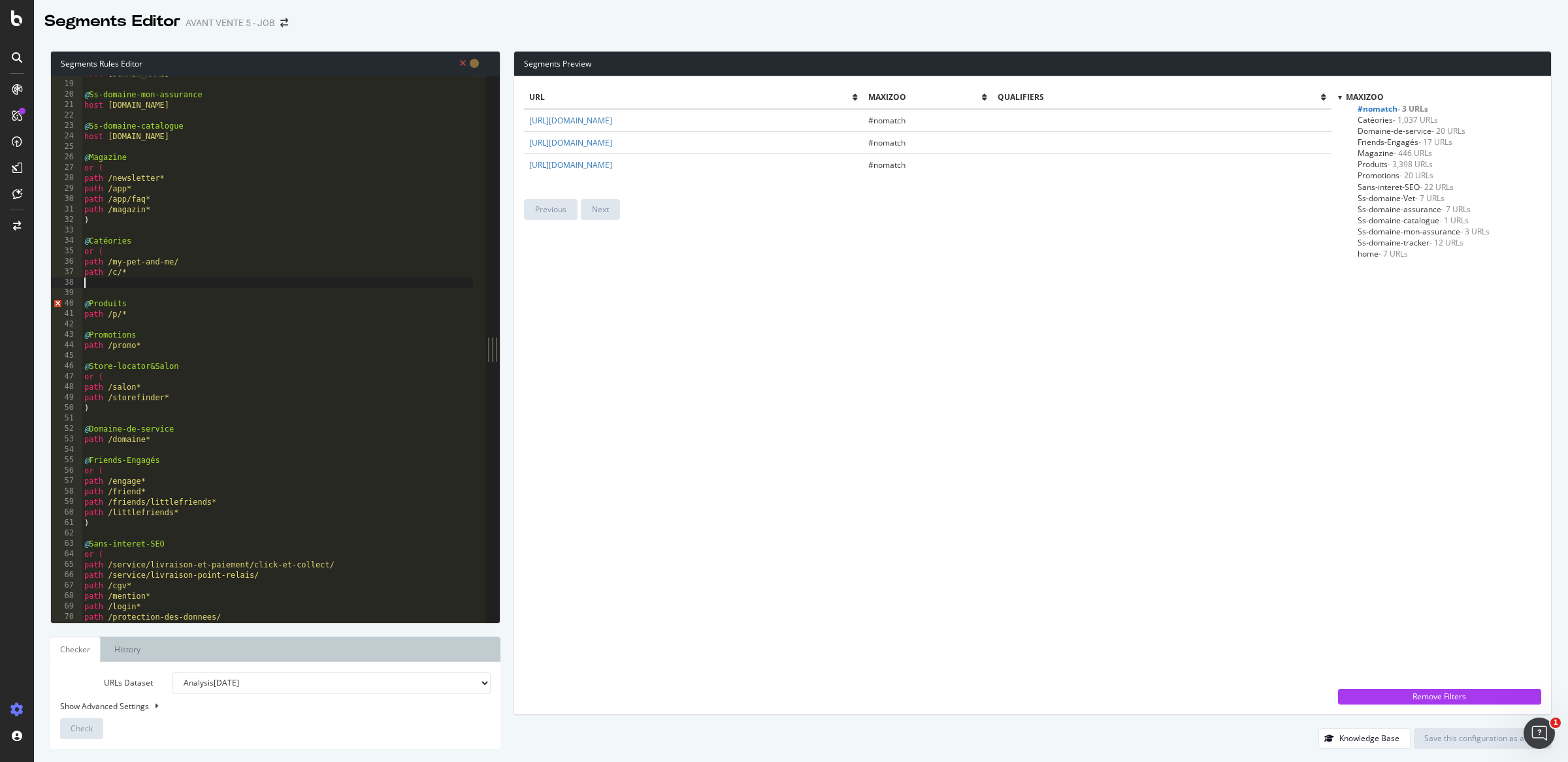
scroll to position [0, 0]
type textarea ")"
click at [72, 724] on span "Check" at bounding box center [82, 728] width 22 height 11
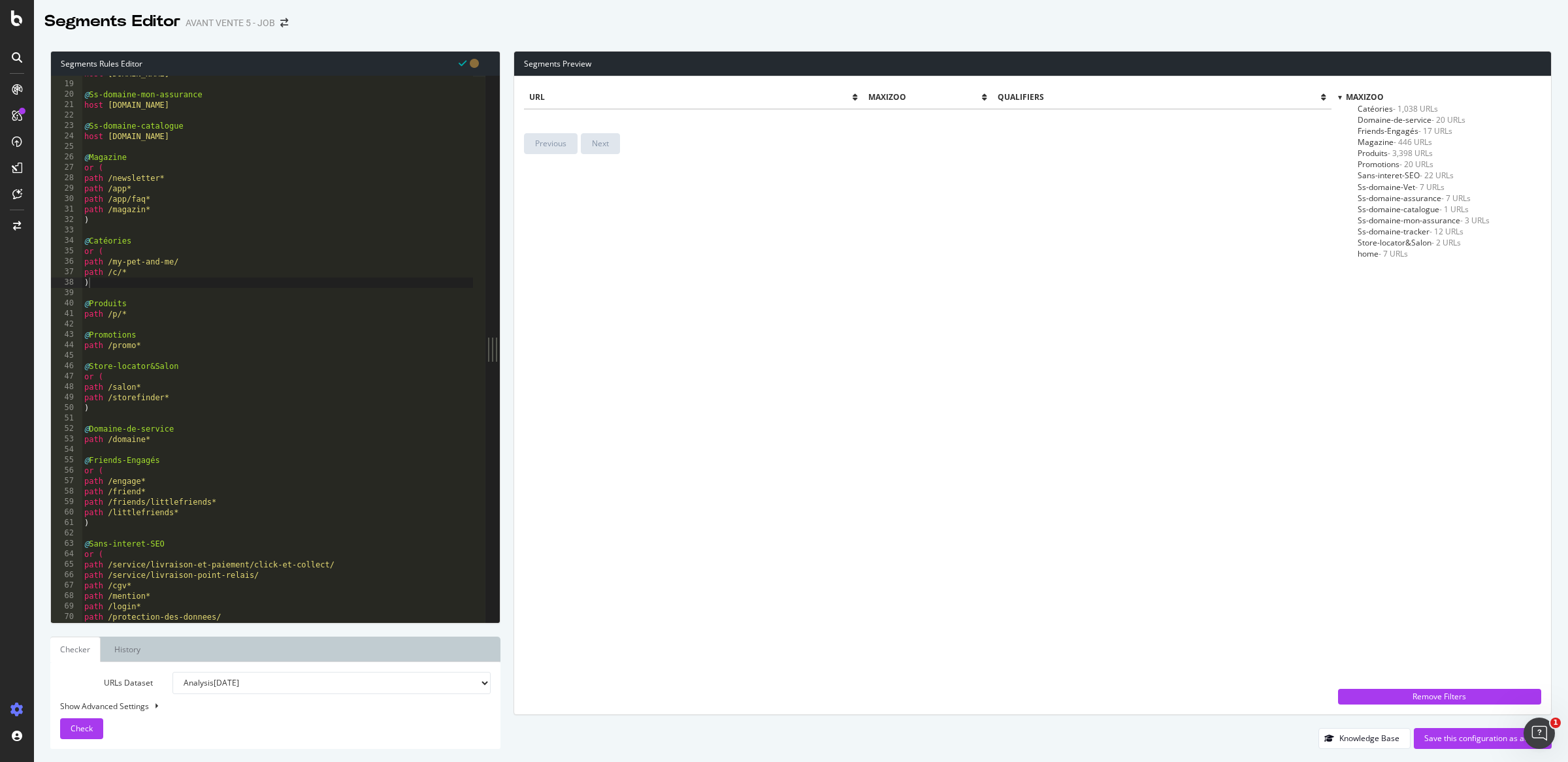
scroll to position [289, 0]
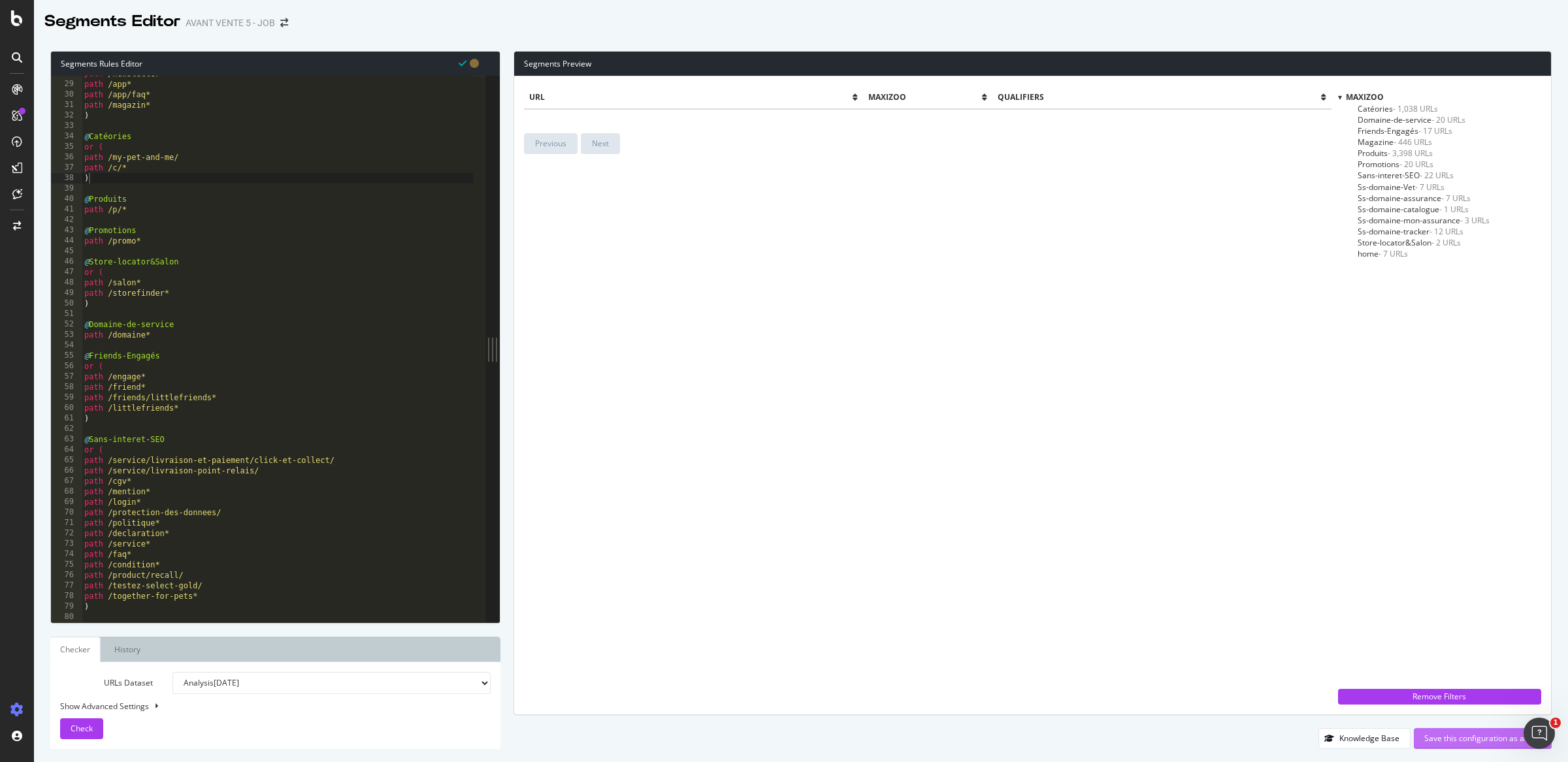
click at [1483, 735] on div "Save this configuration as active" at bounding box center [1483, 738] width 117 height 11
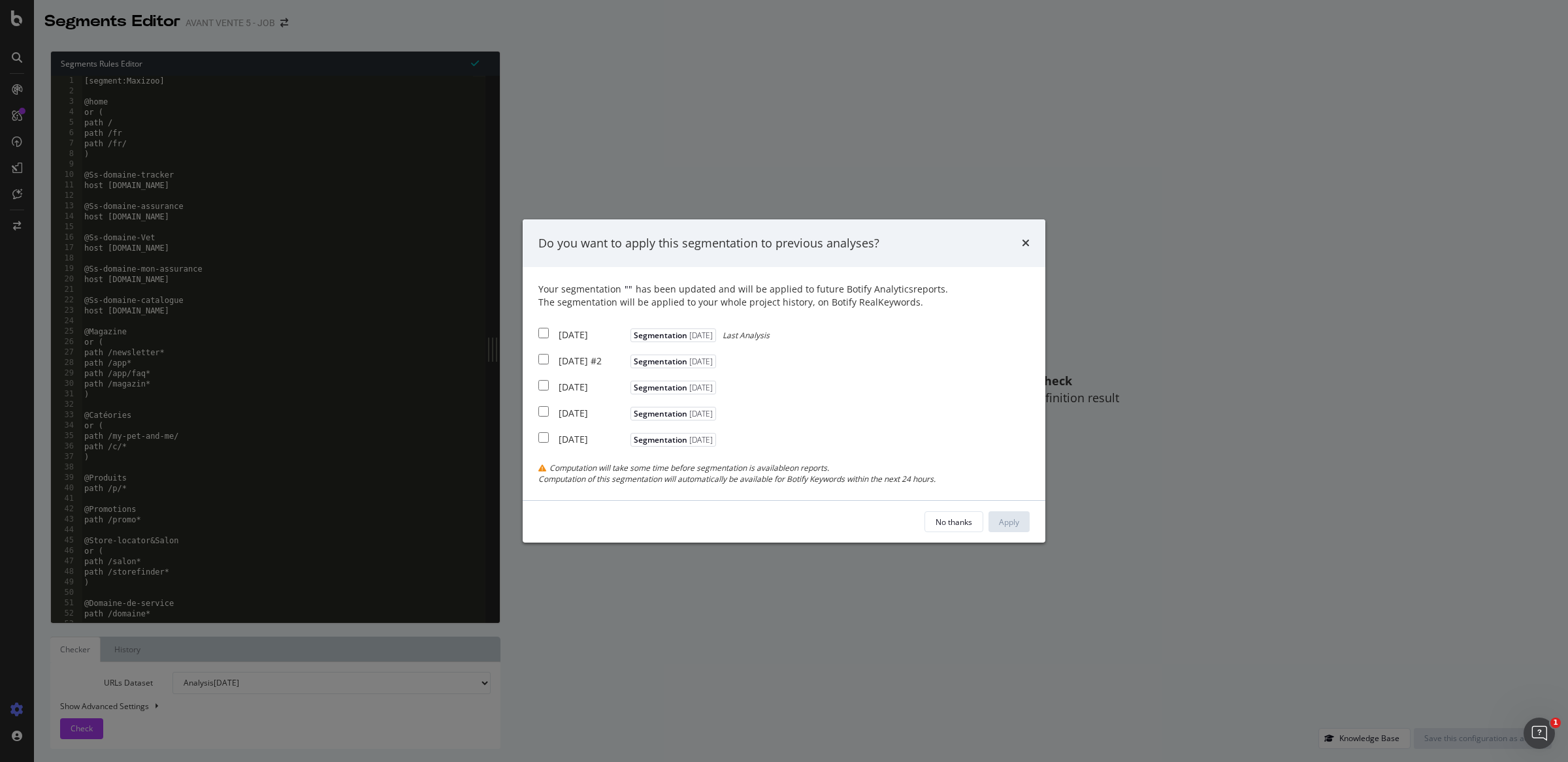
click at [566, 331] on div "[DATE]" at bounding box center [593, 335] width 68 height 13
checkbox input "true"
click at [1010, 532] on div "Apply" at bounding box center [1010, 522] width 21 height 20
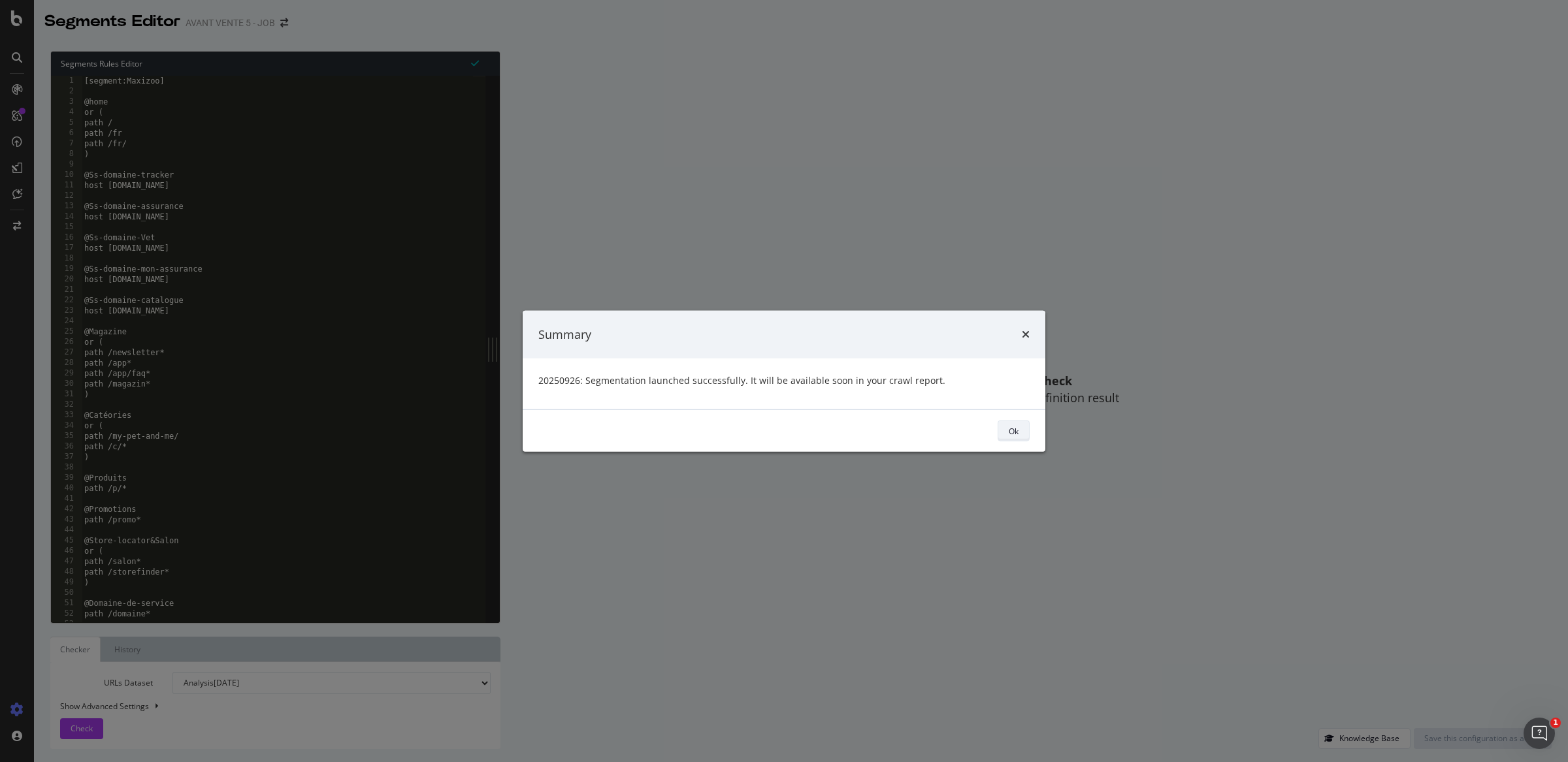
click at [1009, 431] on div "Ok" at bounding box center [1013, 431] width 10 height 11
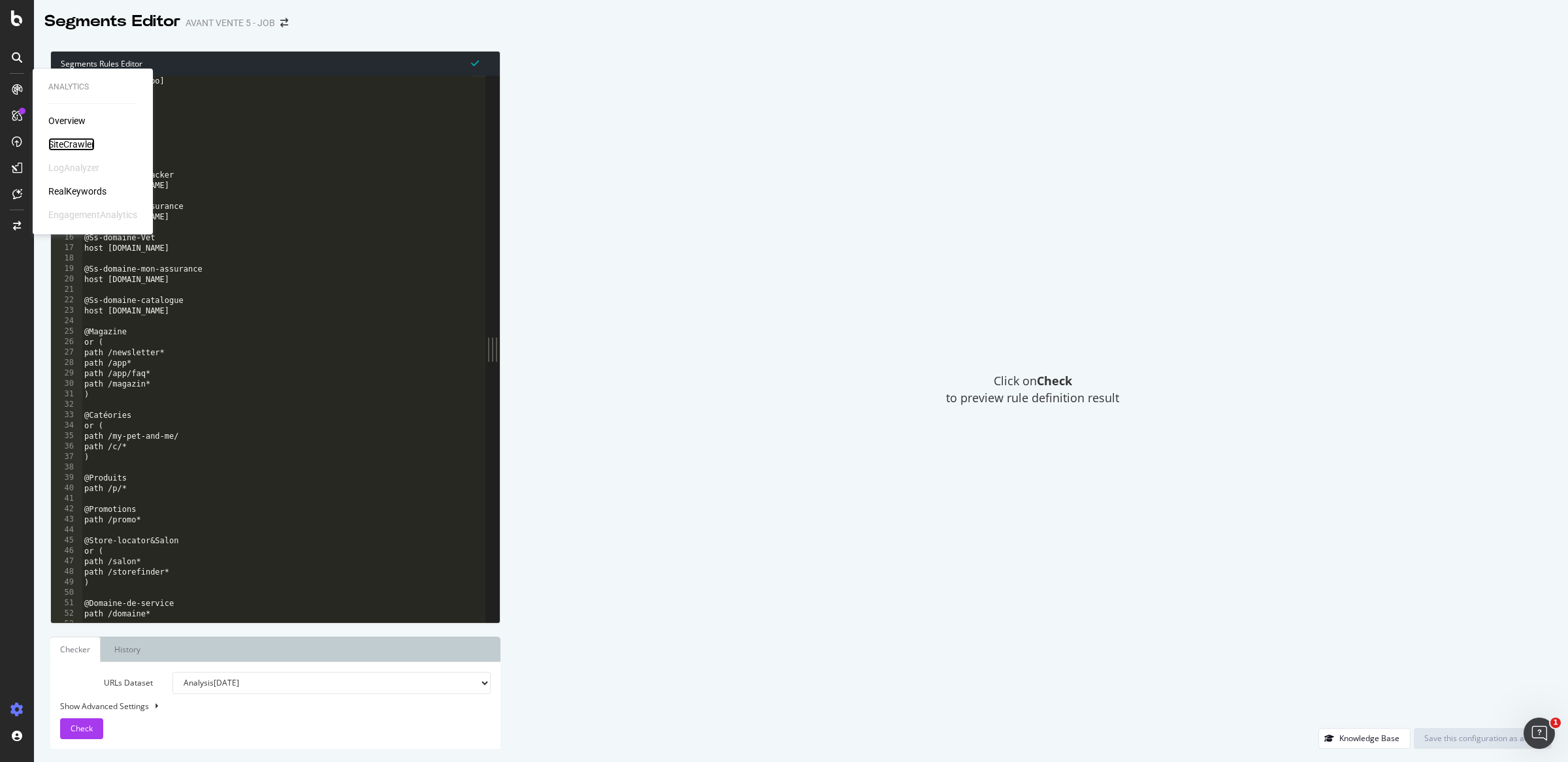
click at [80, 143] on div "SiteCrawler" at bounding box center [71, 144] width 46 height 13
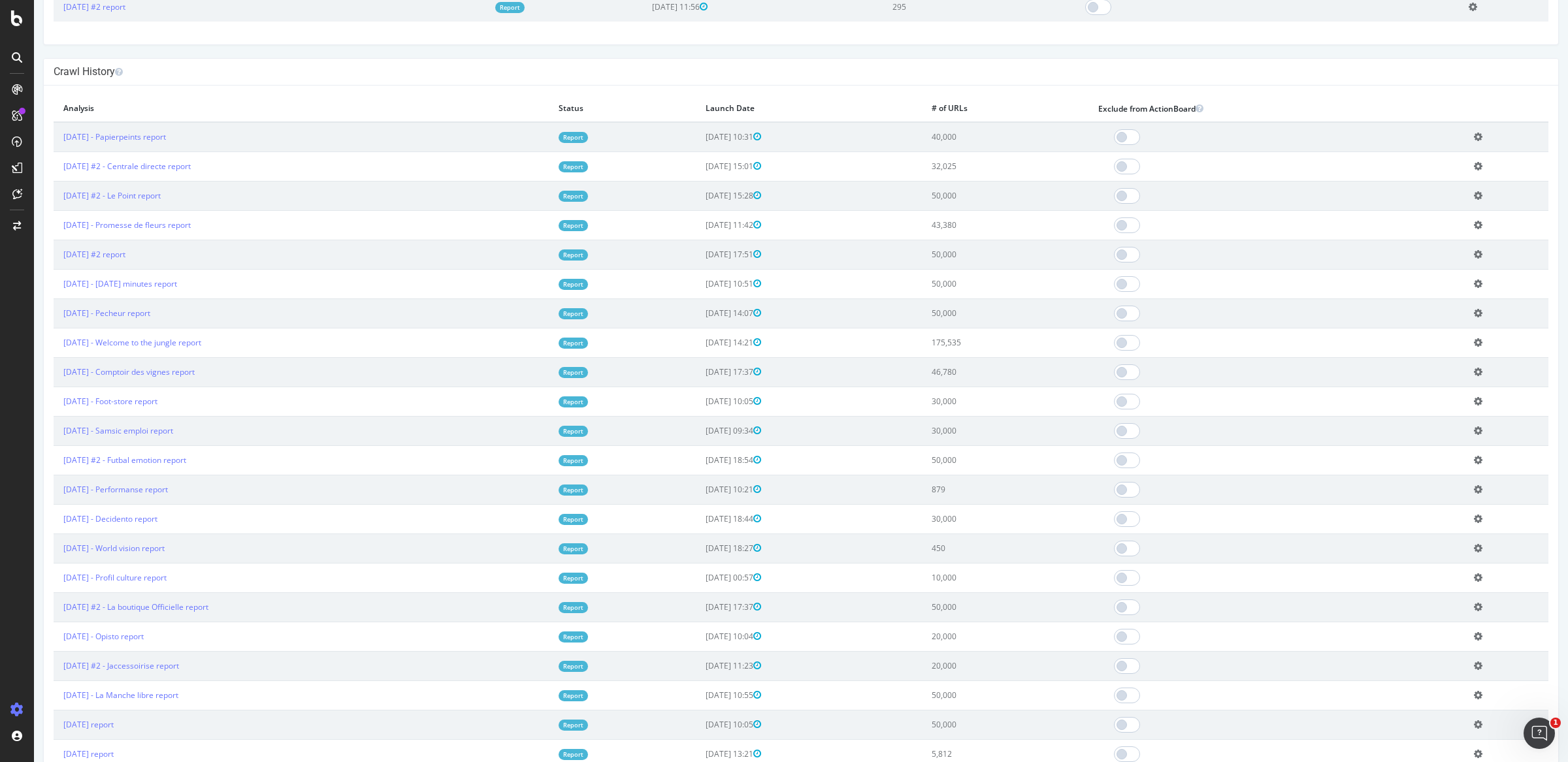
scroll to position [574, 0]
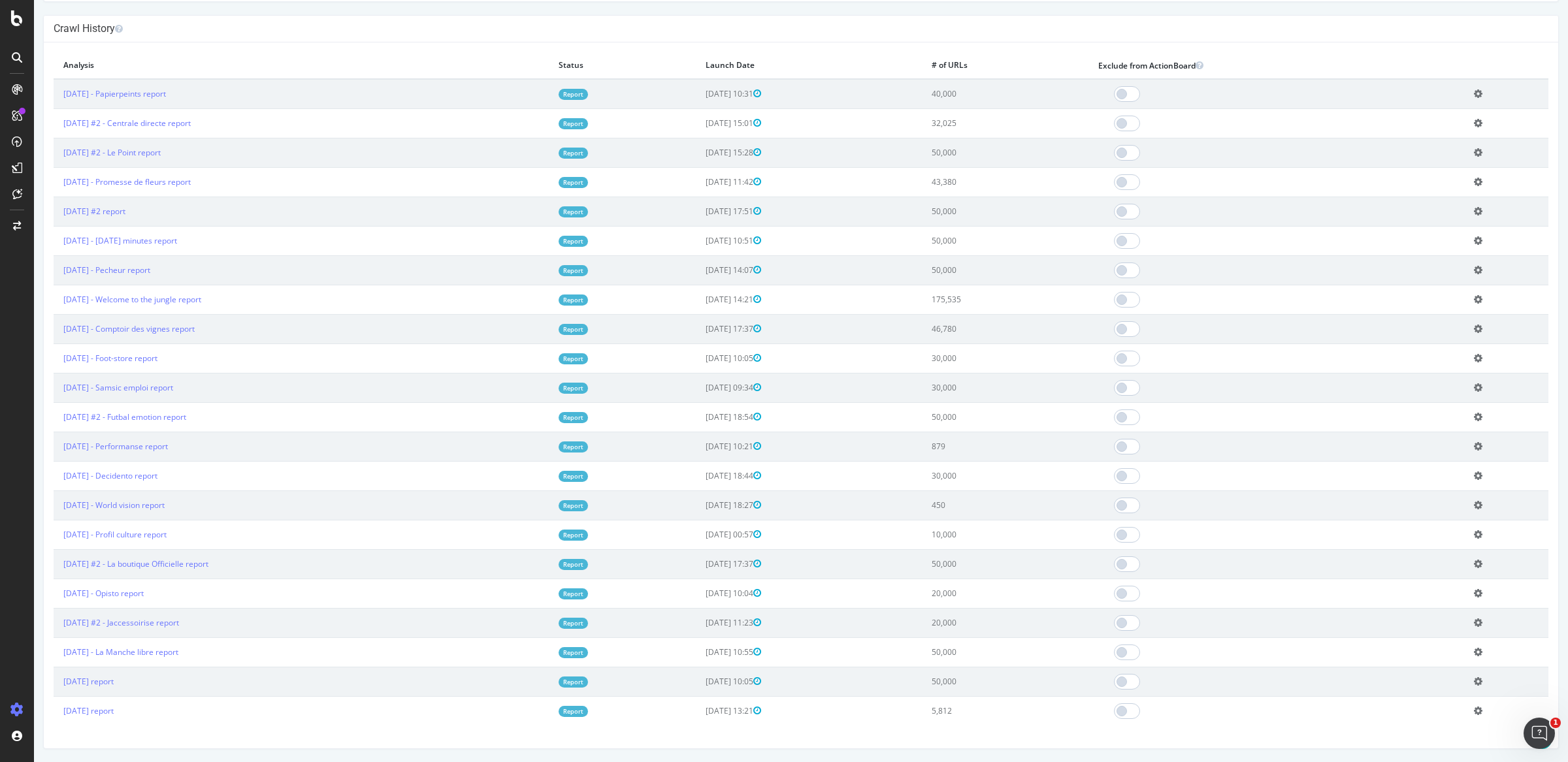
click at [1478, 649] on td "Edit name Delete analysis" at bounding box center [1506, 652] width 84 height 29
click at [1475, 652] on icon at bounding box center [1479, 652] width 9 height 10
click at [1441, 684] on link "Delete analysis" at bounding box center [1430, 689] width 105 height 18
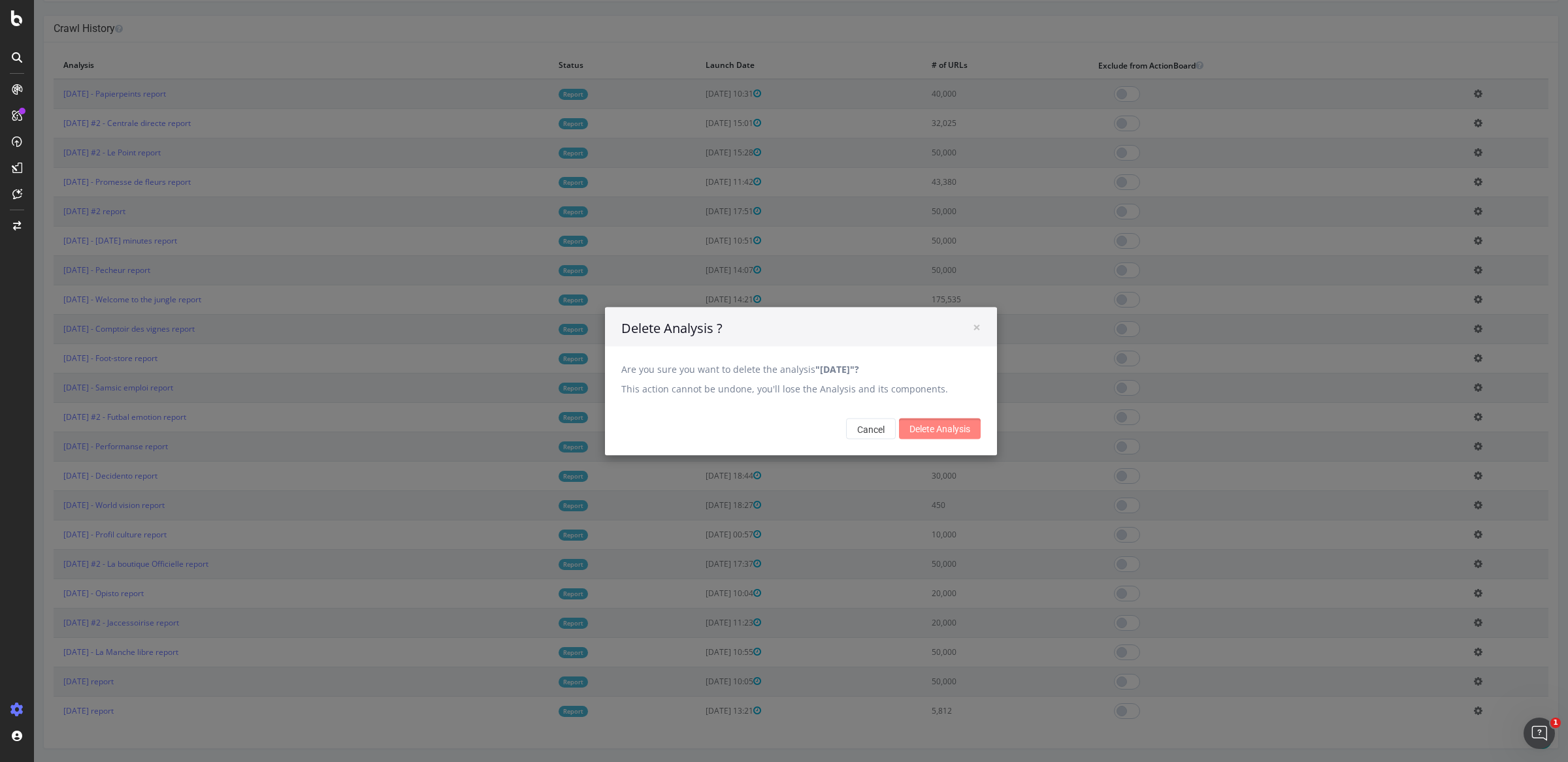
click at [921, 424] on input "Delete Analysis" at bounding box center [940, 428] width 82 height 21
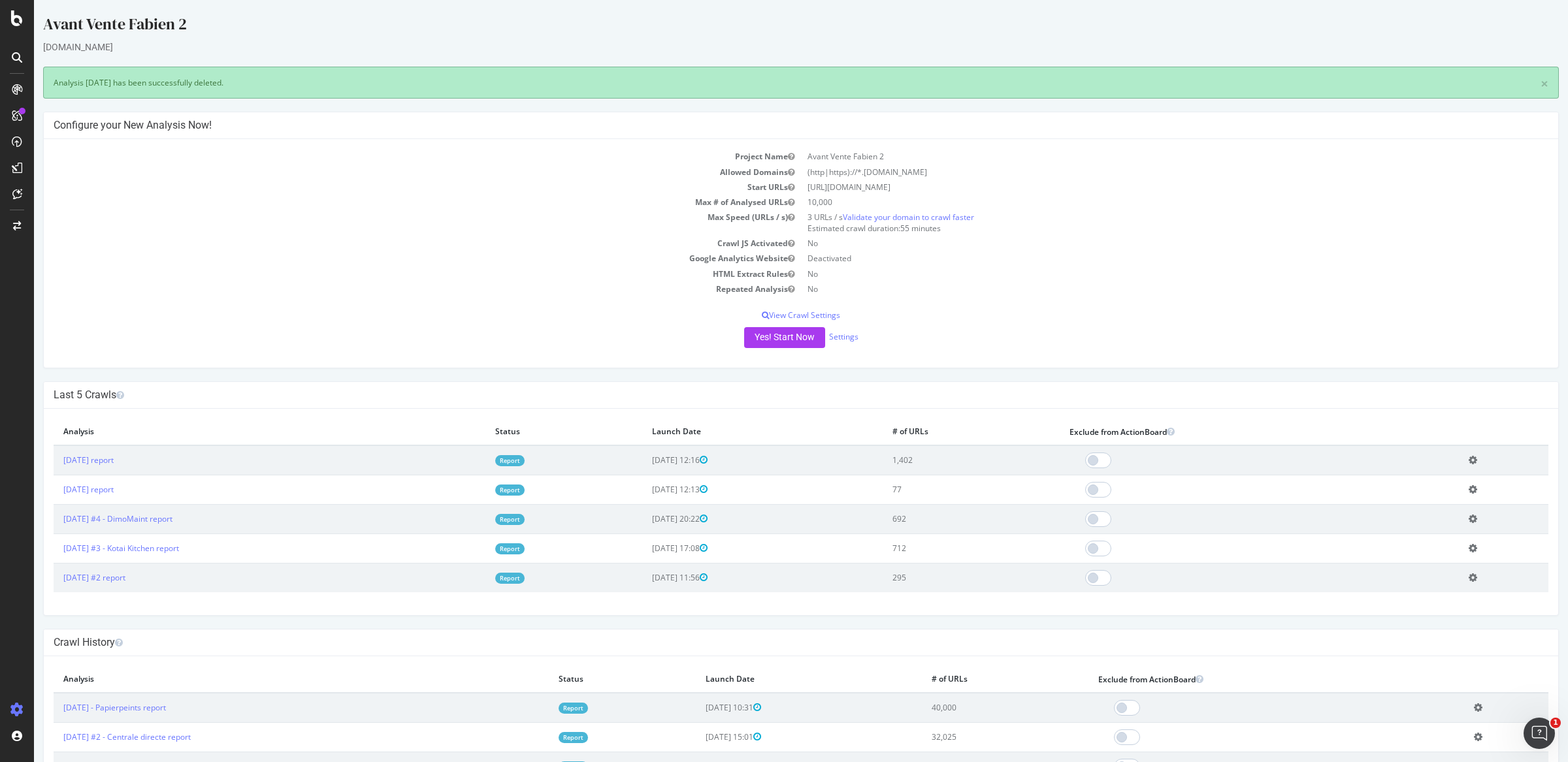
scroll to position [0, 0]
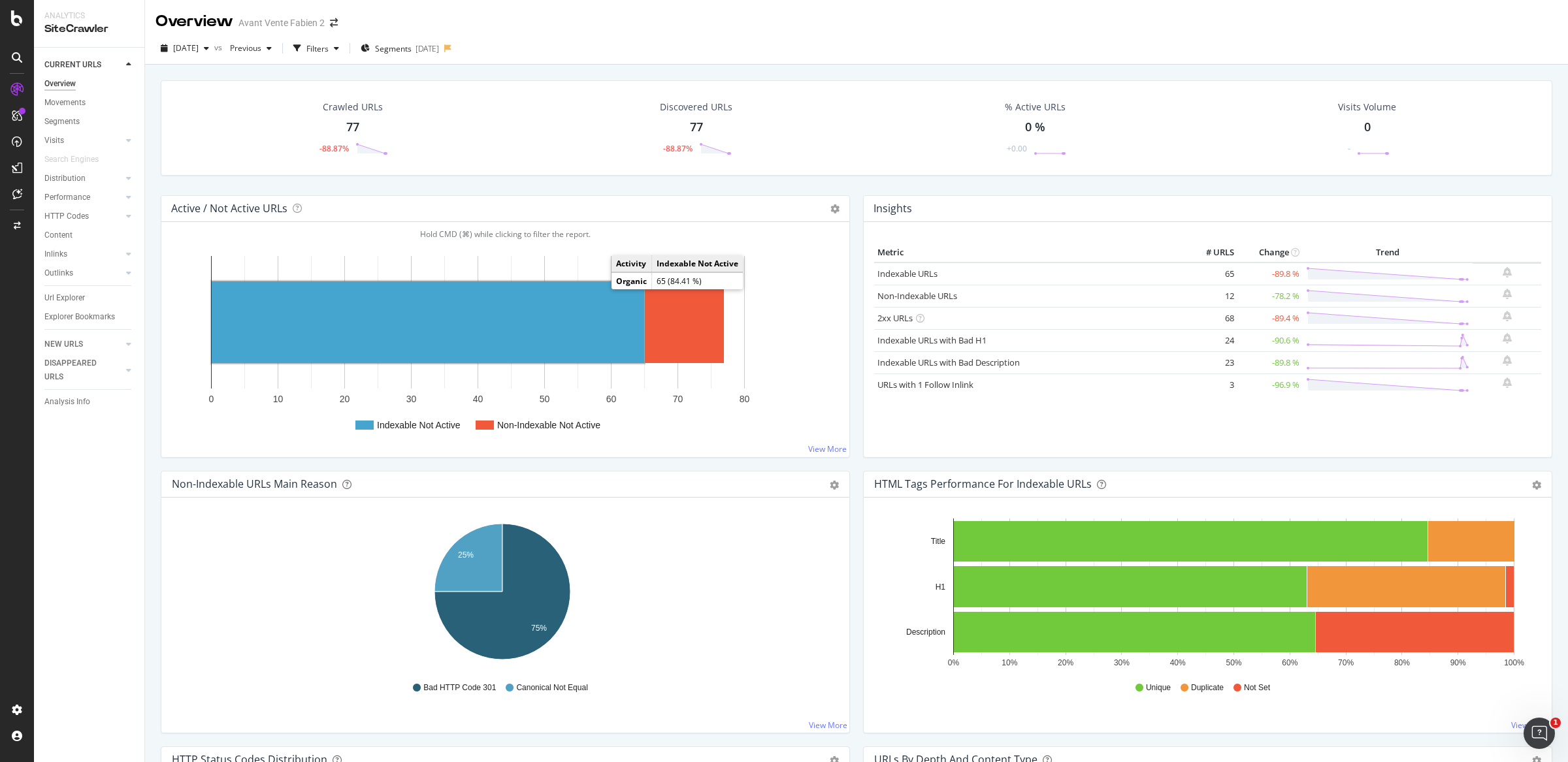
click at [515, 289] on rect "A chart." at bounding box center [427, 322] width 432 height 82
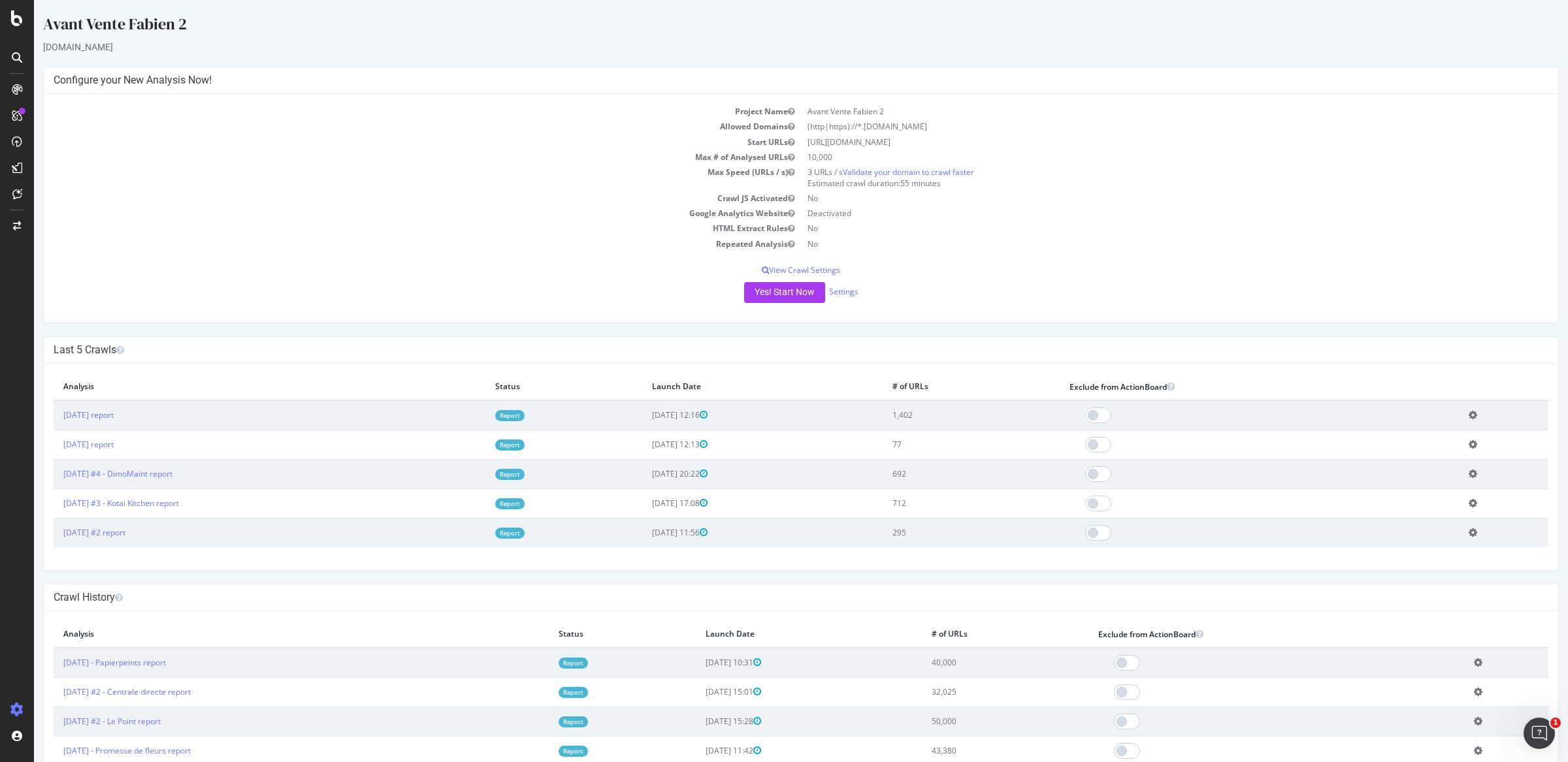
click at [1469, 444] on icon at bounding box center [1473, 444] width 9 height 10
click at [1391, 487] on link "Delete analysis" at bounding box center [1425, 481] width 105 height 18
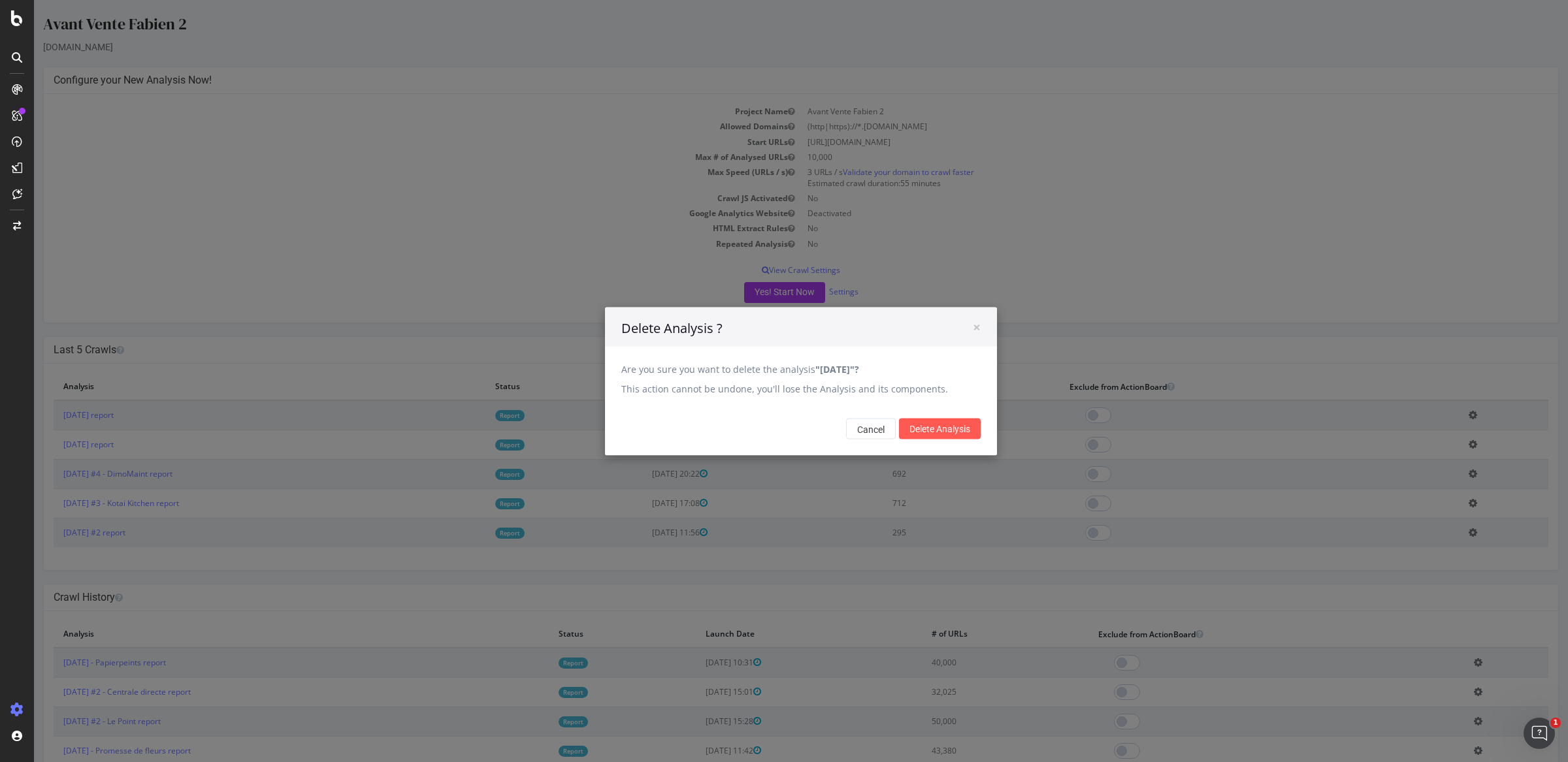
click at [939, 441] on div "Cancel Delete Analysis" at bounding box center [801, 428] width 392 height 54
click at [938, 431] on input "Delete Analysis" at bounding box center [940, 428] width 82 height 21
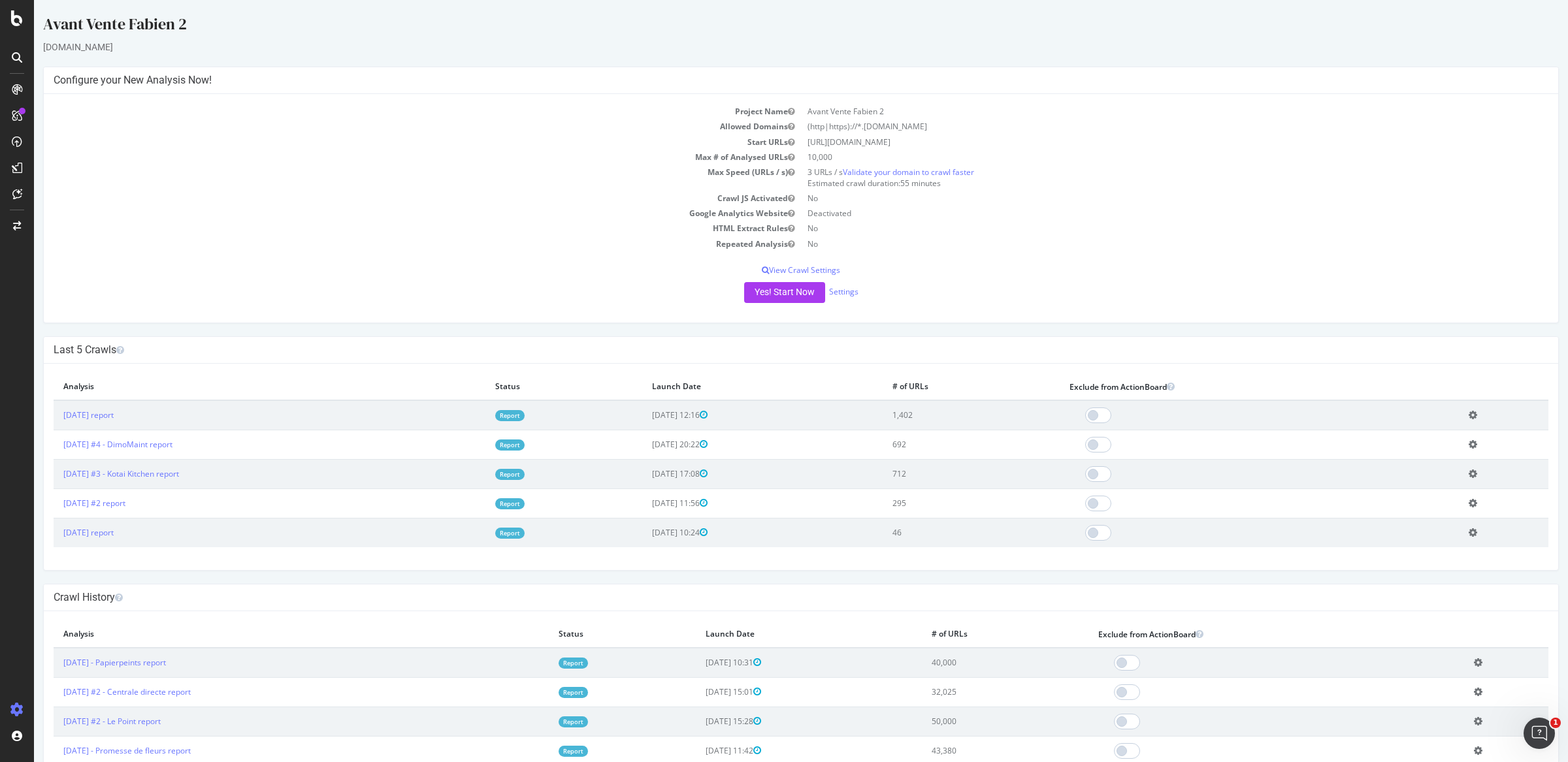
click at [463, 49] on div "[DOMAIN_NAME]" at bounding box center [801, 47] width 1516 height 13
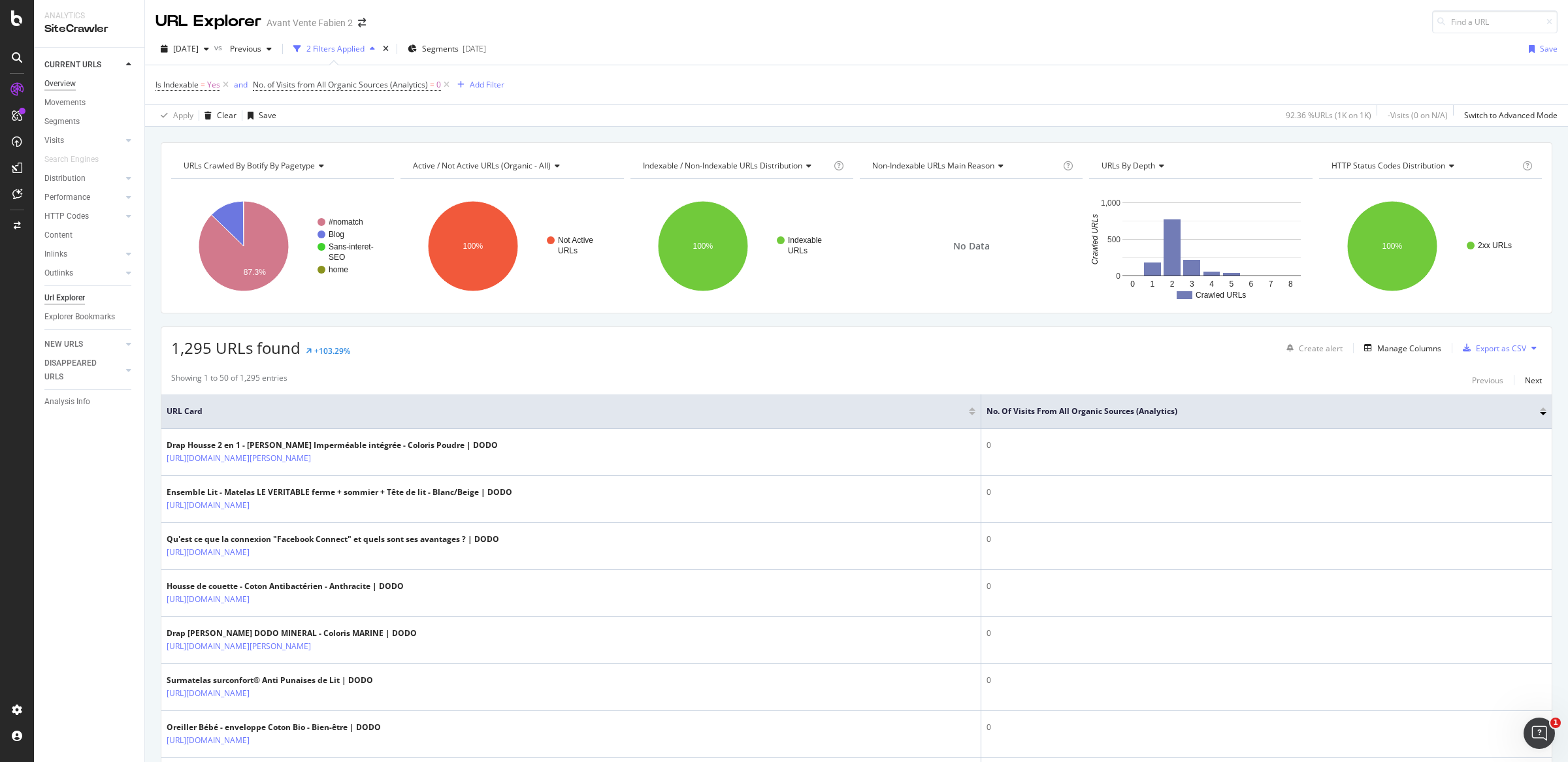
click at [63, 81] on div "Overview" at bounding box center [60, 84] width 32 height 14
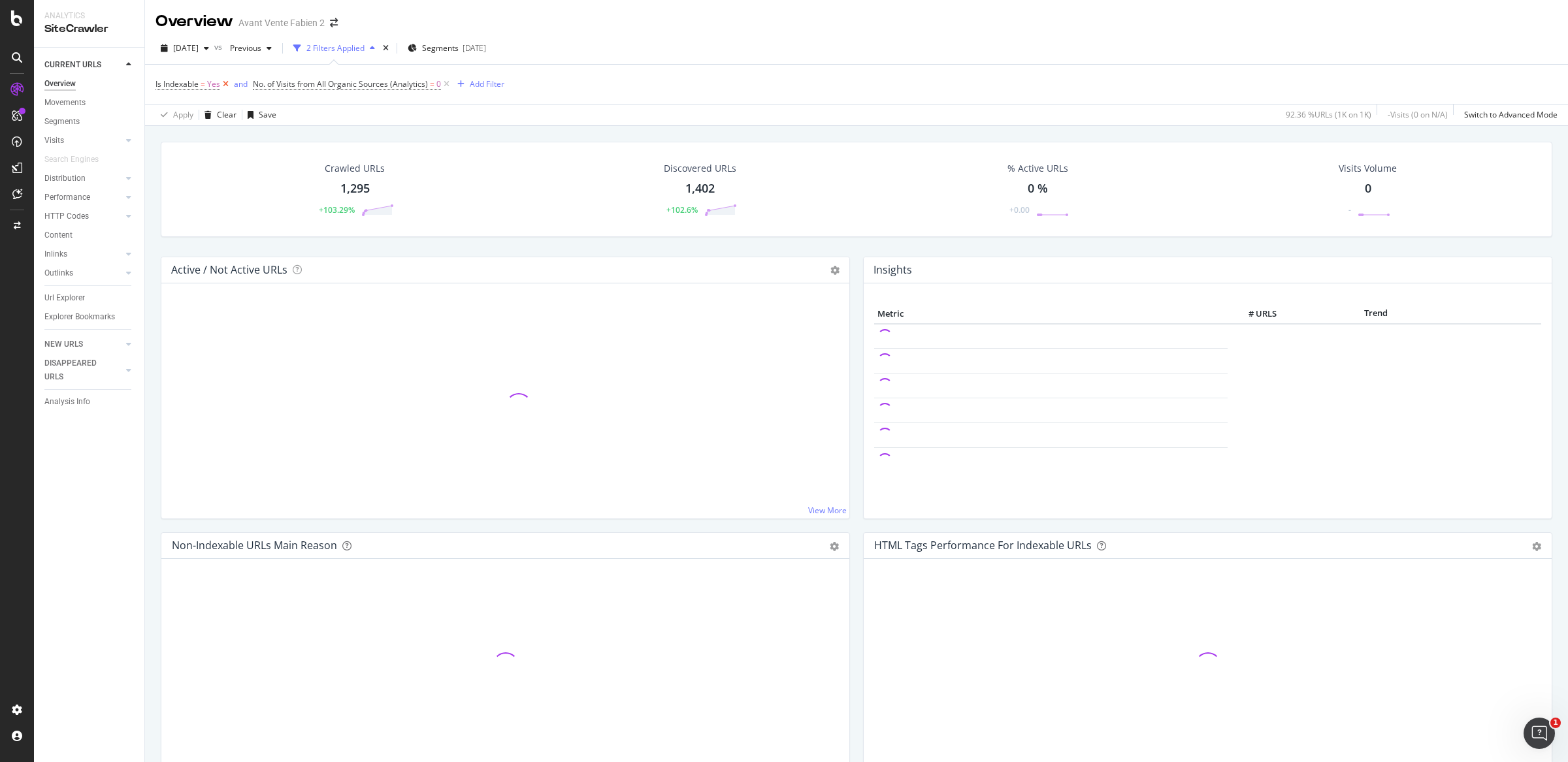
click at [229, 87] on icon at bounding box center [225, 85] width 11 height 13
click at [349, 83] on icon at bounding box center [349, 85] width 11 height 13
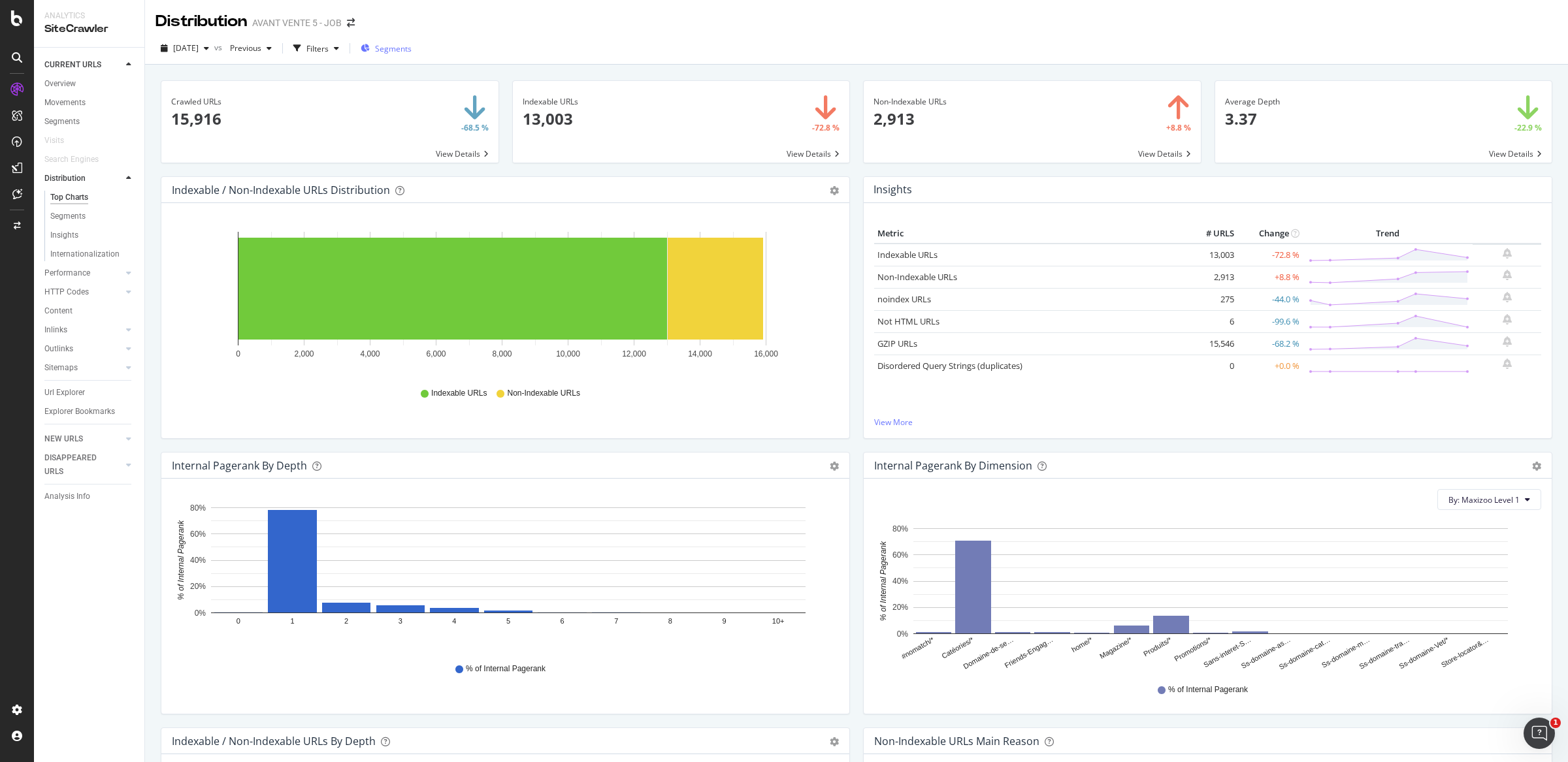
click at [412, 46] on span "Segments" at bounding box center [393, 49] width 37 height 11
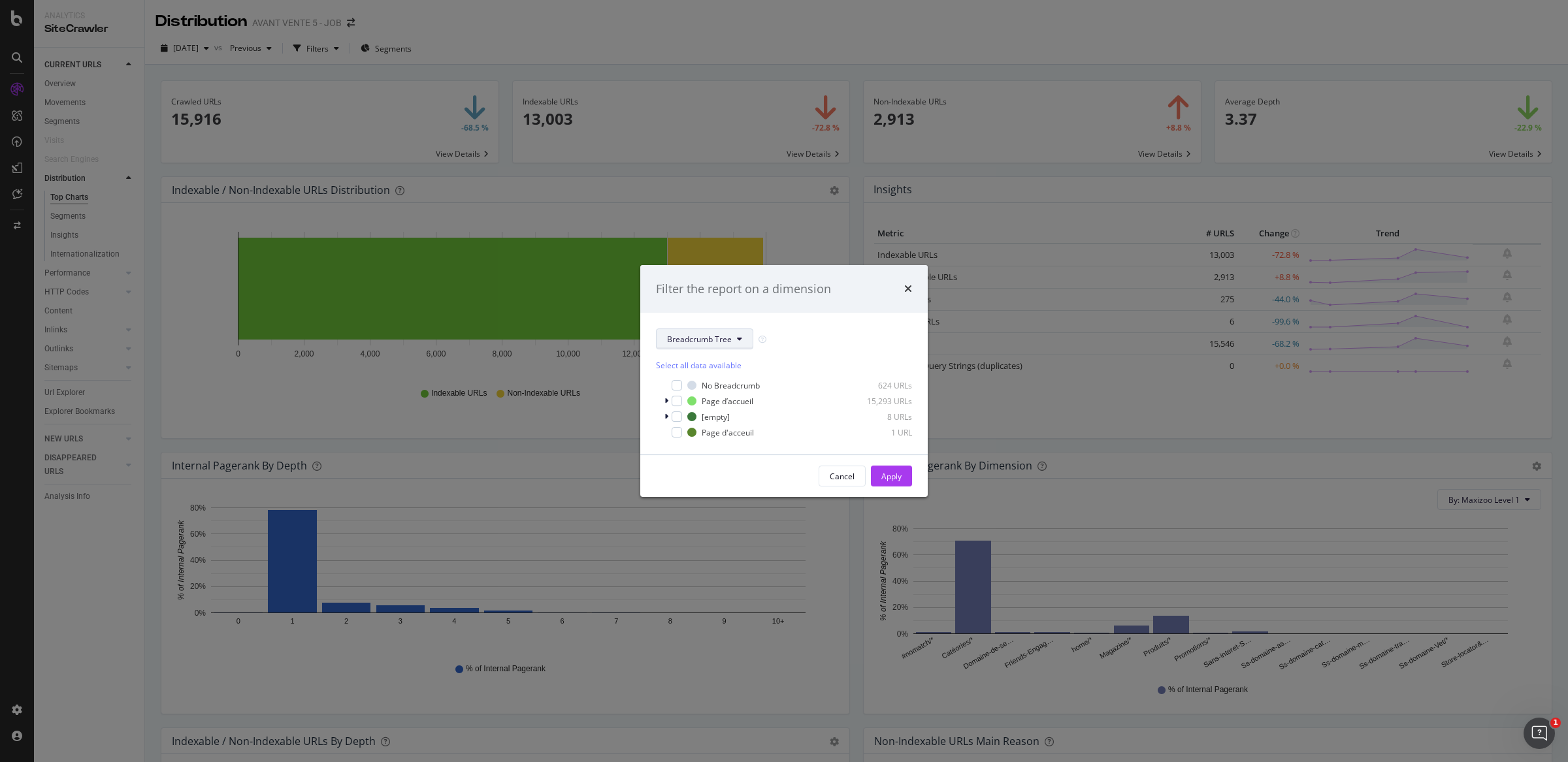
click at [735, 343] on button "Breadcrumb Tree" at bounding box center [705, 339] width 97 height 21
click at [722, 387] on span "Maxizoo" at bounding box center [709, 386] width 84 height 12
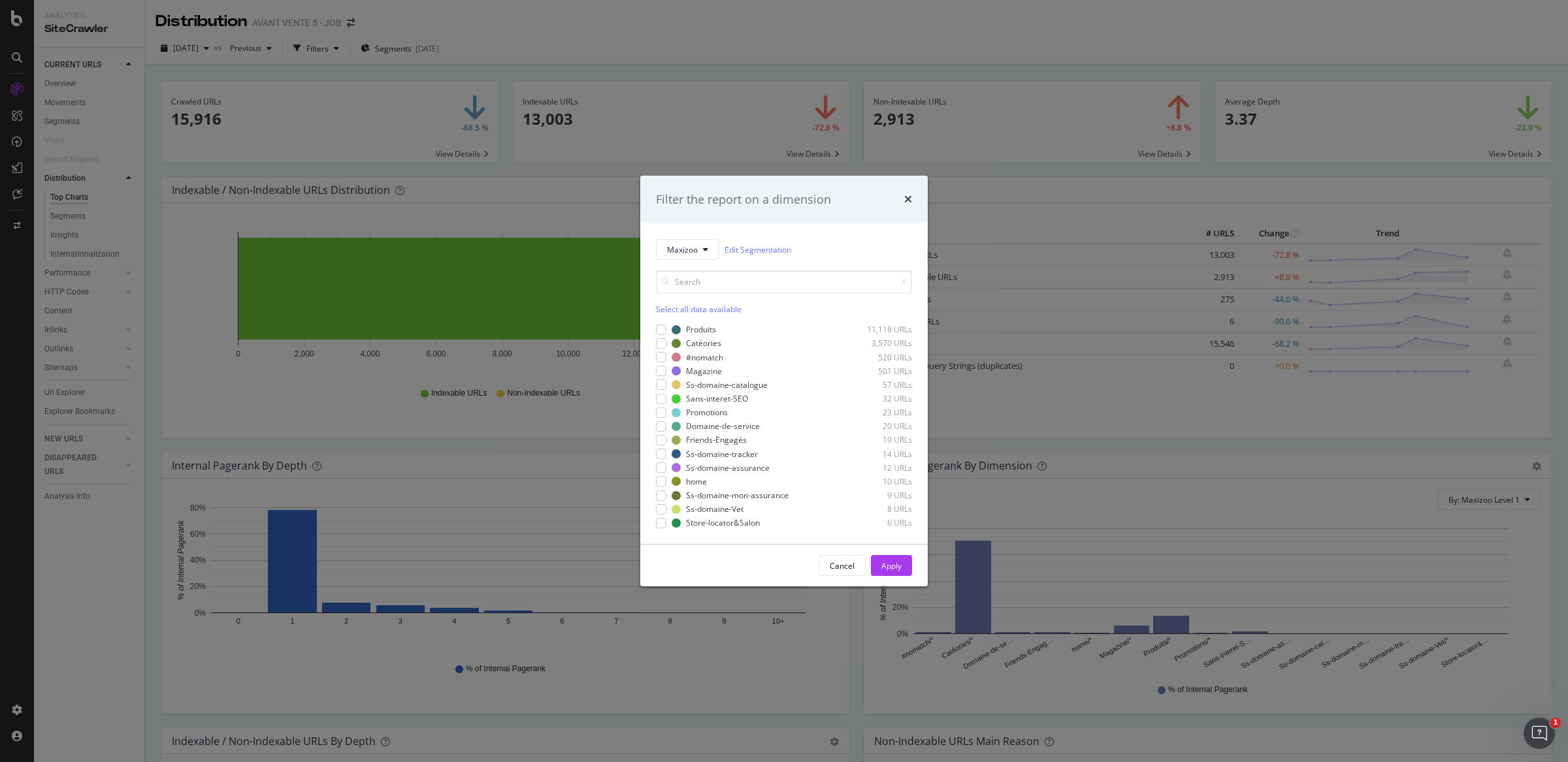
click at [711, 310] on div "Select all data available" at bounding box center [784, 309] width 256 height 11
click at [899, 560] on div "Apply" at bounding box center [892, 565] width 21 height 11
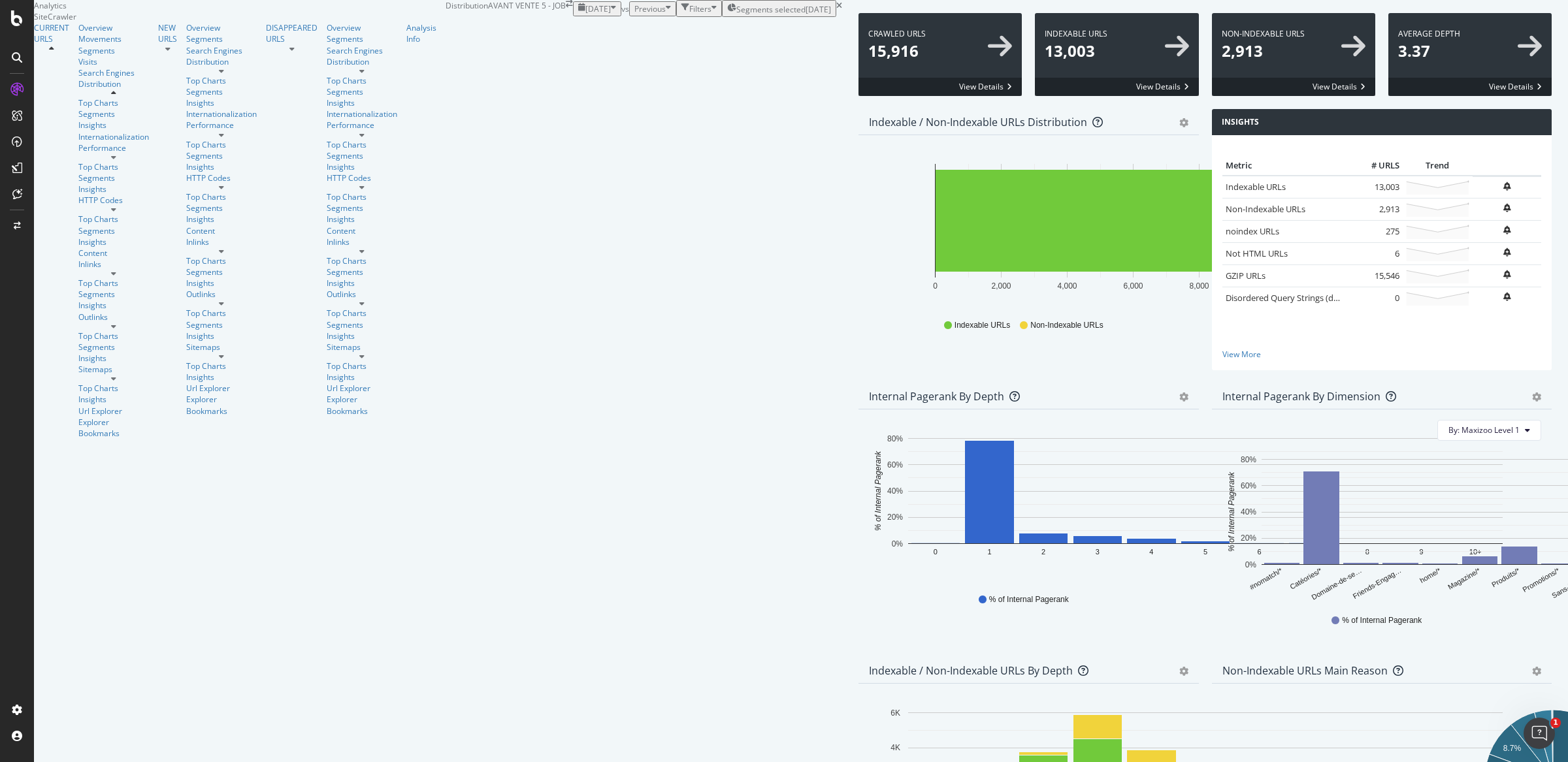
scroll to position [420, 0]
click at [78, 322] on div "Outlinks" at bounding box center [113, 317] width 71 height 11
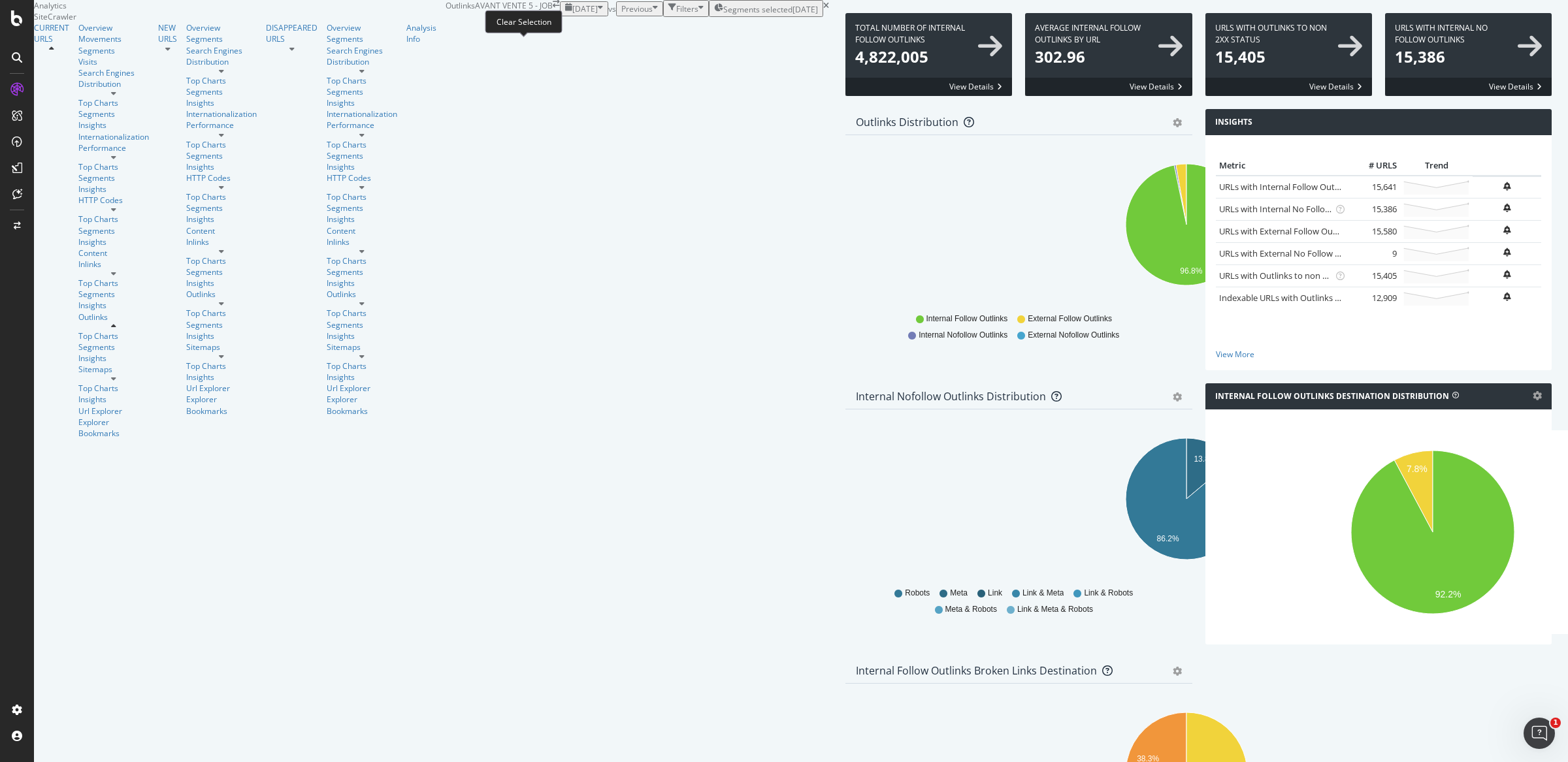
click at [823, 10] on icon at bounding box center [826, 6] width 6 height 8
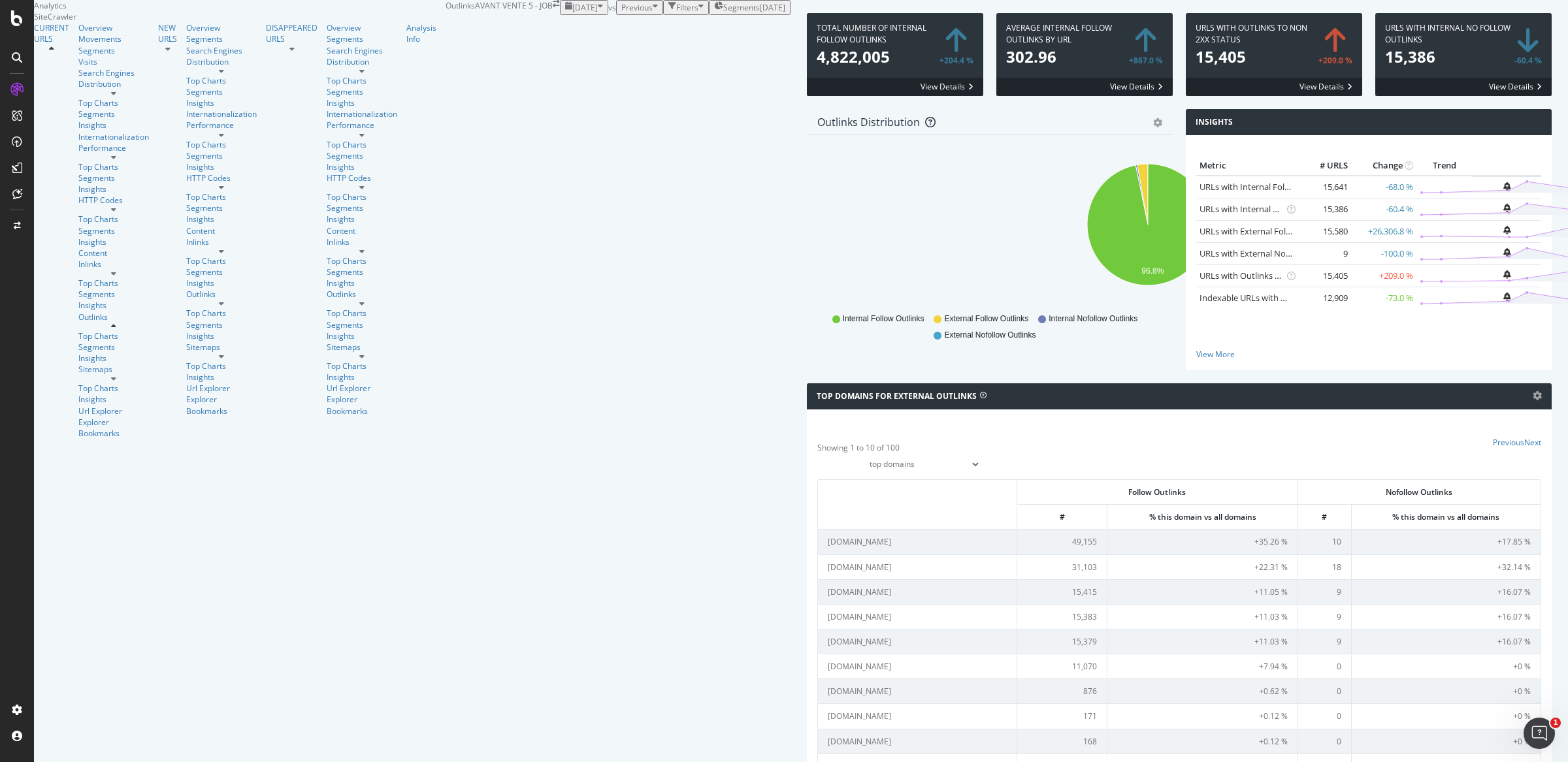
click at [801, 109] on div "Total Number of Internal Follow Outlinks 4,822,005 +204.4 % View Details" at bounding box center [895, 61] width 189 height 96
click at [78, 33] on div "Overview" at bounding box center [113, 27] width 71 height 11
